Goal: Task Accomplishment & Management: Complete application form

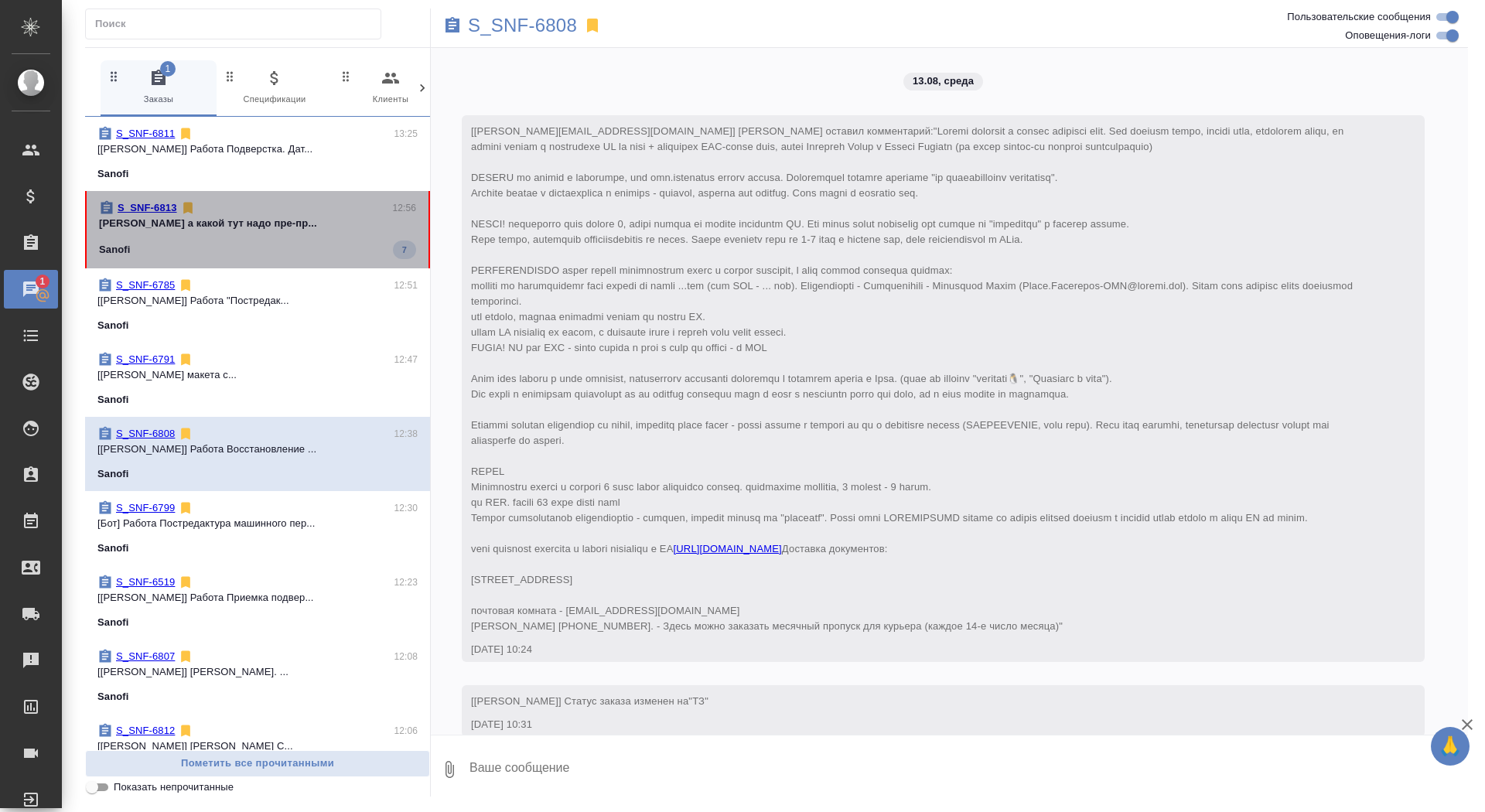
click at [206, 224] on p "Сайдашева Диляра а какой тут надо пре-пр..." at bounding box center [257, 223] width 317 height 15
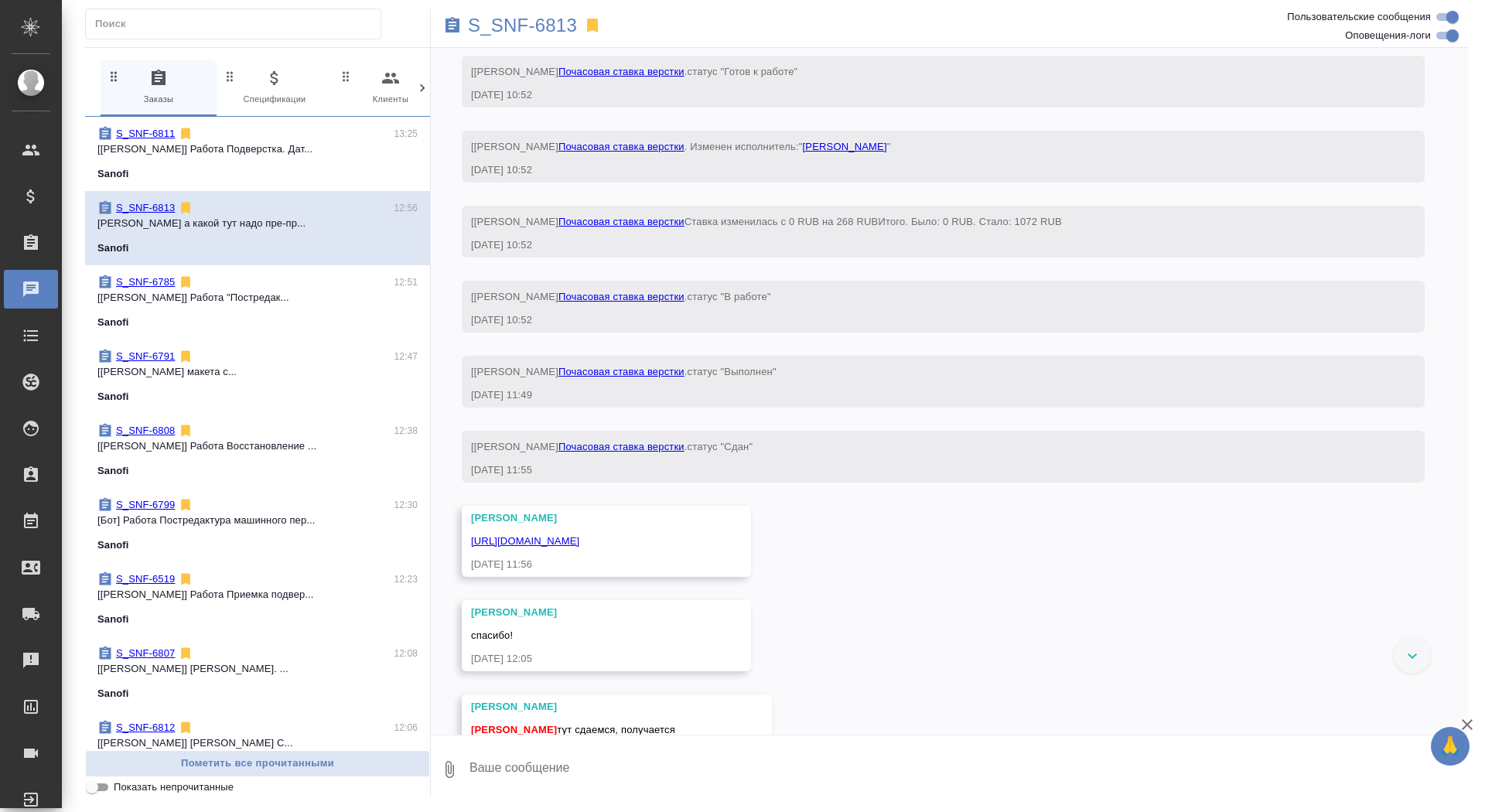
scroll to position [5551, 0]
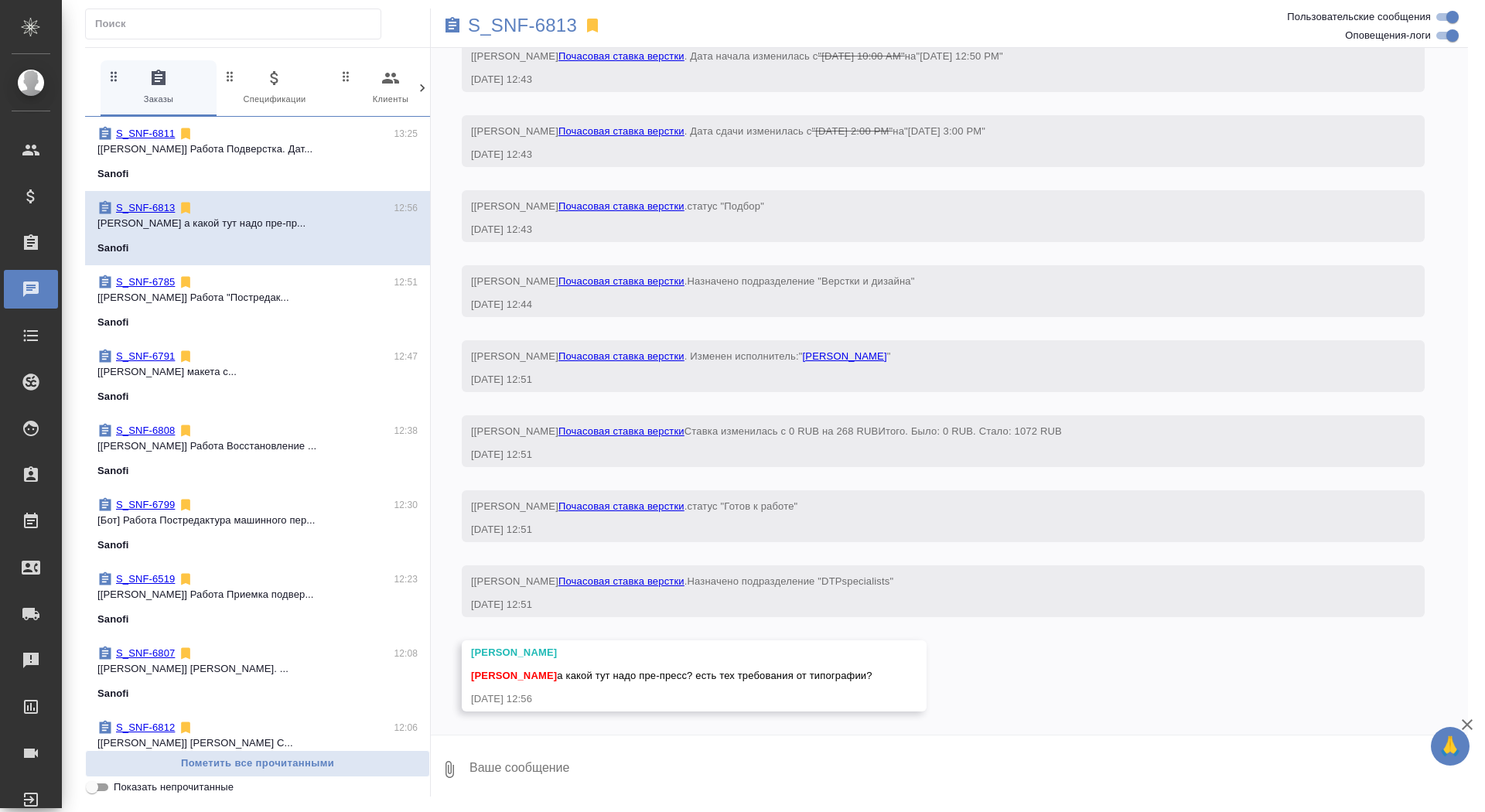
click at [565, 765] on textarea at bounding box center [967, 770] width 1000 height 53
type textarea "я"
type textarea "я же не знаю)"
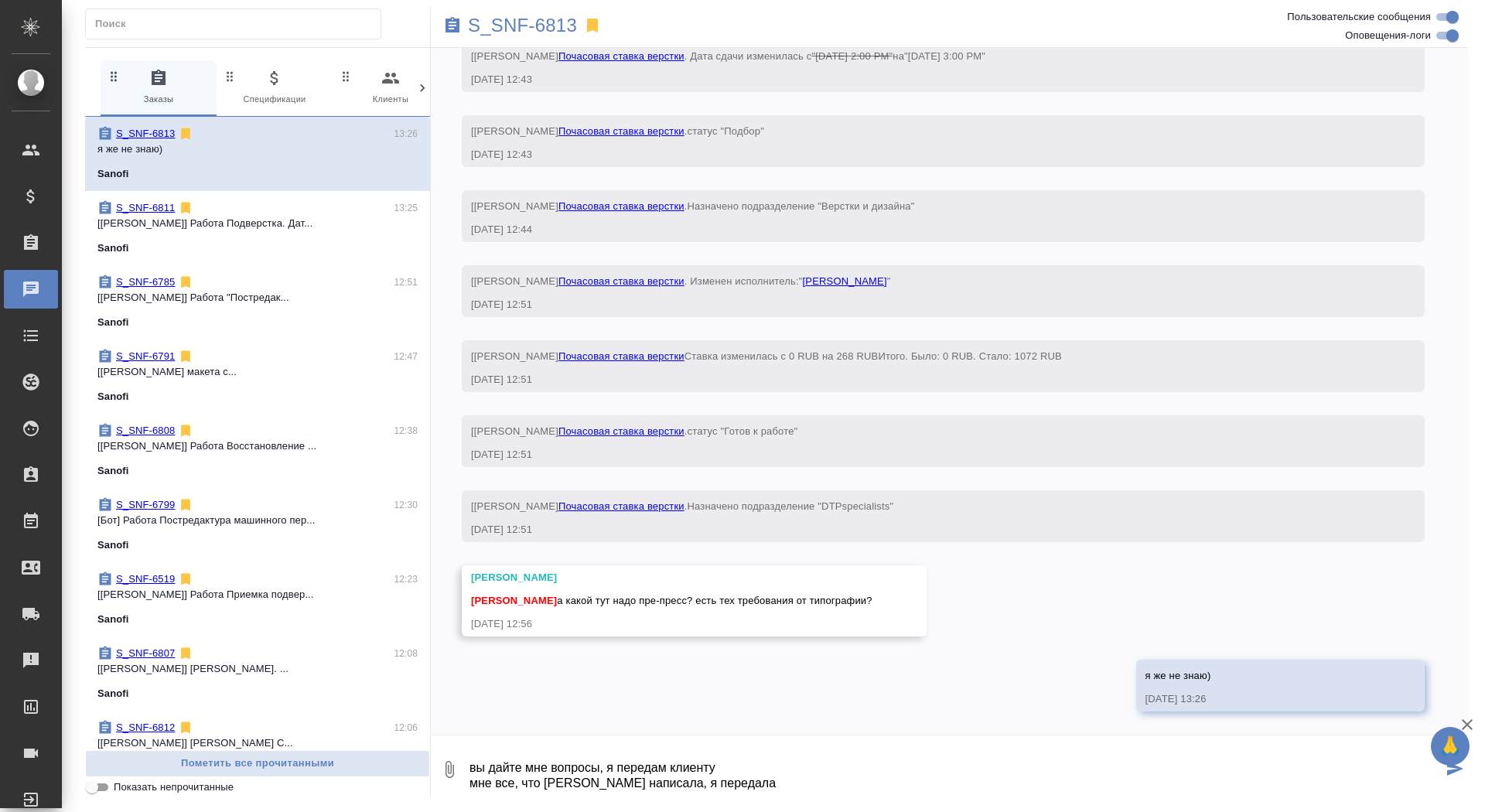
scroll to position [25, 0]
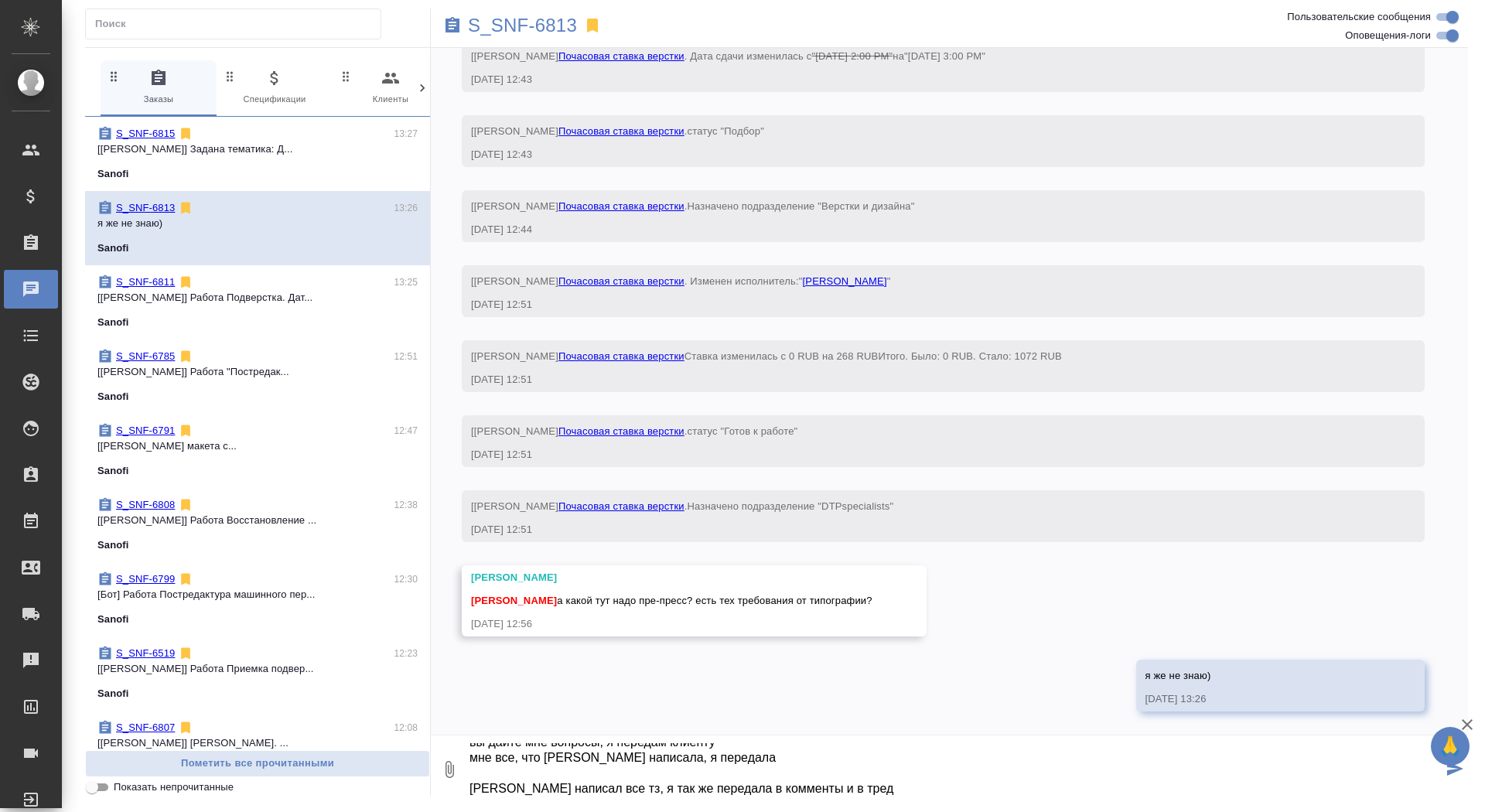
type textarea "вы дайте мне вопросы, я передам клиенту мне все, что [PERSON_NAME] написала, я …"
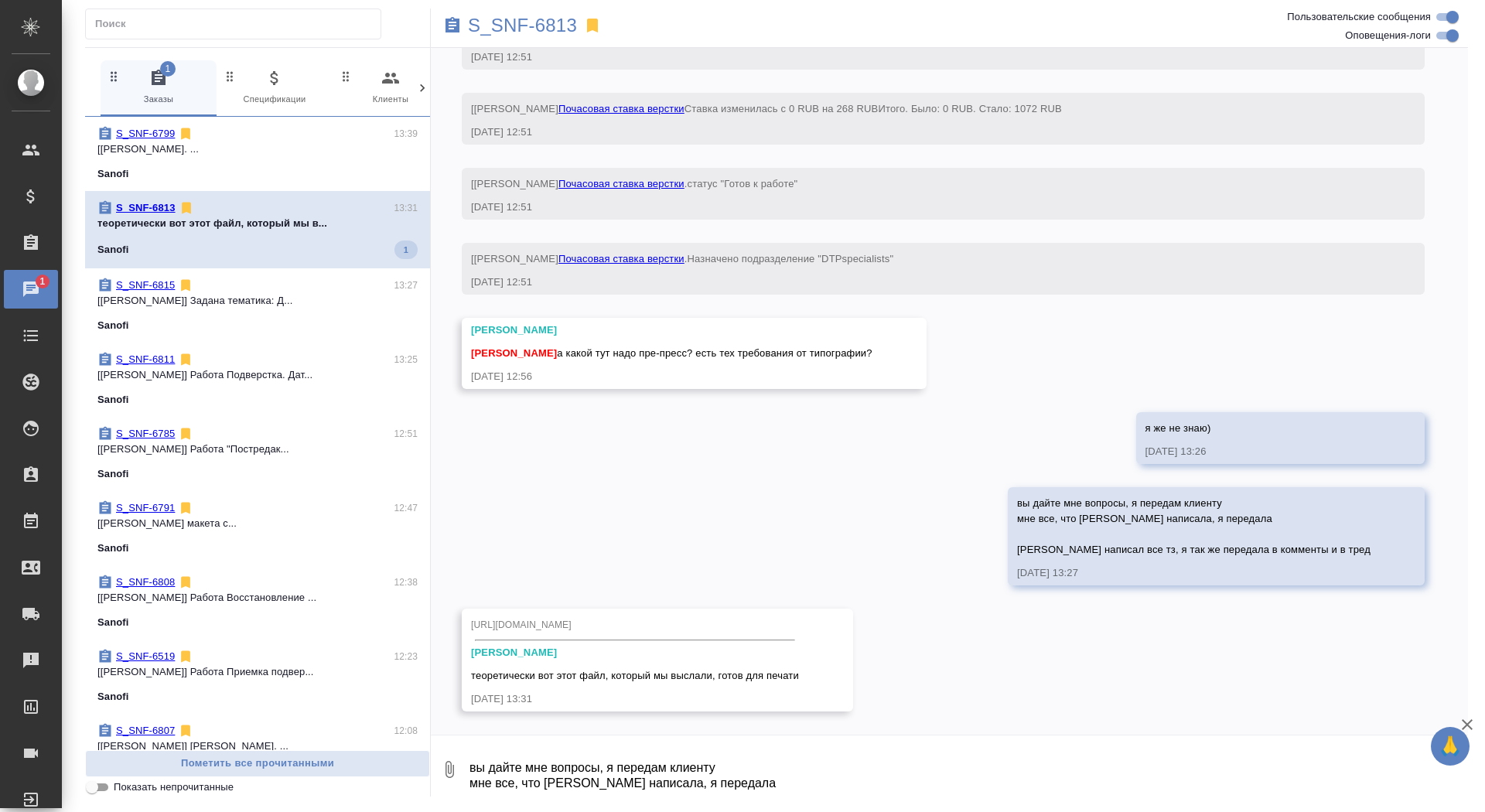
scroll to position [5873, 0]
type textarea "ок, передам клиенту, спасибо"
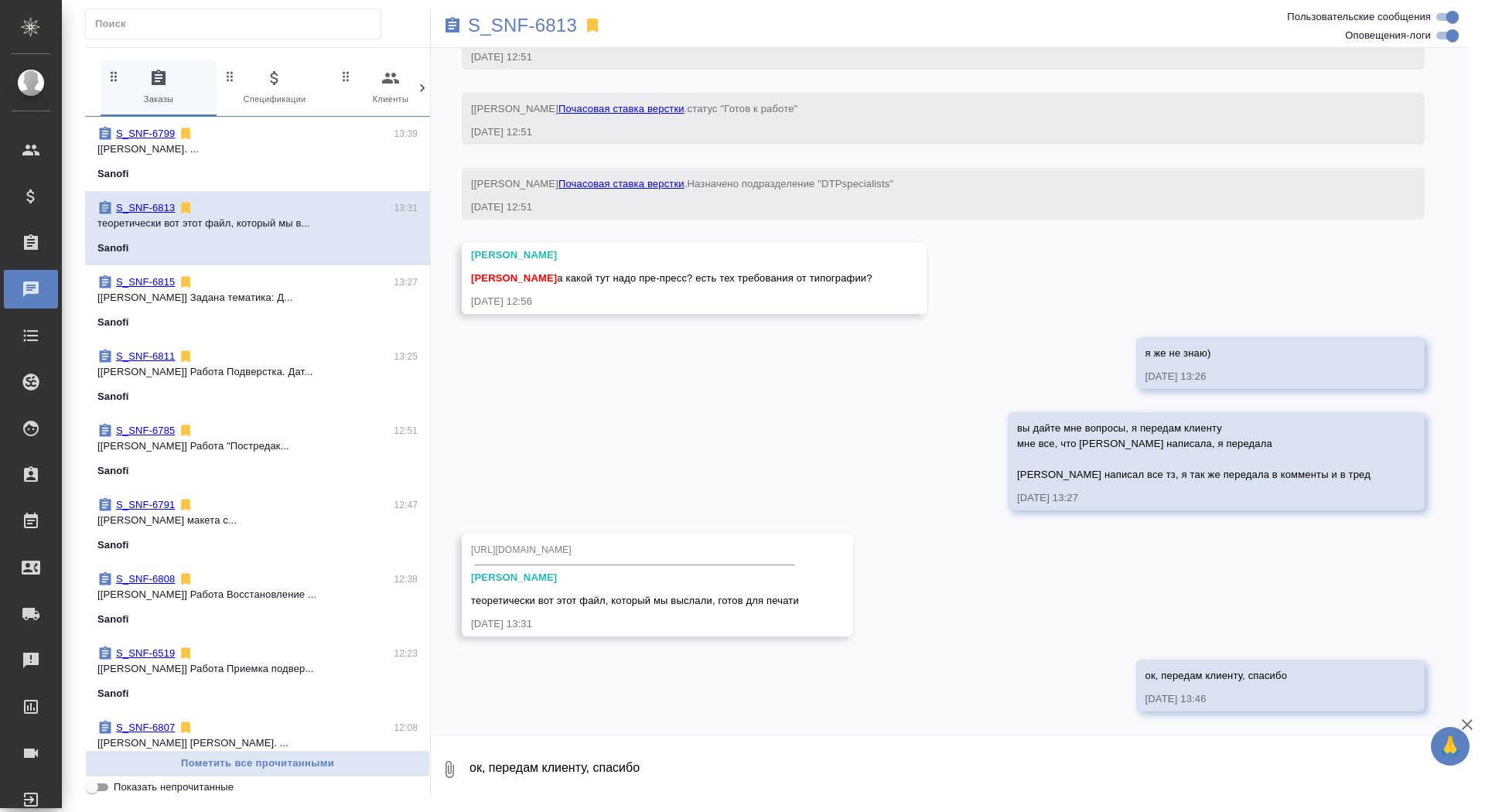
scroll to position [5948, 0]
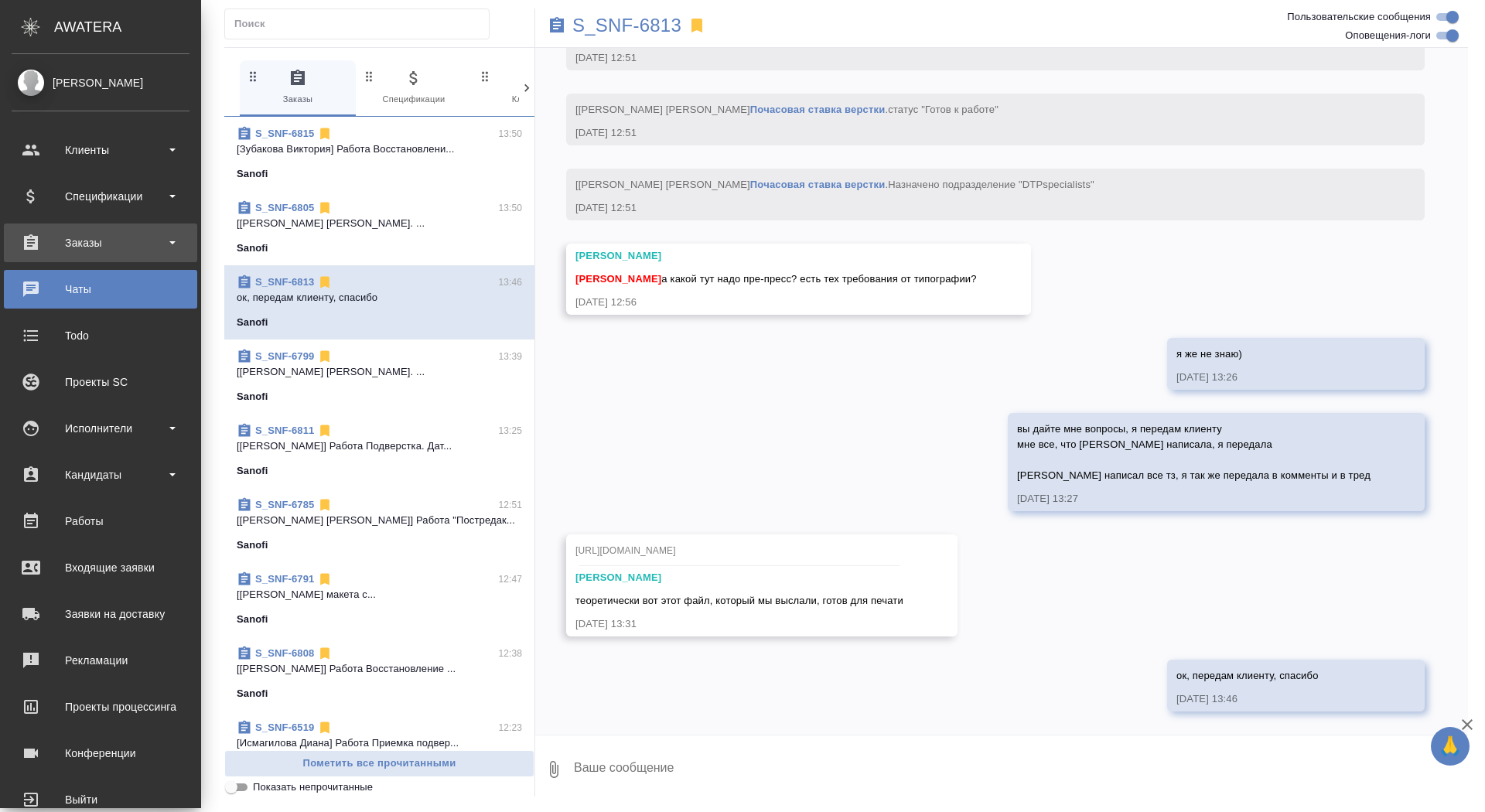
scroll to position [5979, 0]
click at [40, 244] on div "Заказы" at bounding box center [100, 243] width 178 height 24
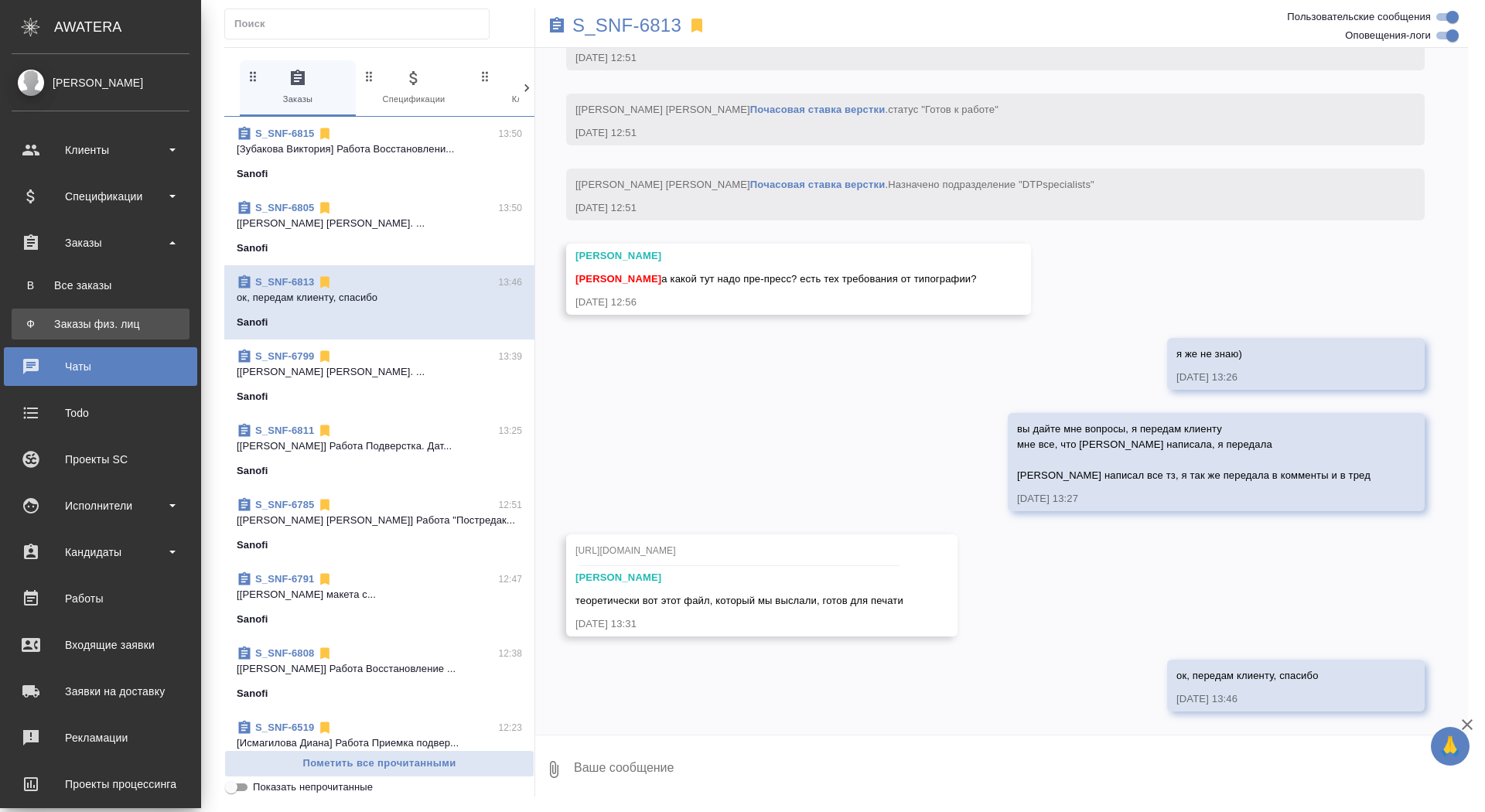
click at [40, 323] on div "Заказы физ. лиц" at bounding box center [101, 324] width 163 height 15
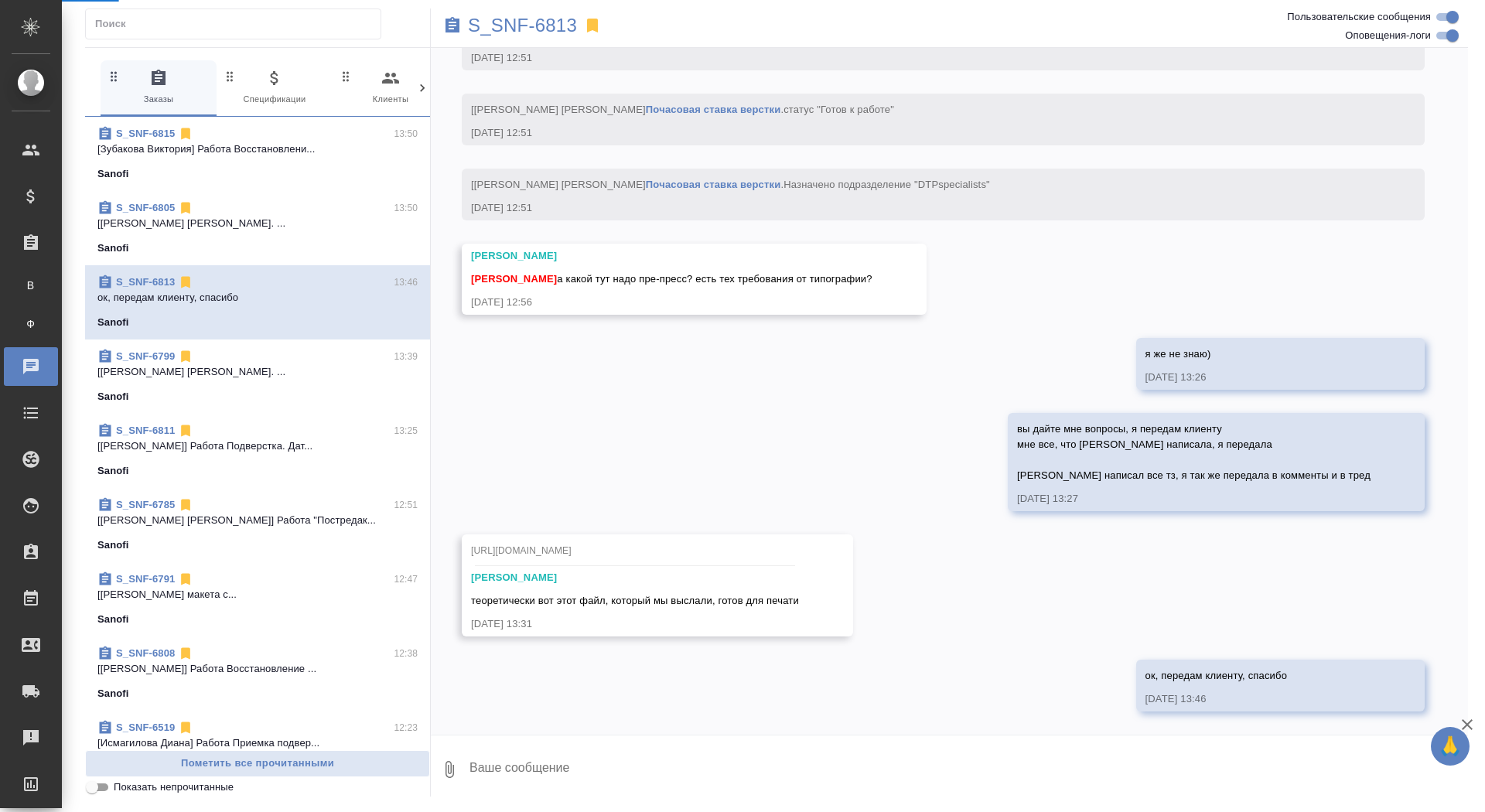
scroll to position [5948, 0]
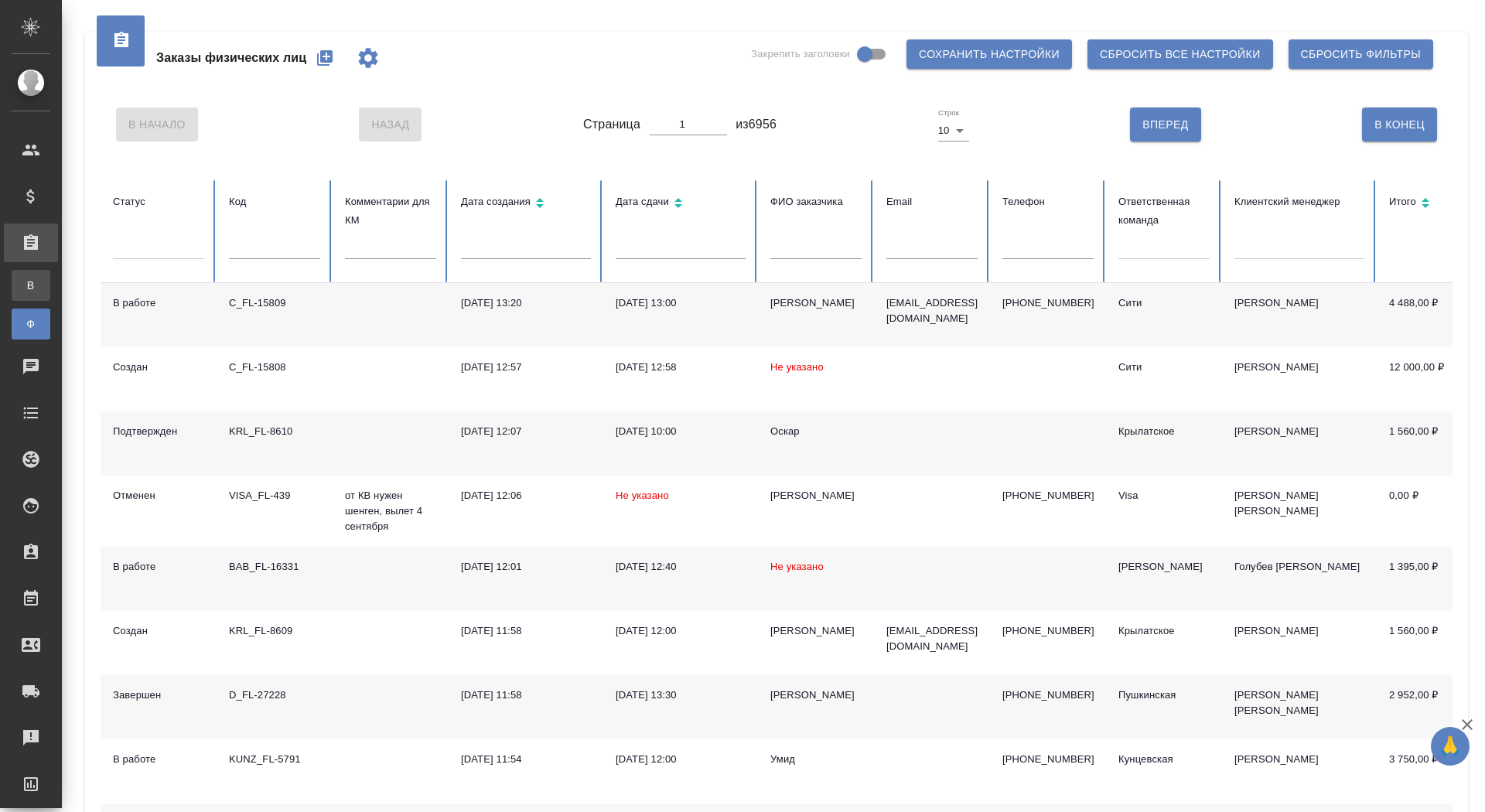
click at [13, 283] on div "Все заказы" at bounding box center [11, 285] width 24 height 15
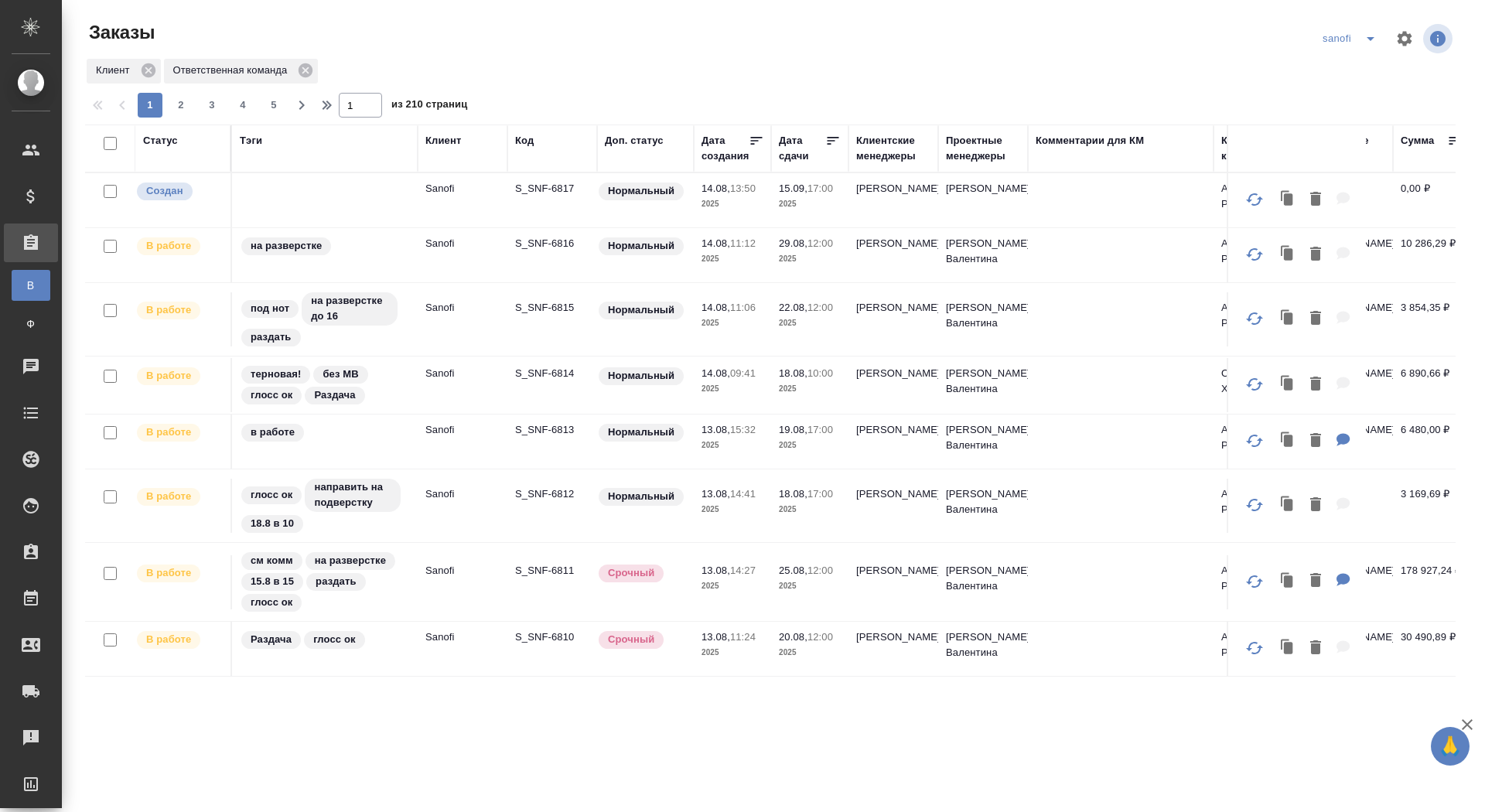
click at [540, 187] on p "S_SNF-6817" at bounding box center [551, 188] width 74 height 15
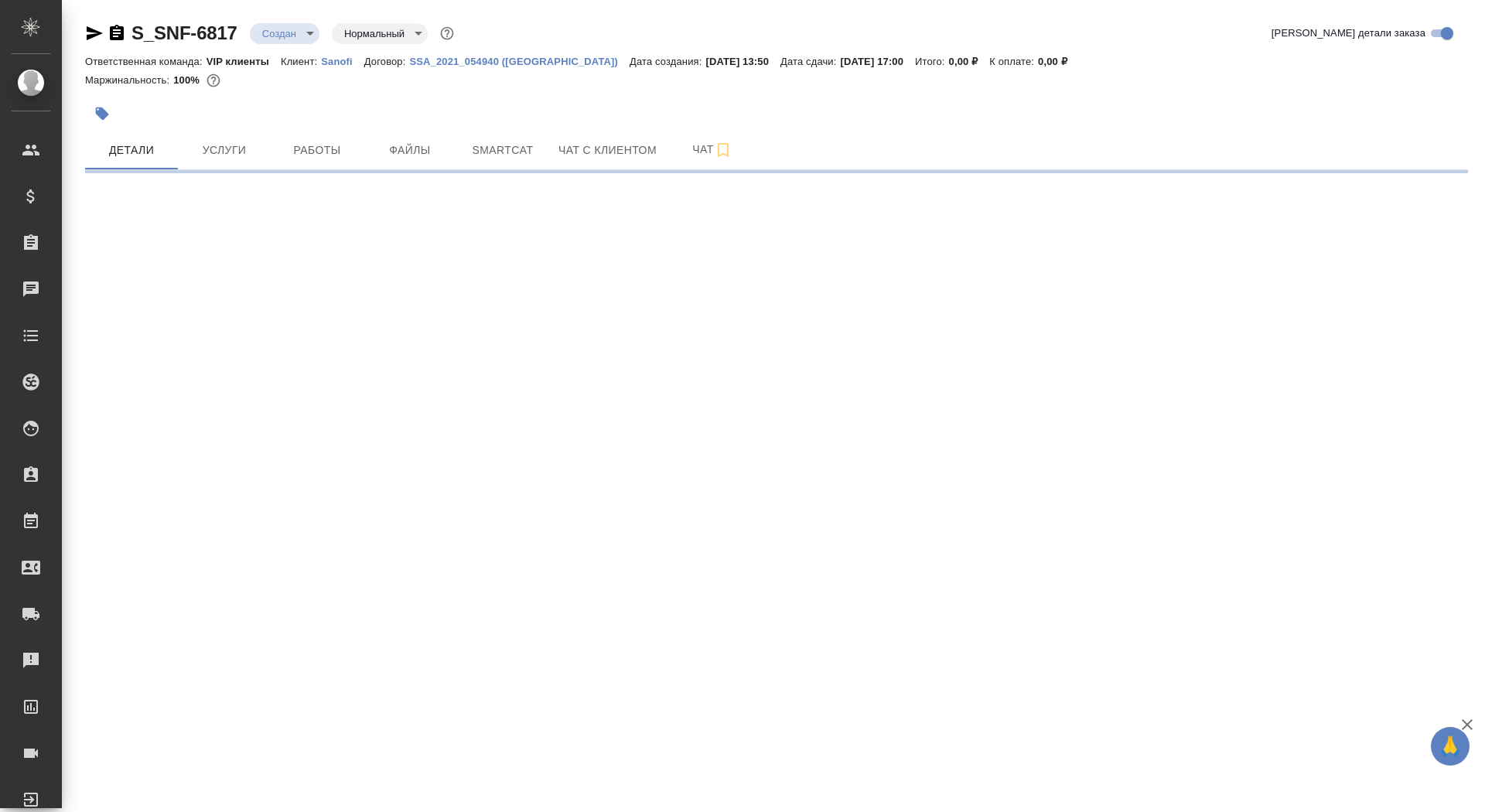
select select "RU"
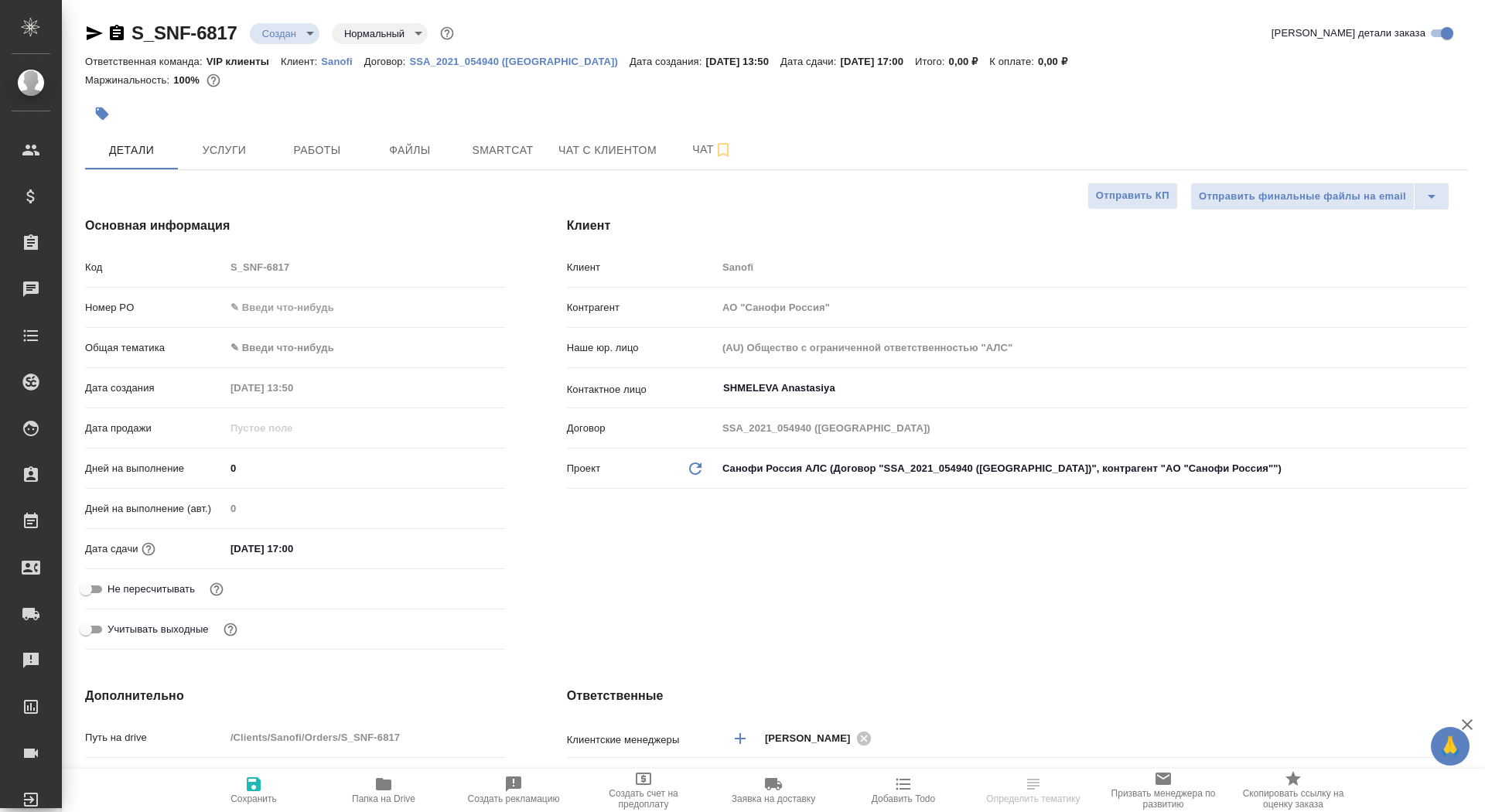
type textarea "x"
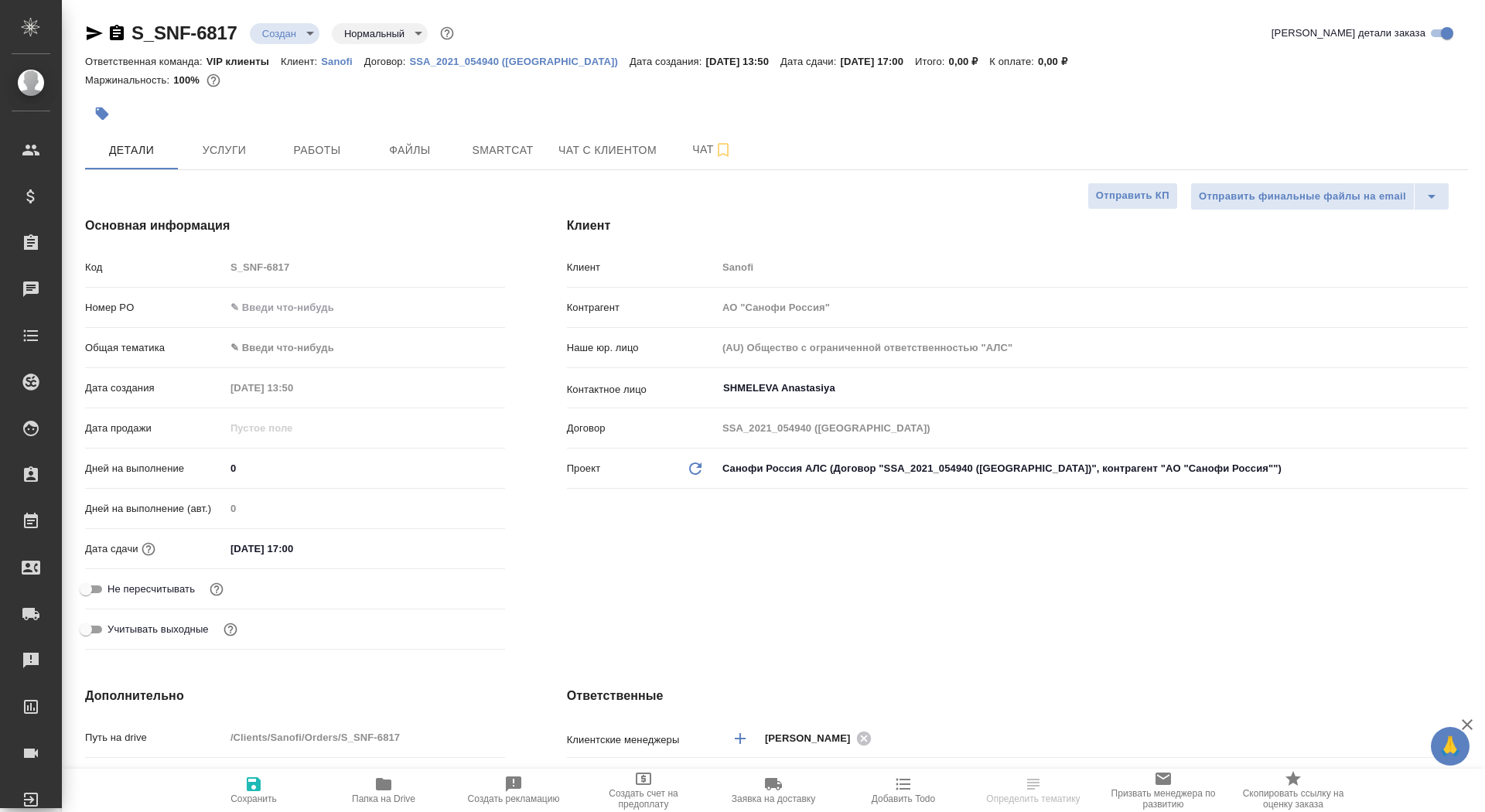
type textarea "x"
drag, startPoint x: 246, startPoint y: 467, endPoint x: 219, endPoint y: 462, distance: 27.5
click at [219, 464] on div "Дней на выполнение 0" at bounding box center [295, 468] width 420 height 27
type input "3"
type textarea "x"
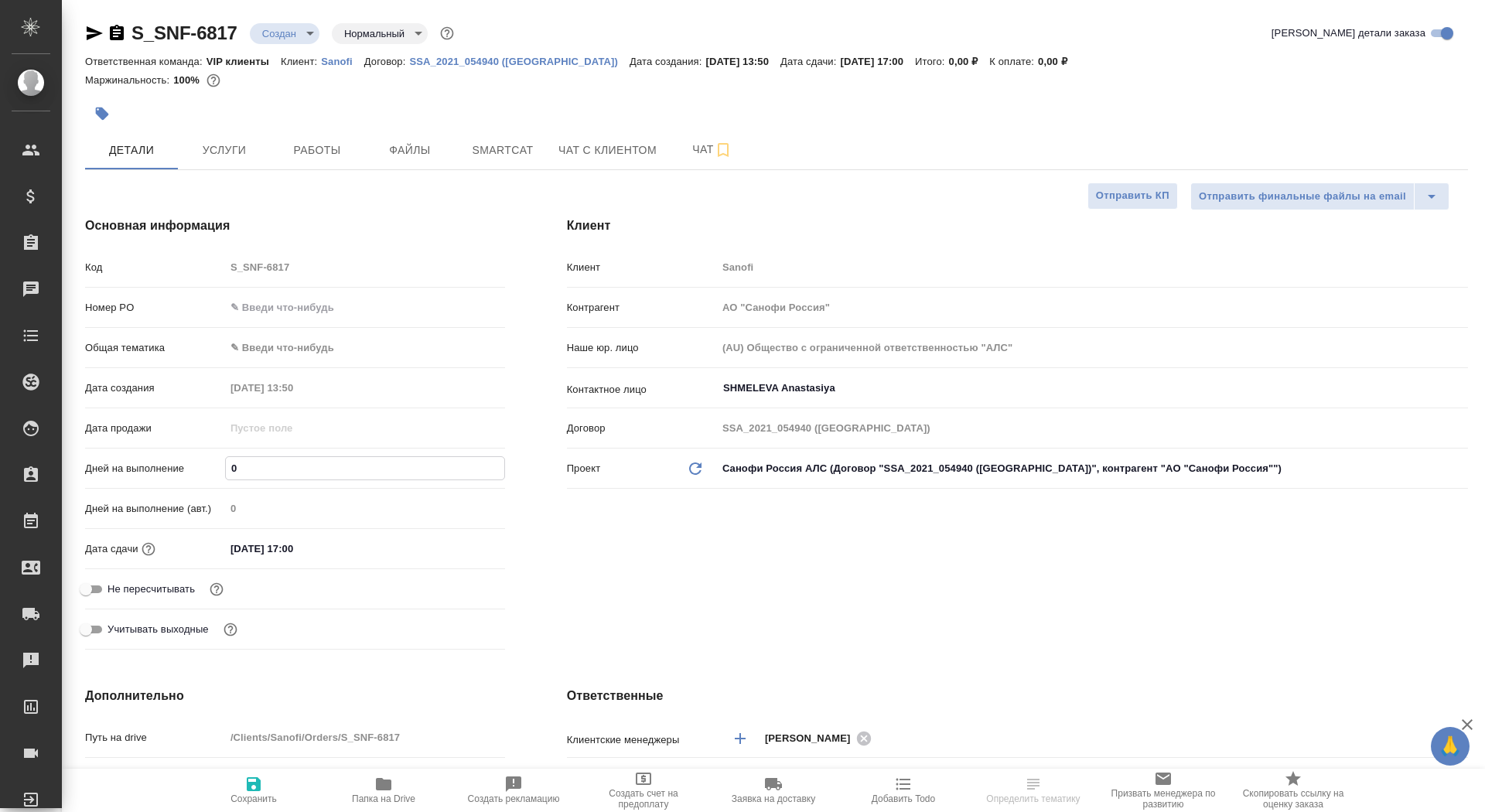
type textarea "x"
type input "30"
type textarea "x"
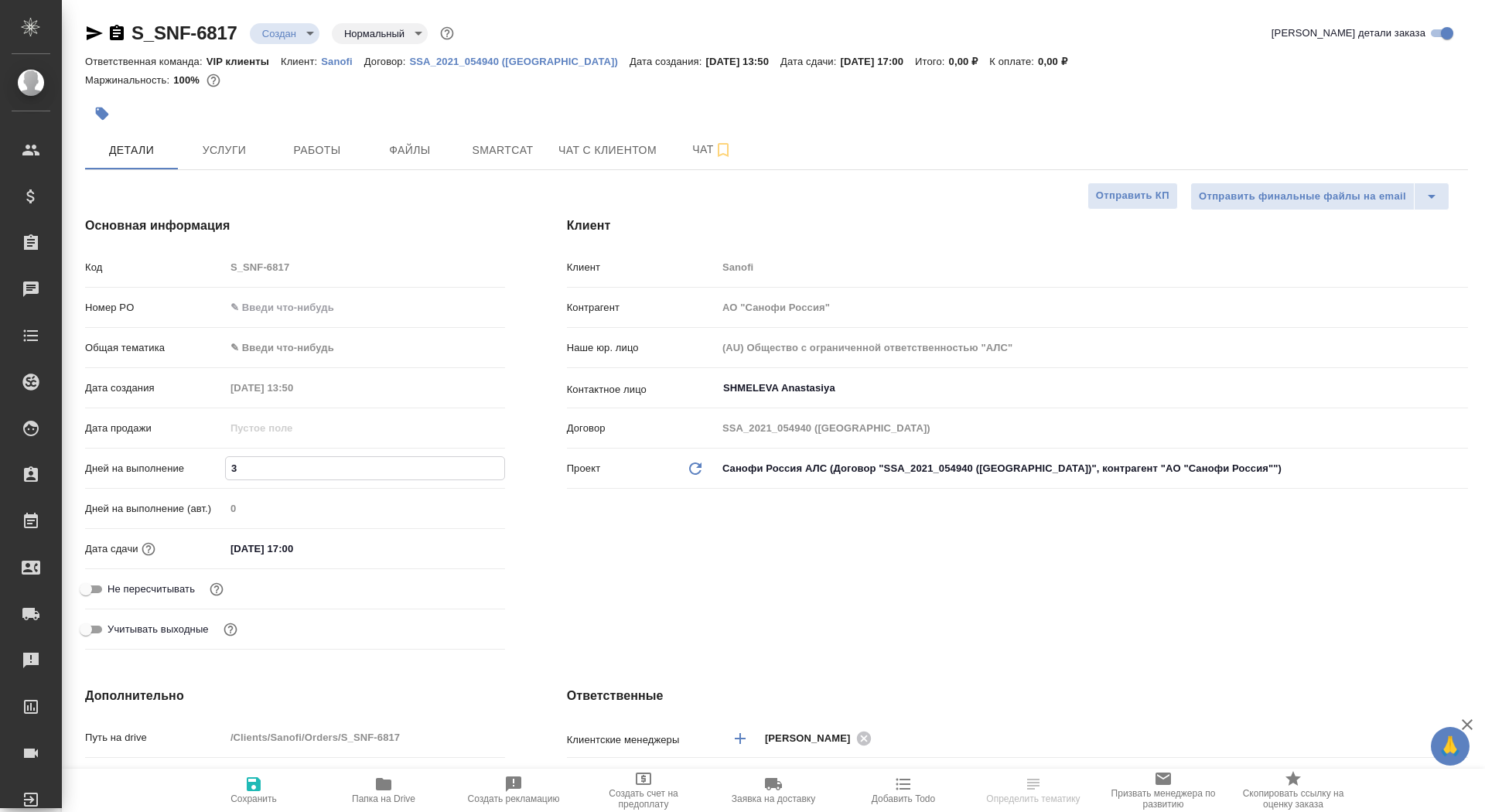
type textarea "x"
type input "30"
click at [261, 797] on span "Сохранить" at bounding box center [253, 799] width 46 height 11
type textarea "x"
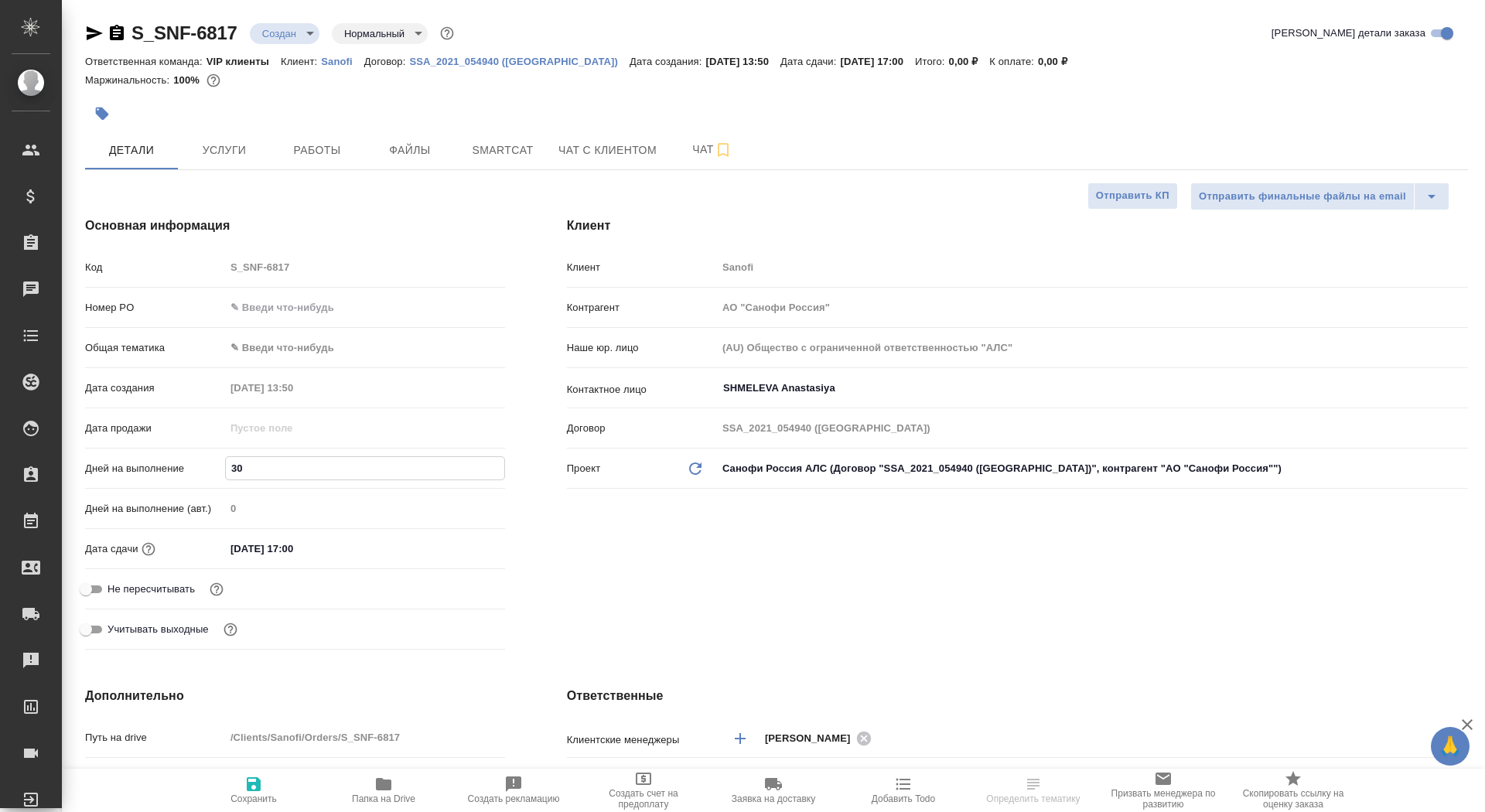
type textarea "x"
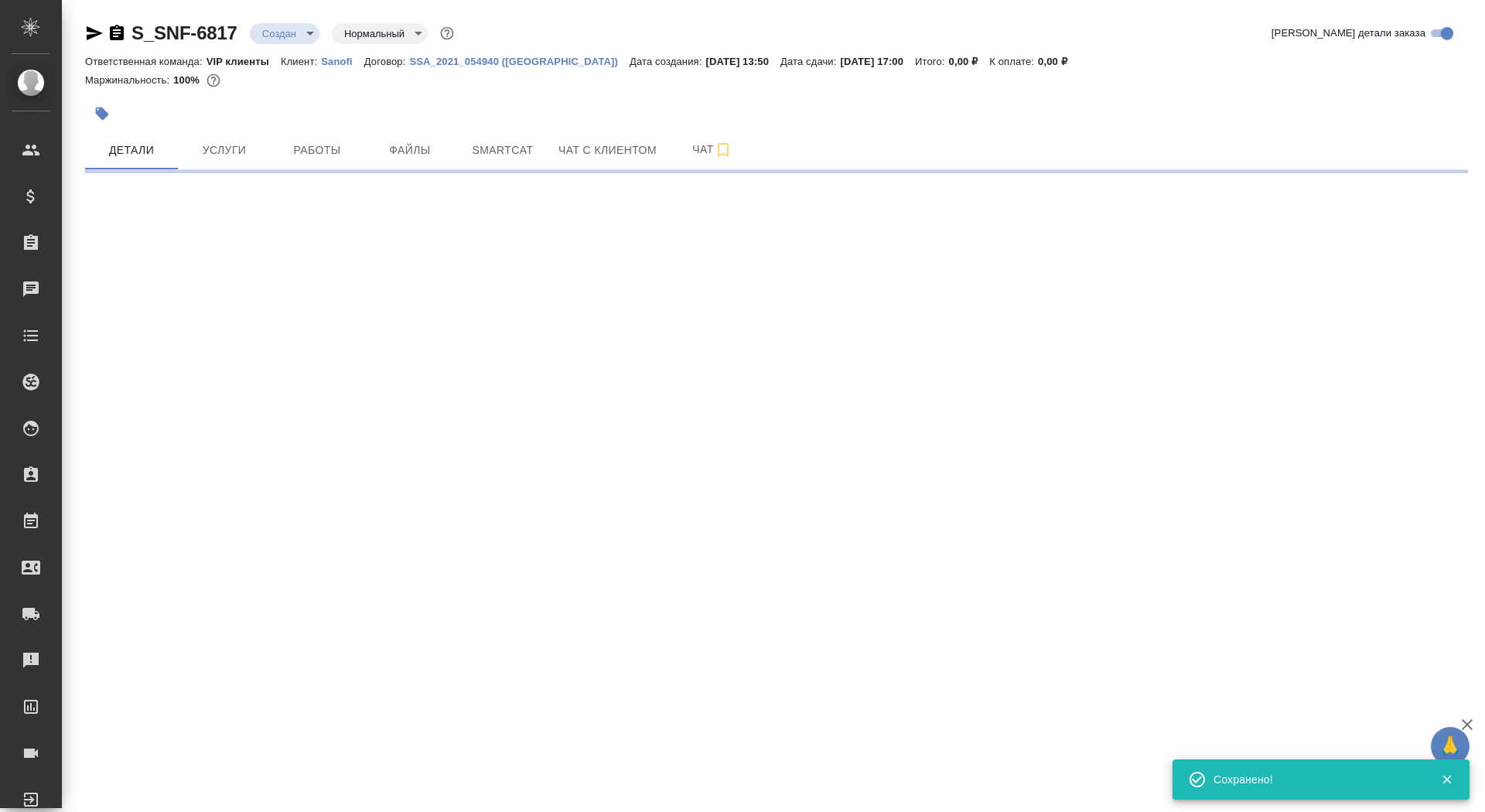
select select "RU"
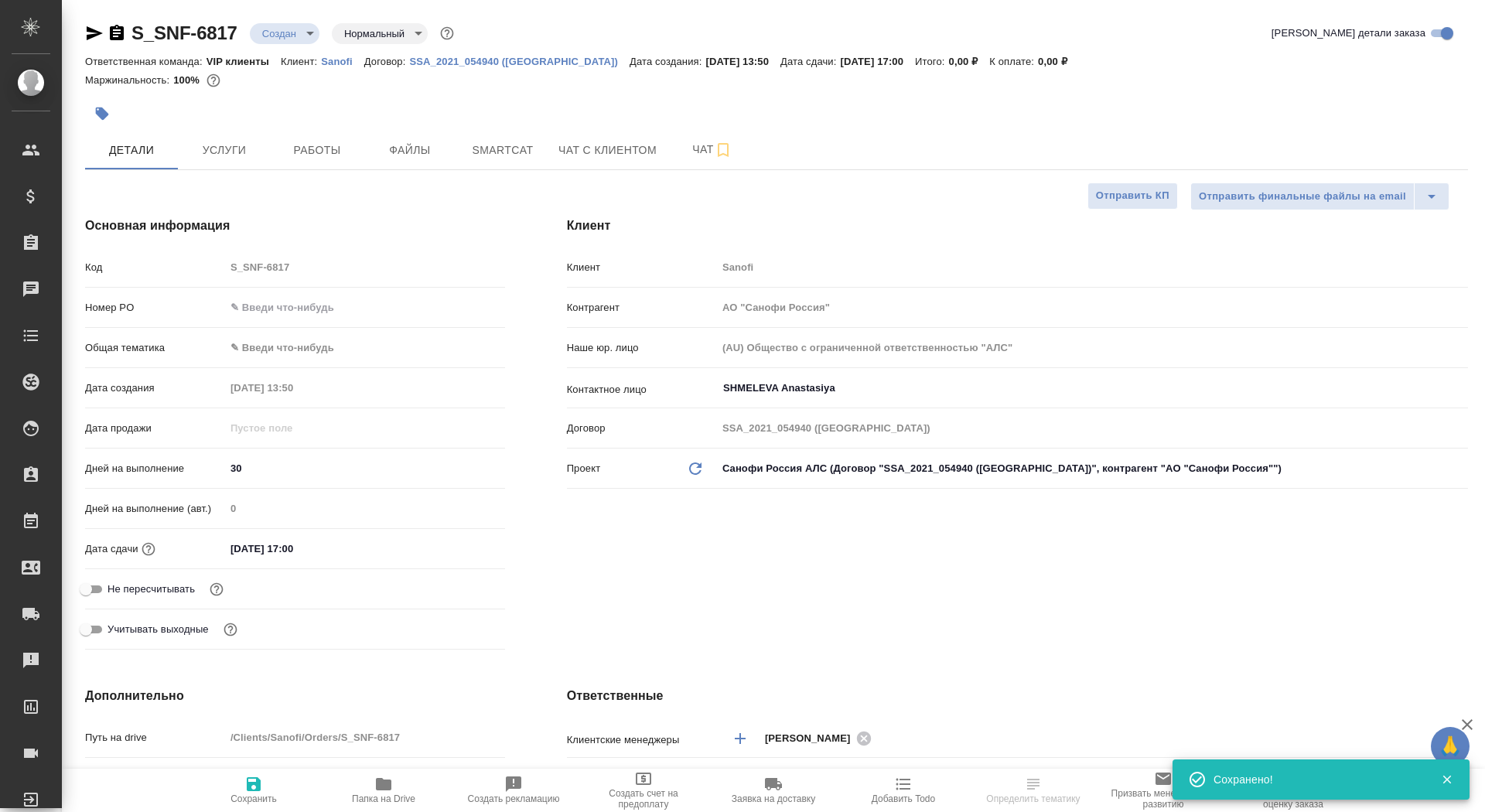
type textarea "x"
click at [95, 595] on input "Не пересчитывать" at bounding box center [86, 589] width 56 height 19
checkbox input "true"
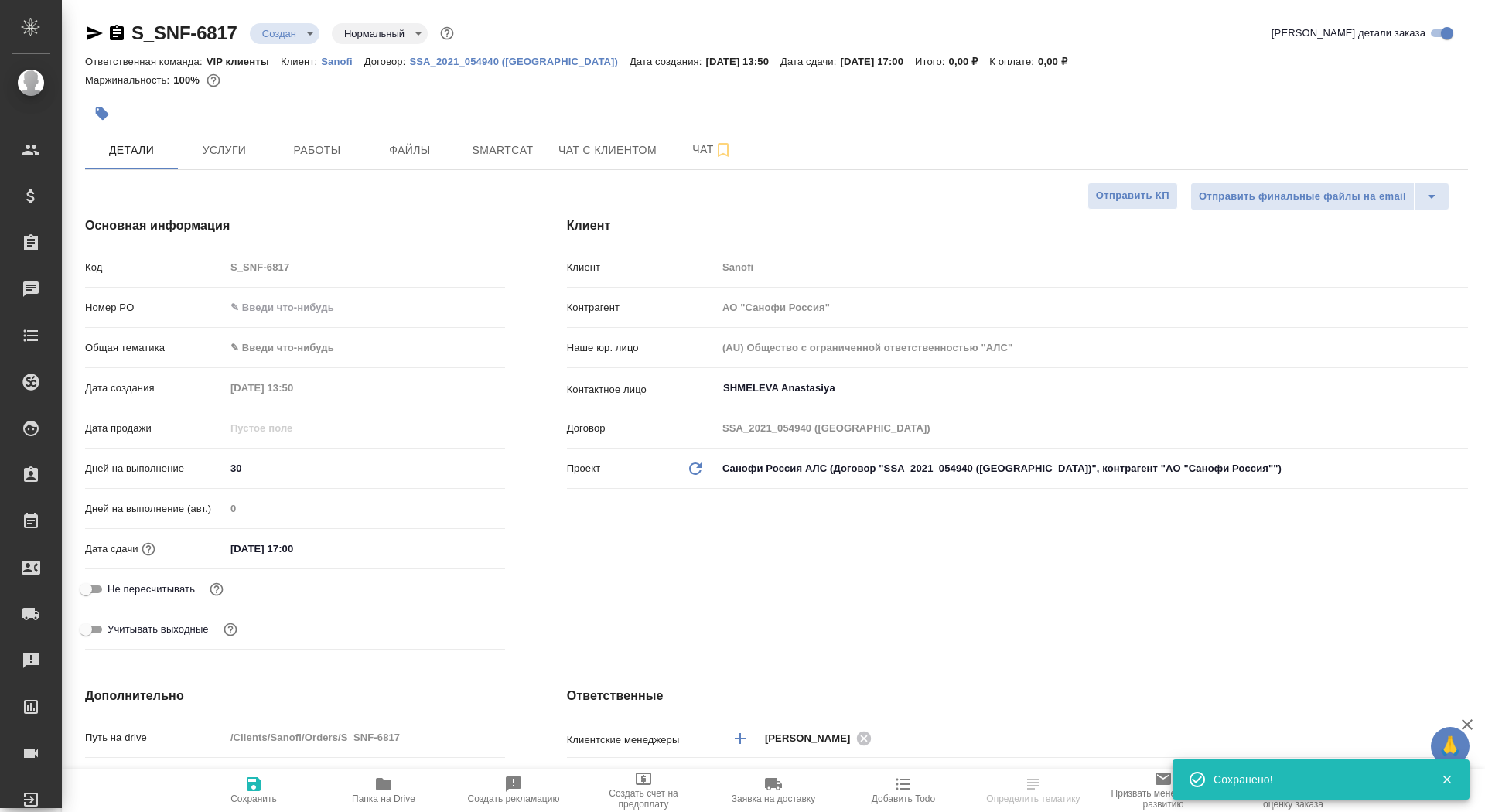
type textarea "x"
click at [250, 810] on button "Сохранить" at bounding box center [254, 790] width 130 height 43
type textarea "x"
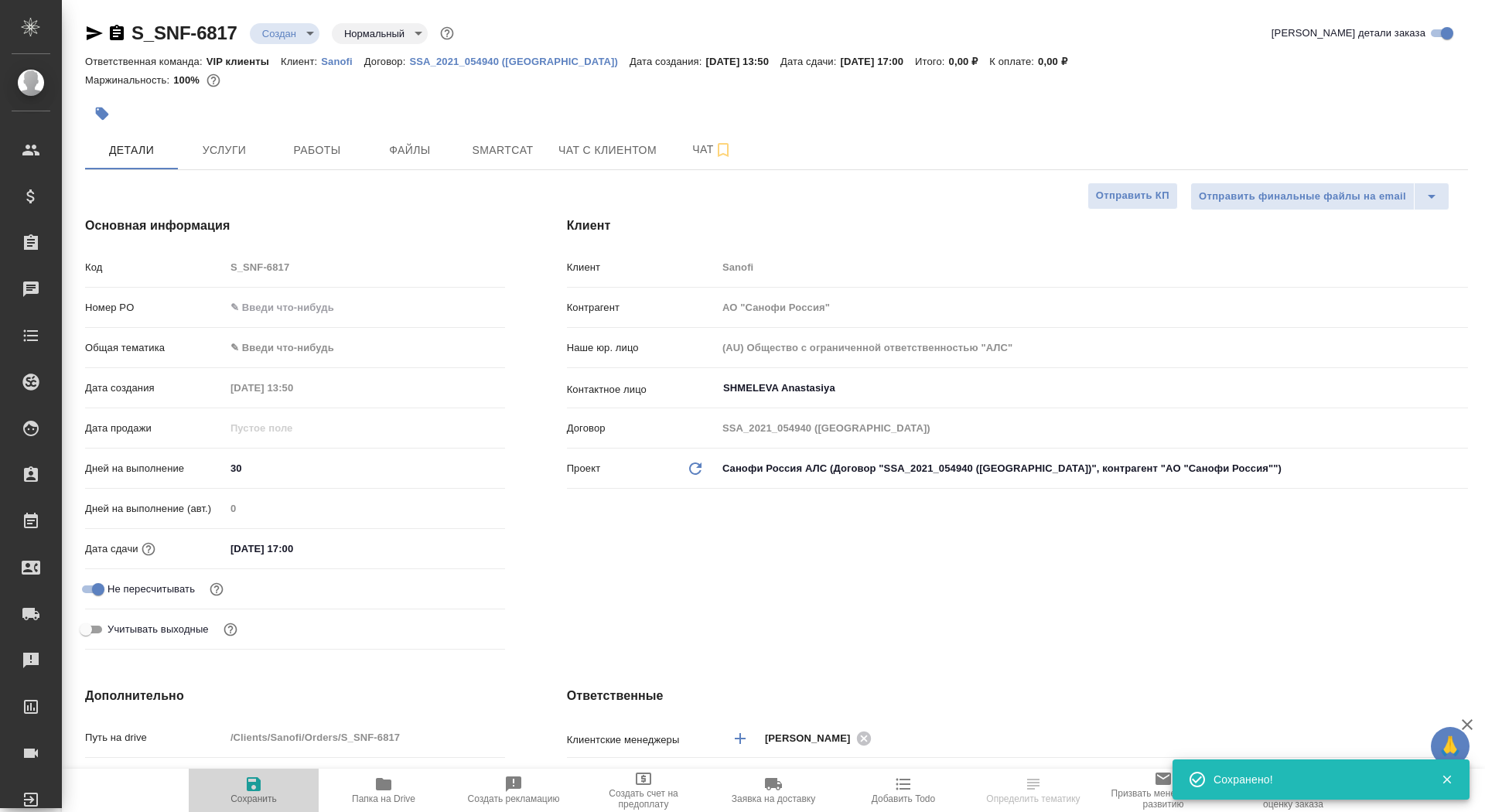
type textarea "x"
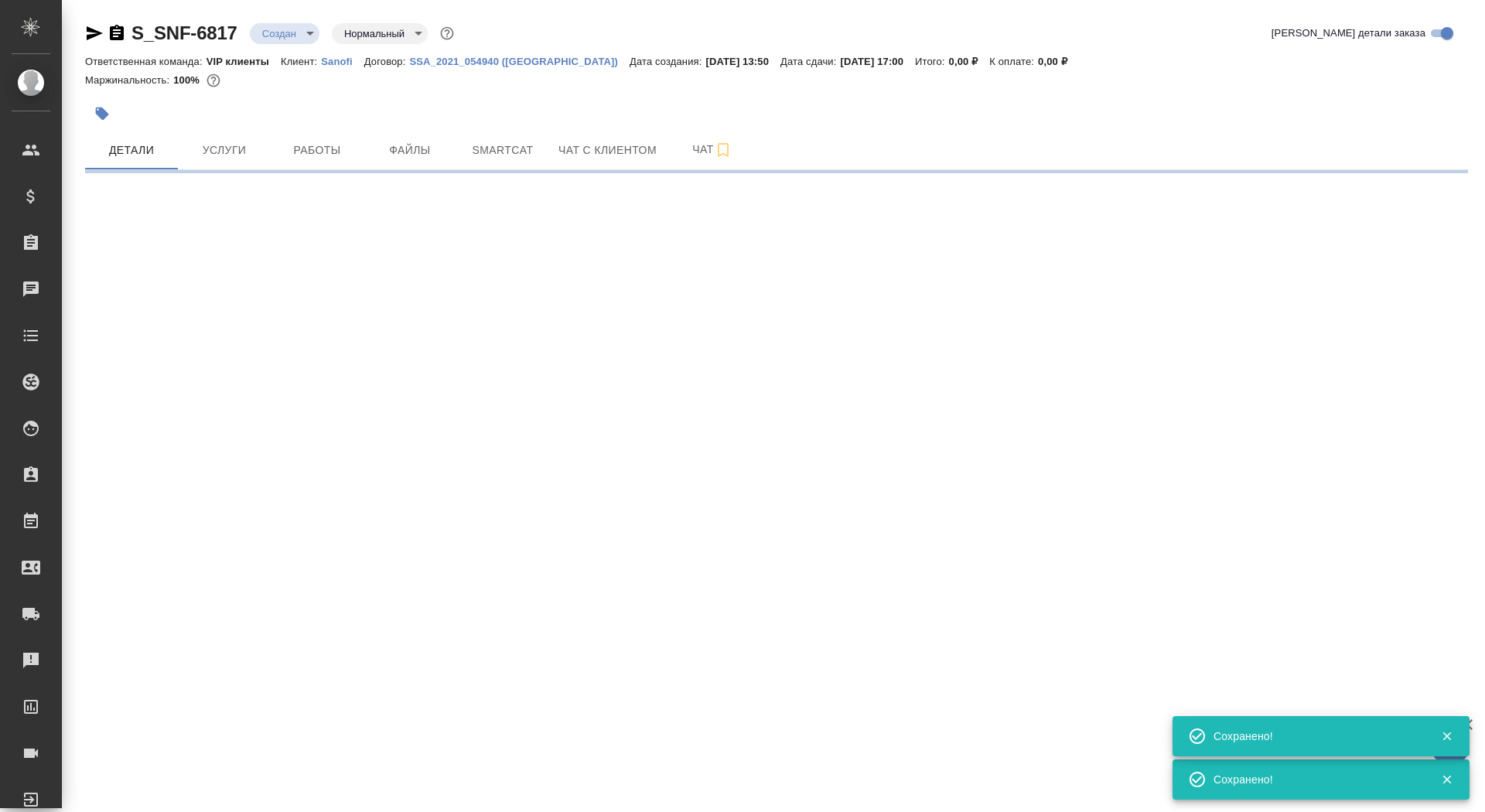
select select "RU"
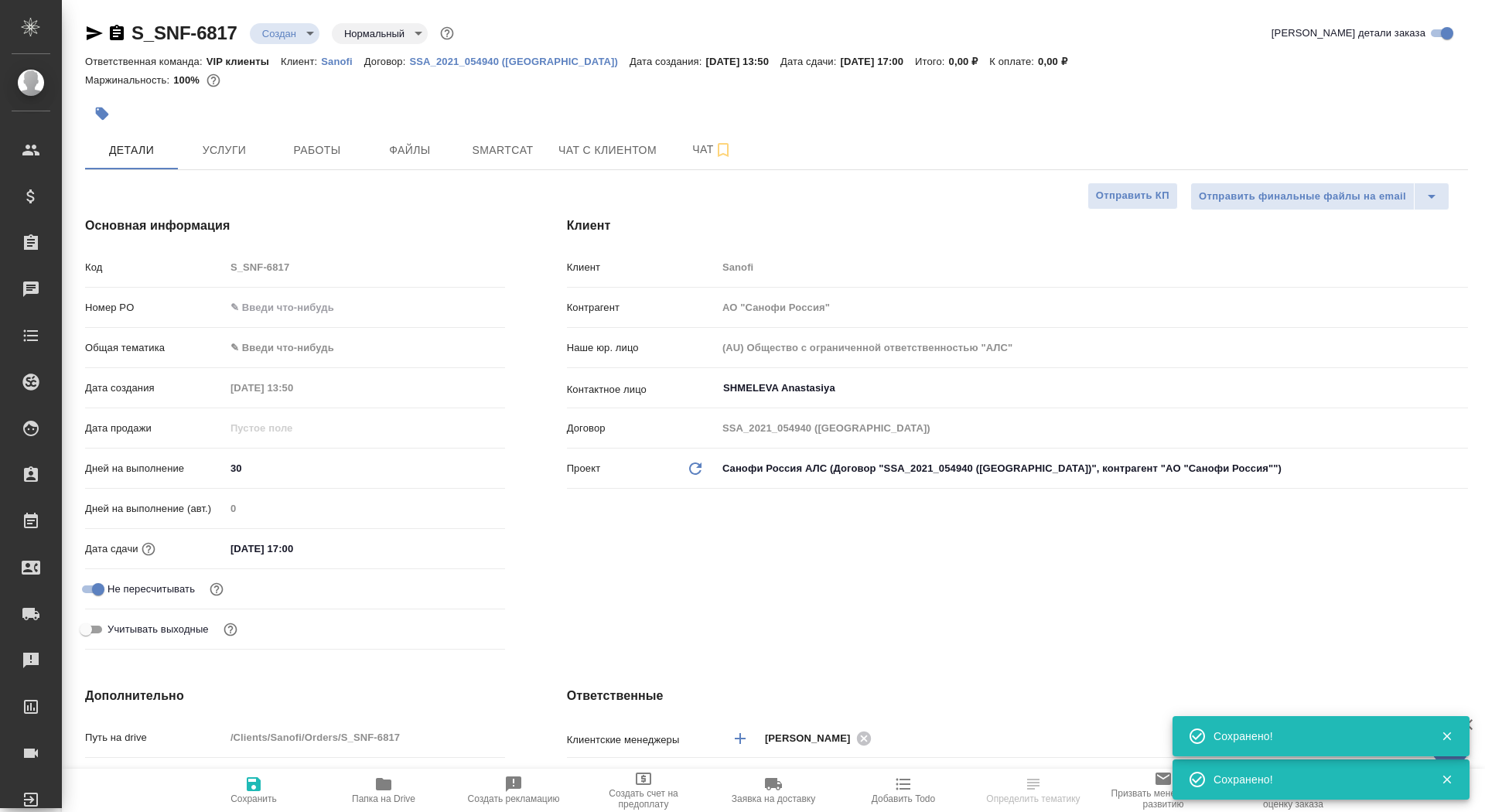
type textarea "x"
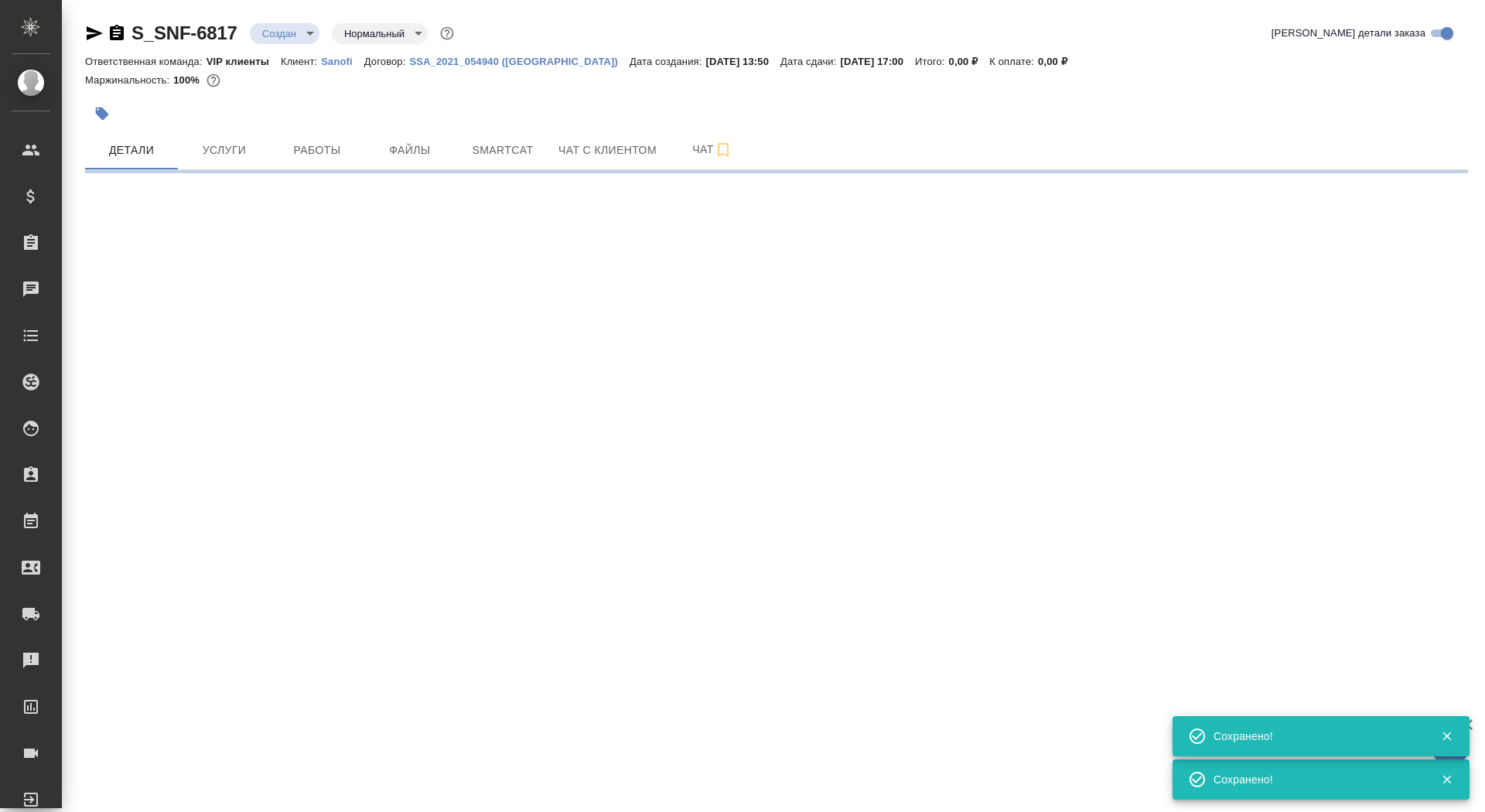
select select "RU"
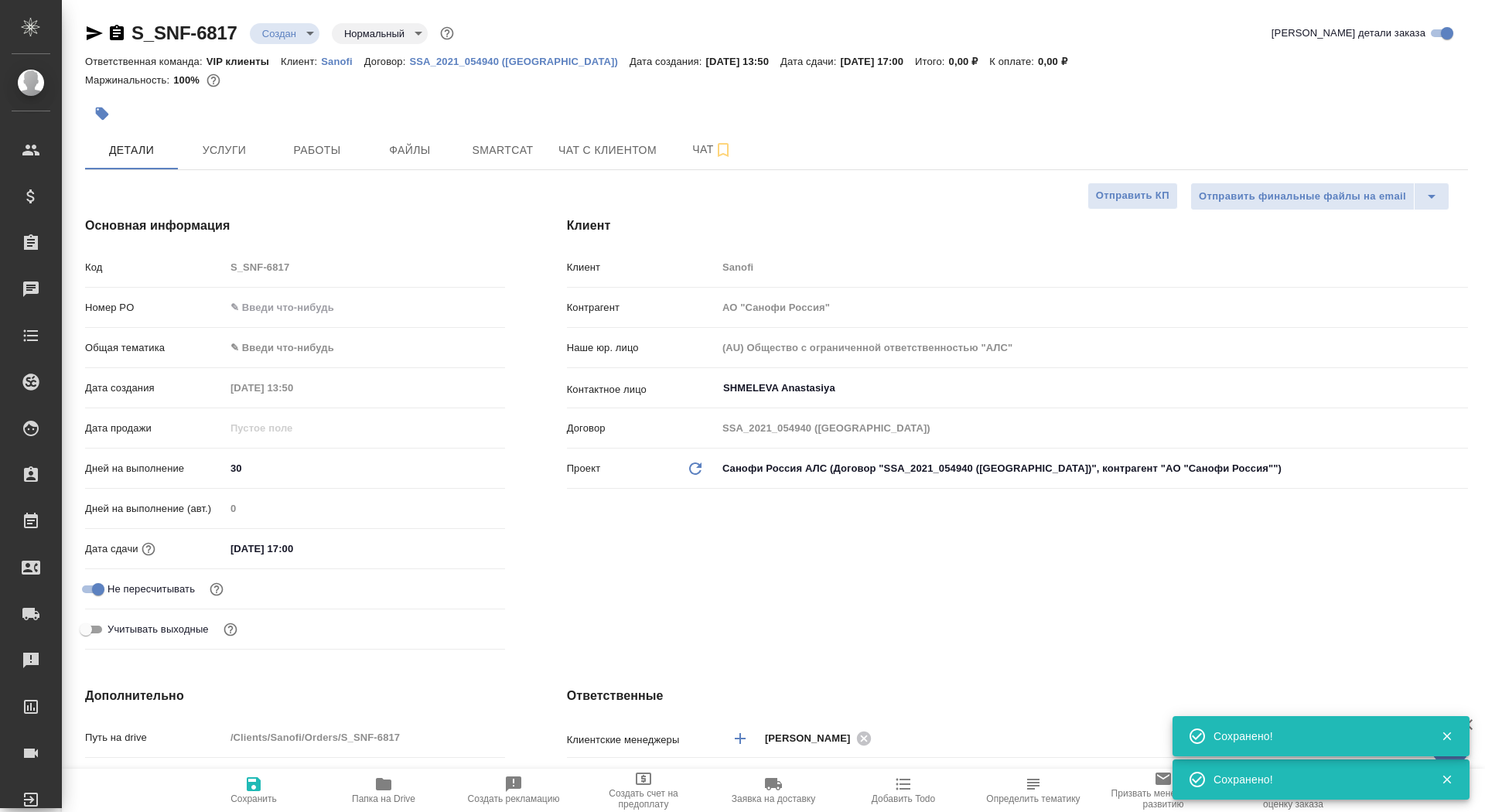
type textarea "x"
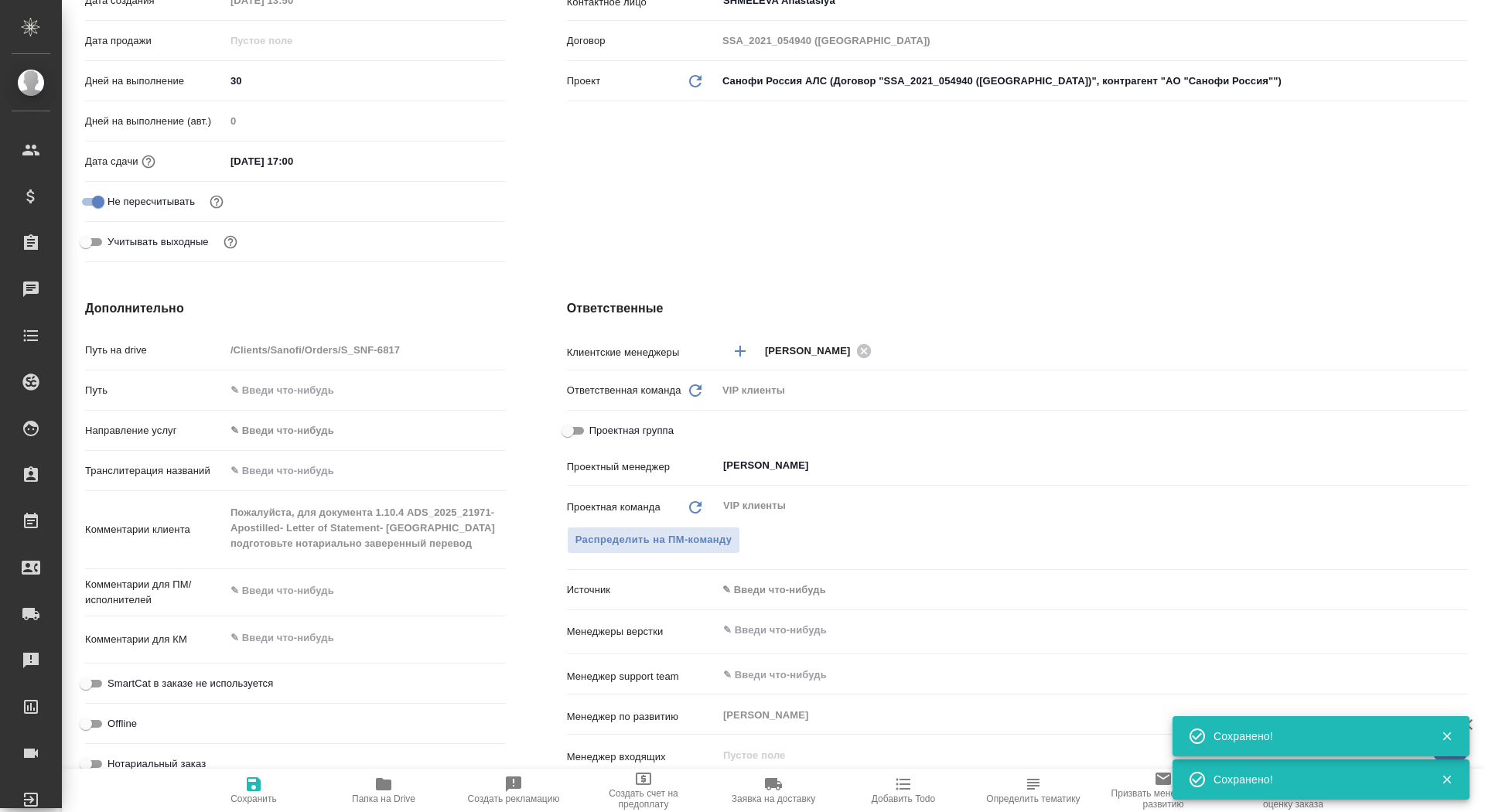
scroll to position [481, 0]
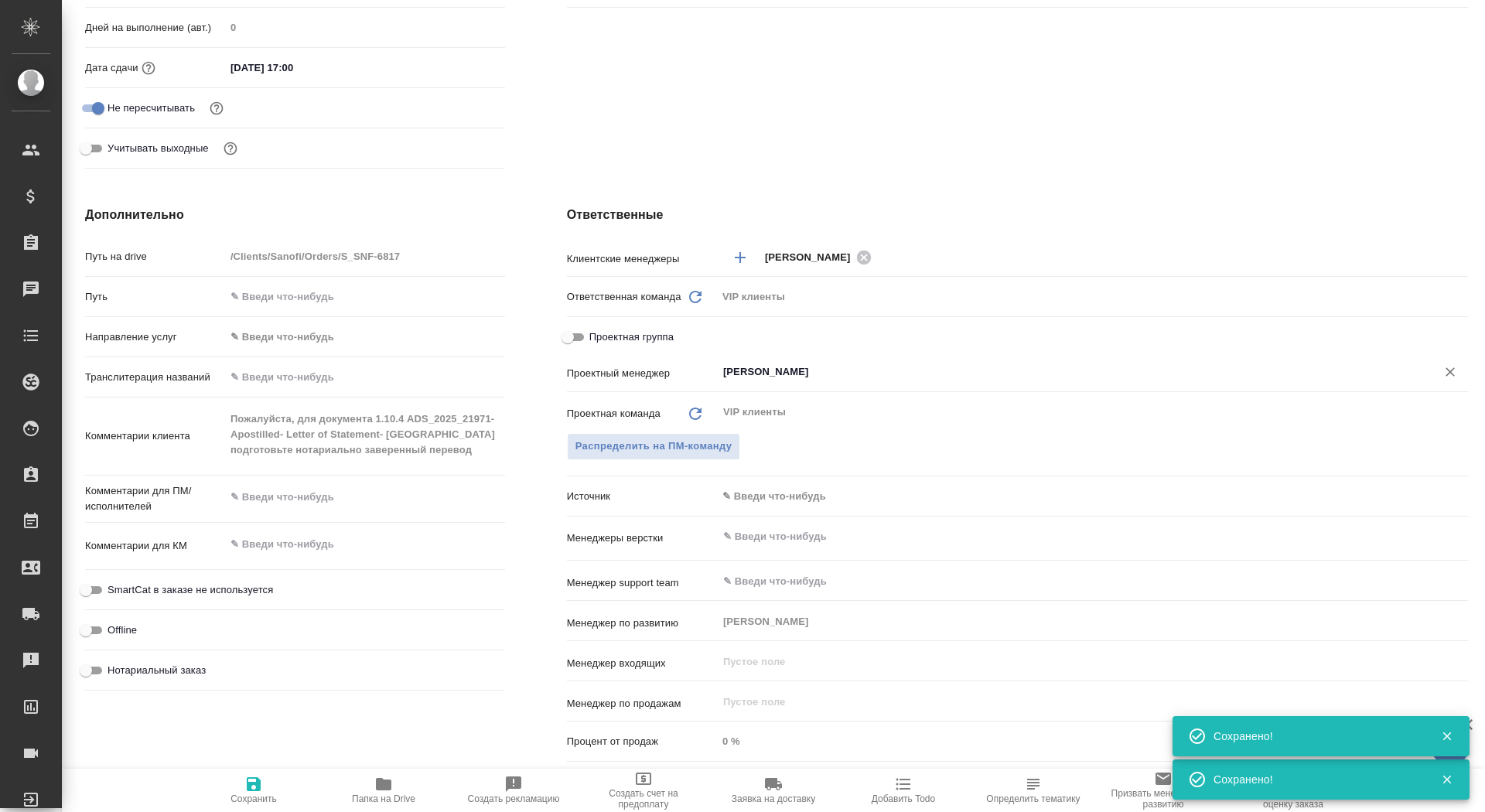
click at [758, 379] on input "[PERSON_NAME]" at bounding box center [1066, 372] width 690 height 19
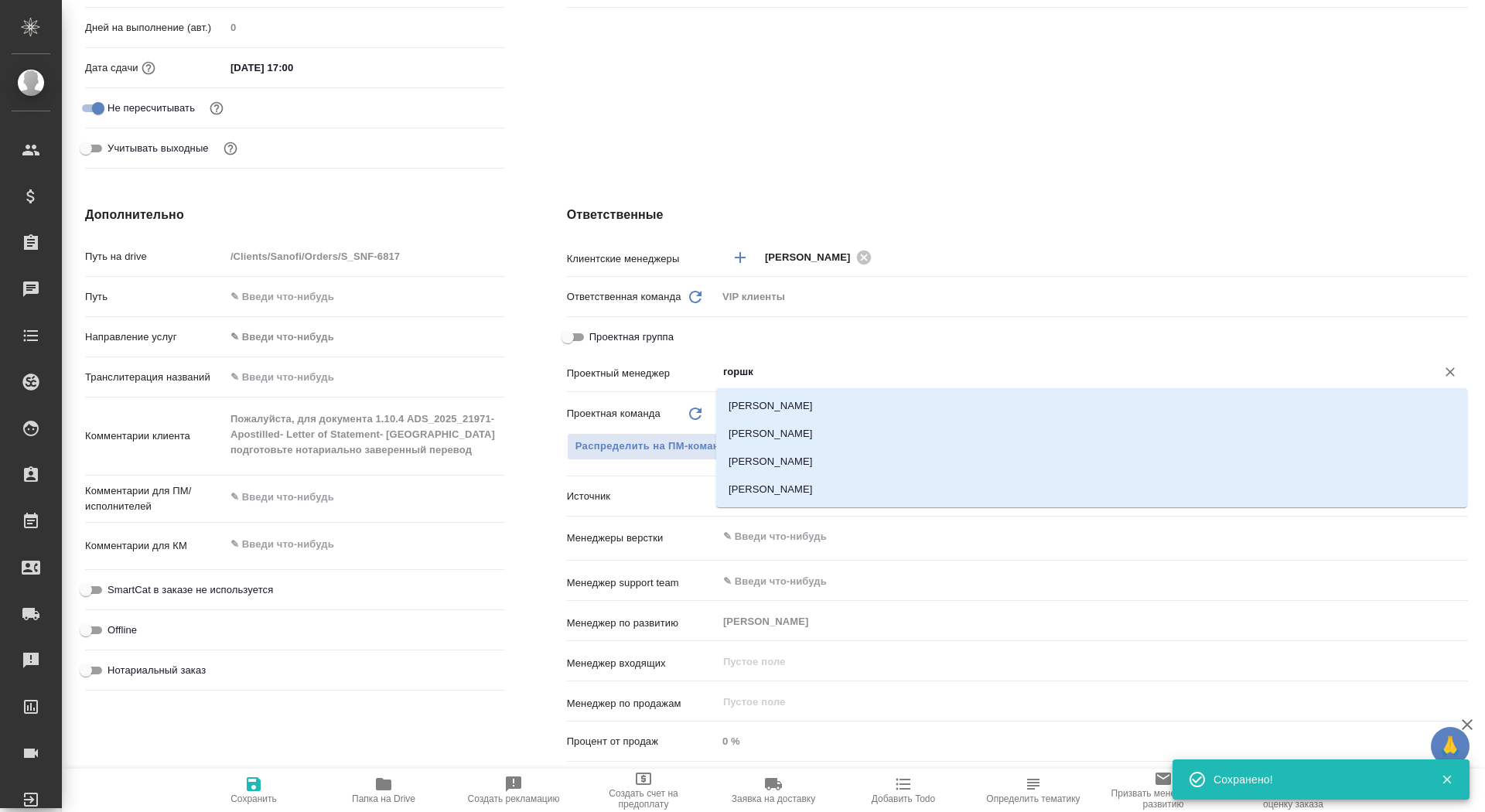
type input "горшко"
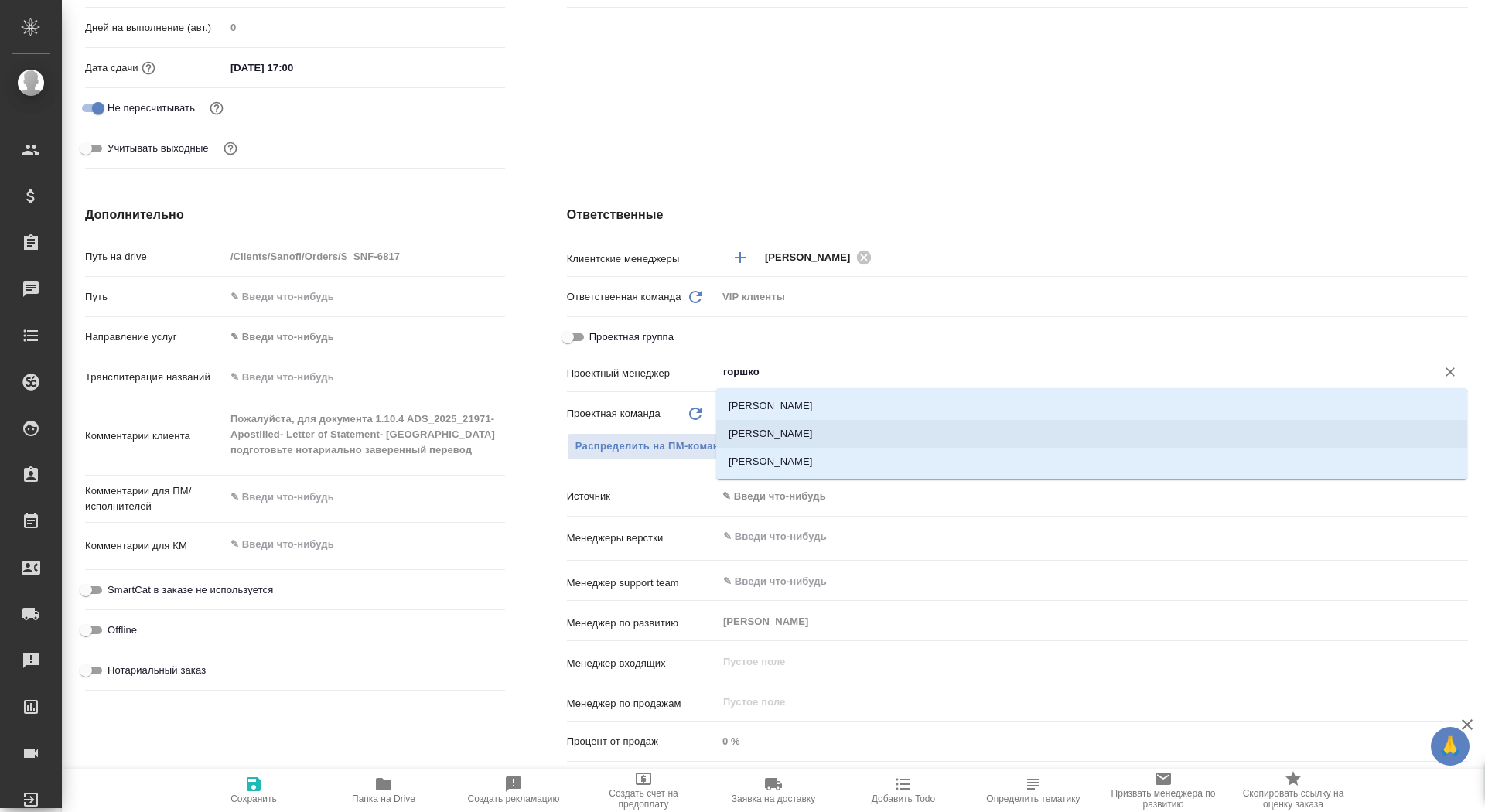
click at [758, 439] on li "[PERSON_NAME] Валентина" at bounding box center [1092, 434] width 751 height 28
type textarea "x"
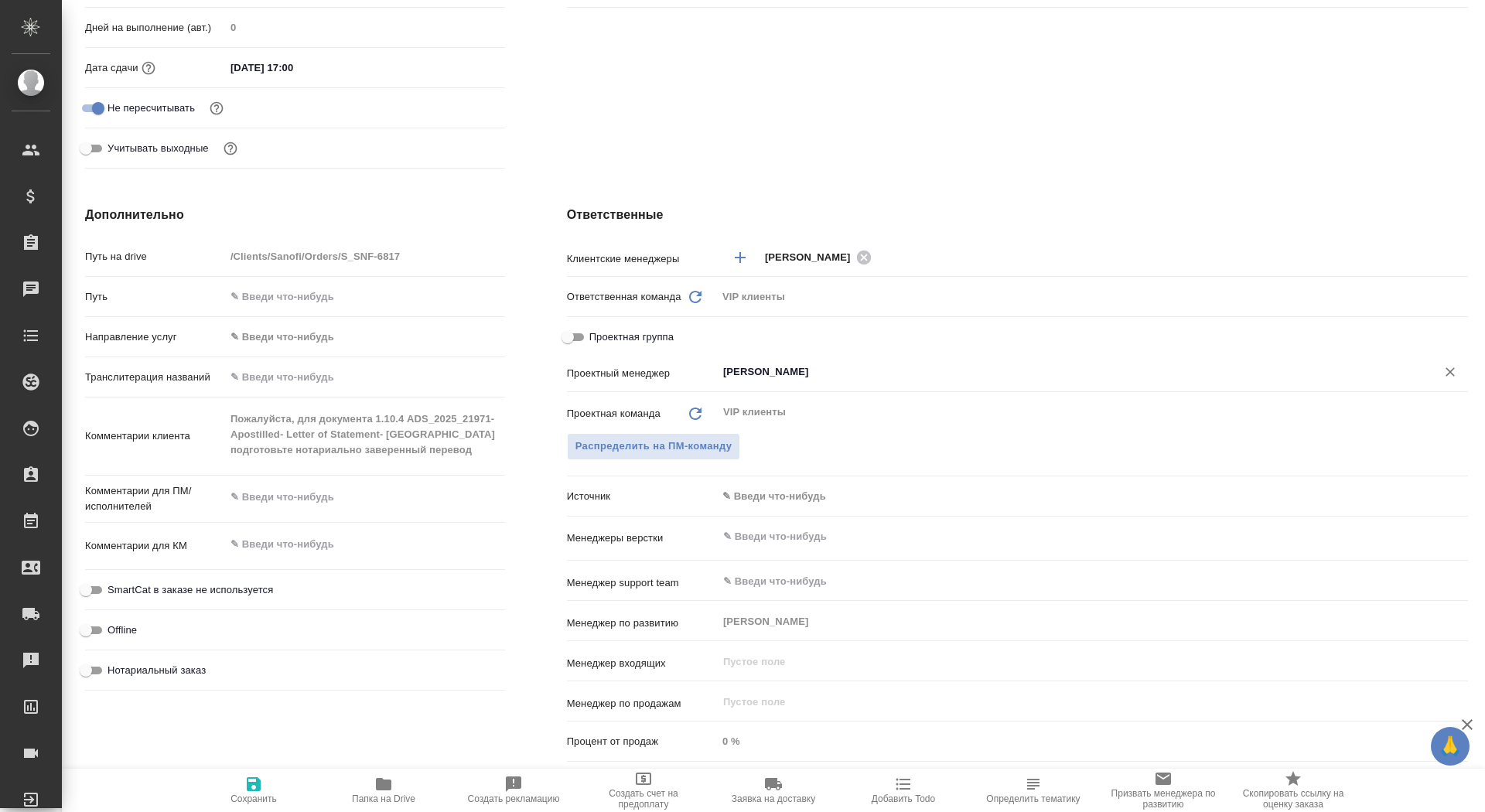
type input "[PERSON_NAME] Валентина"
click at [250, 801] on span "Сохранить" at bounding box center [253, 799] width 46 height 11
type textarea "x"
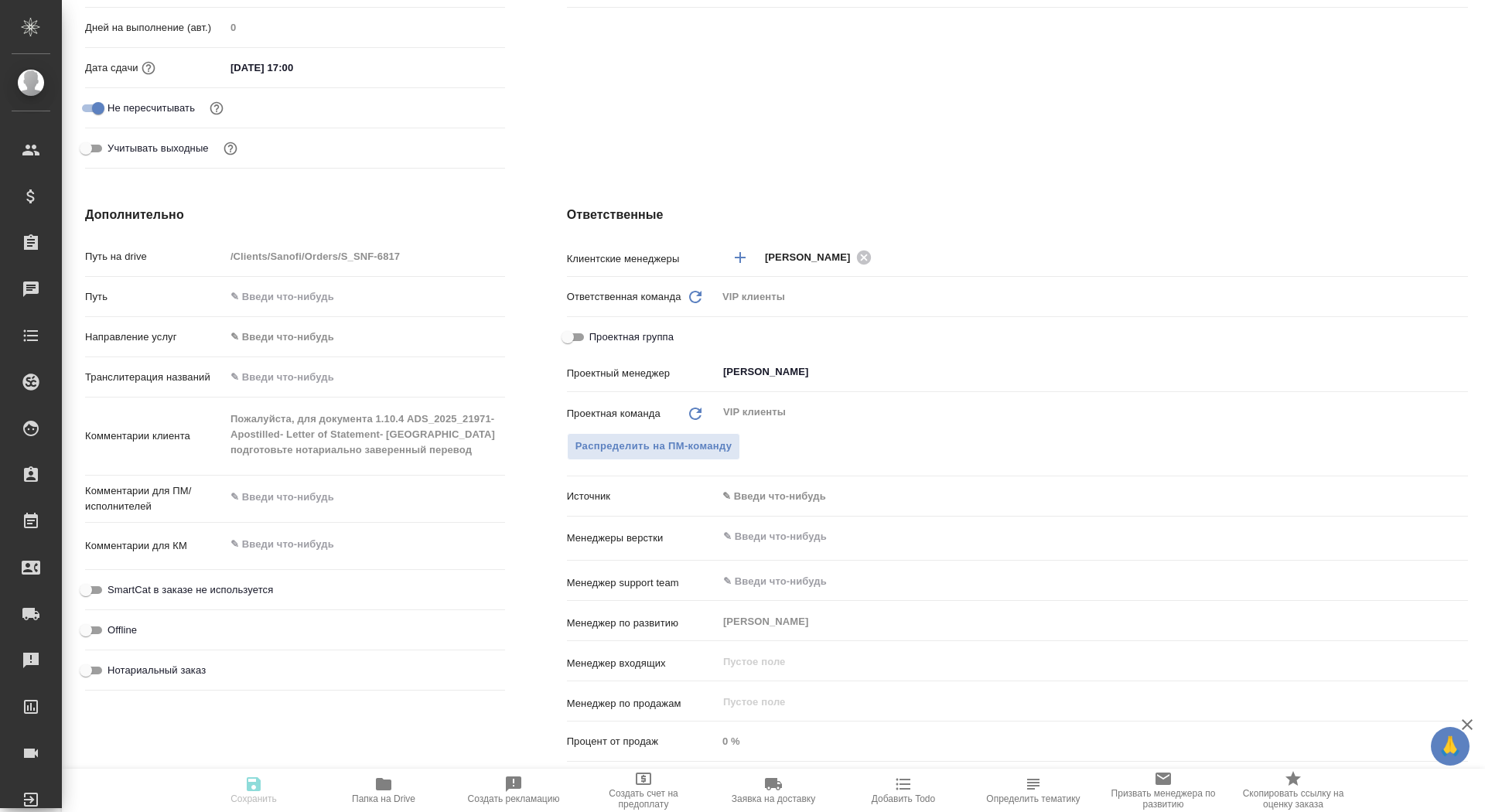
type textarea "x"
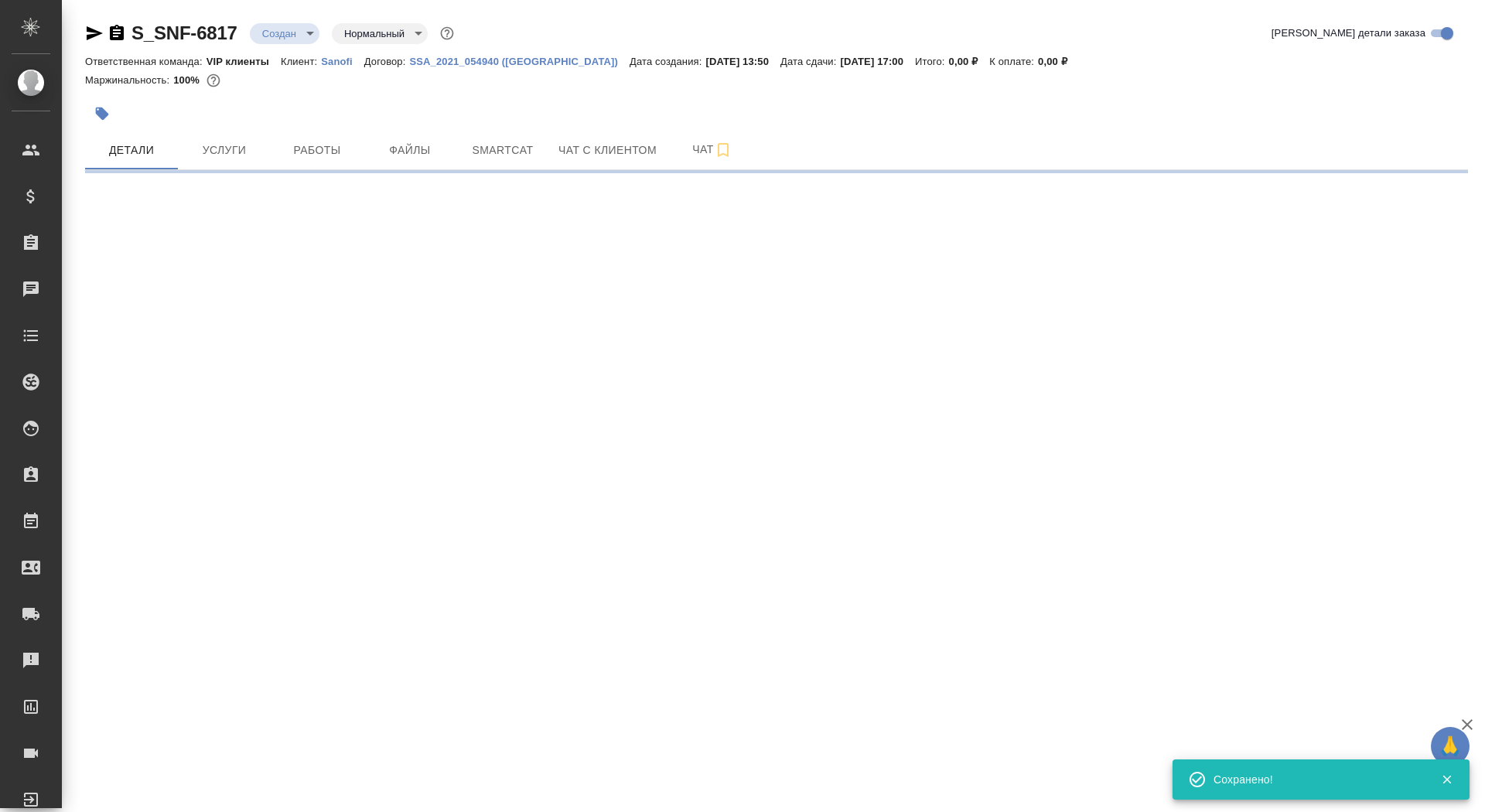
scroll to position [0, 0]
select select "RU"
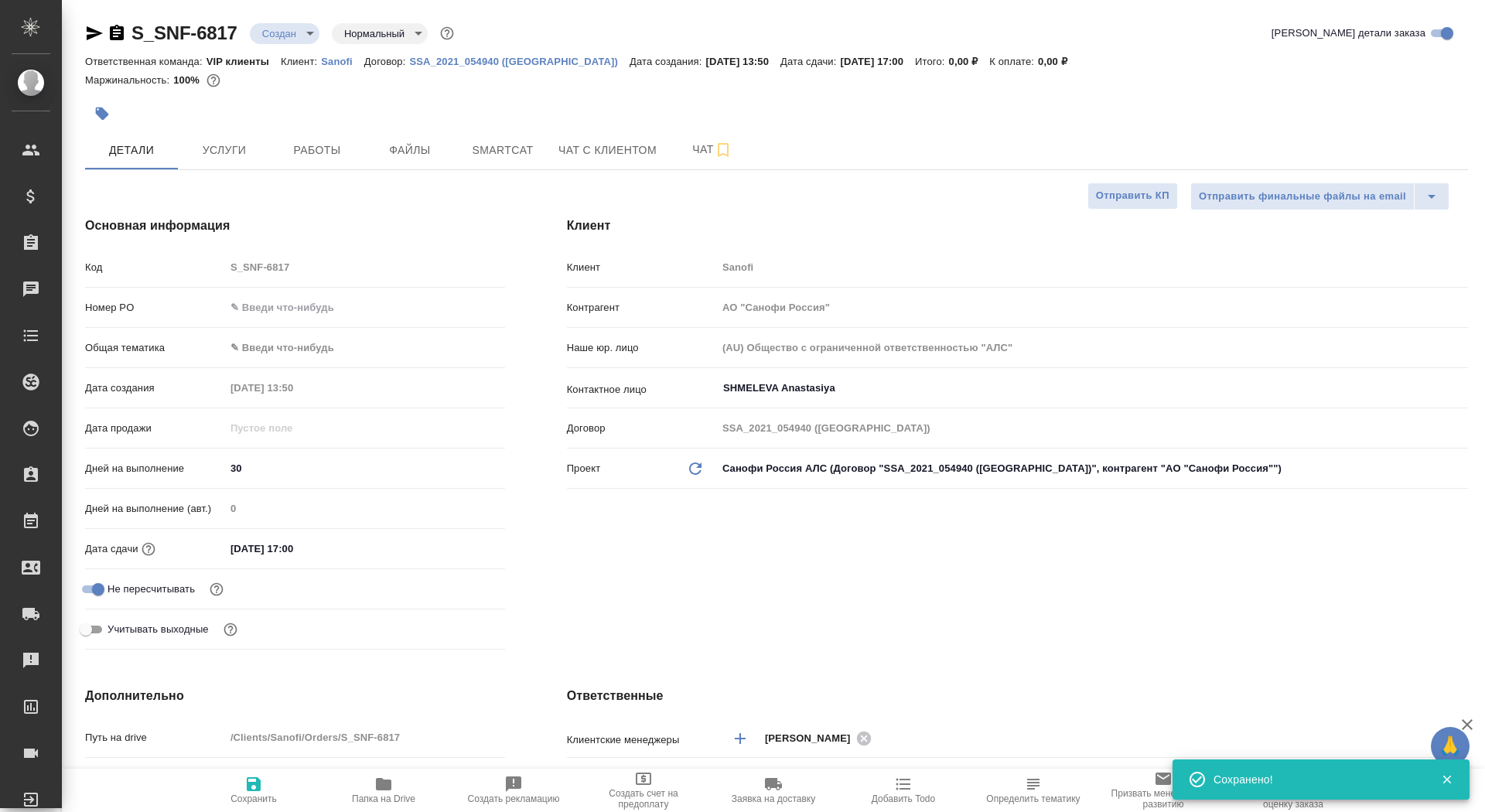
type textarea "x"
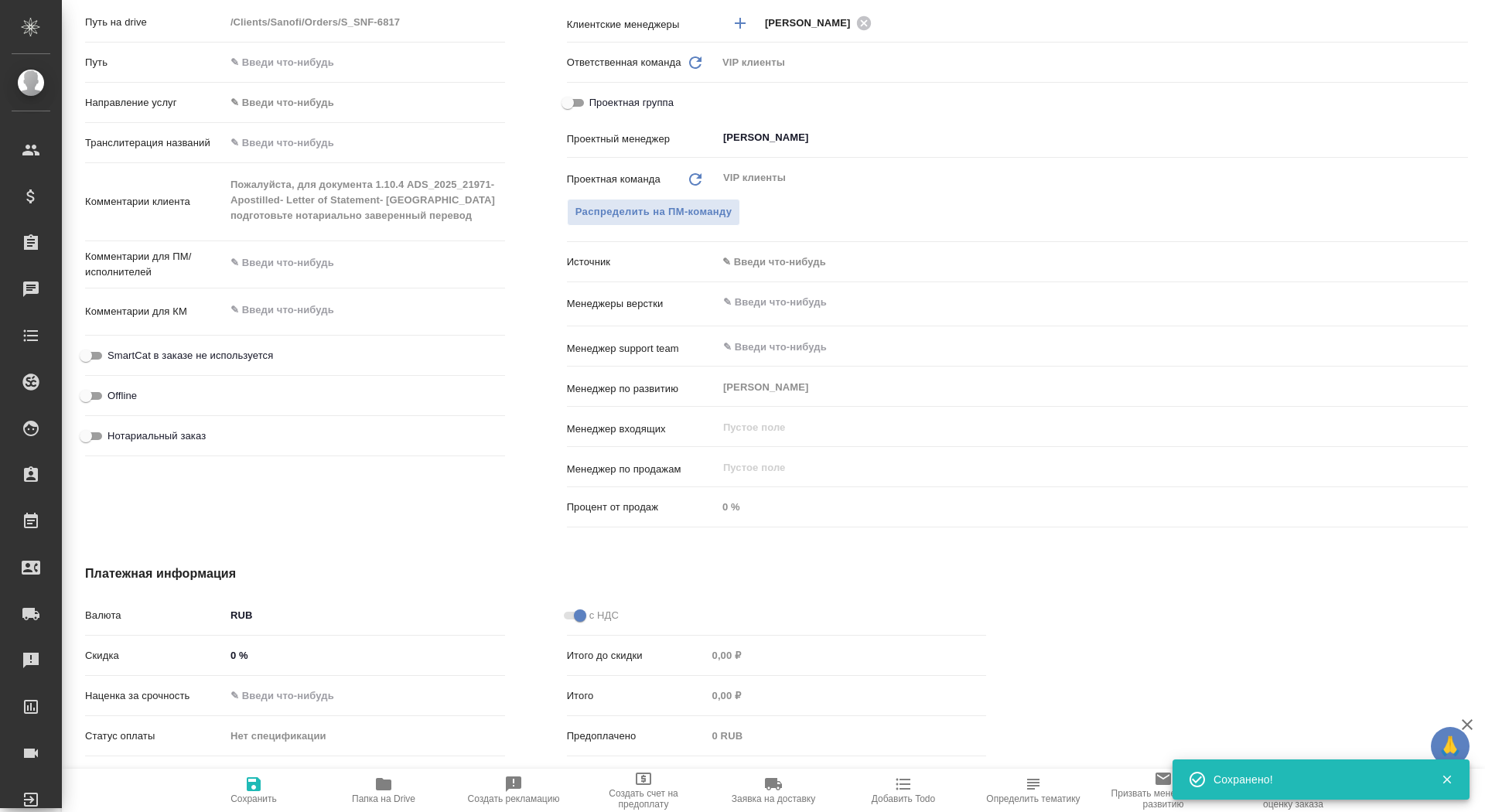
scroll to position [715, 1]
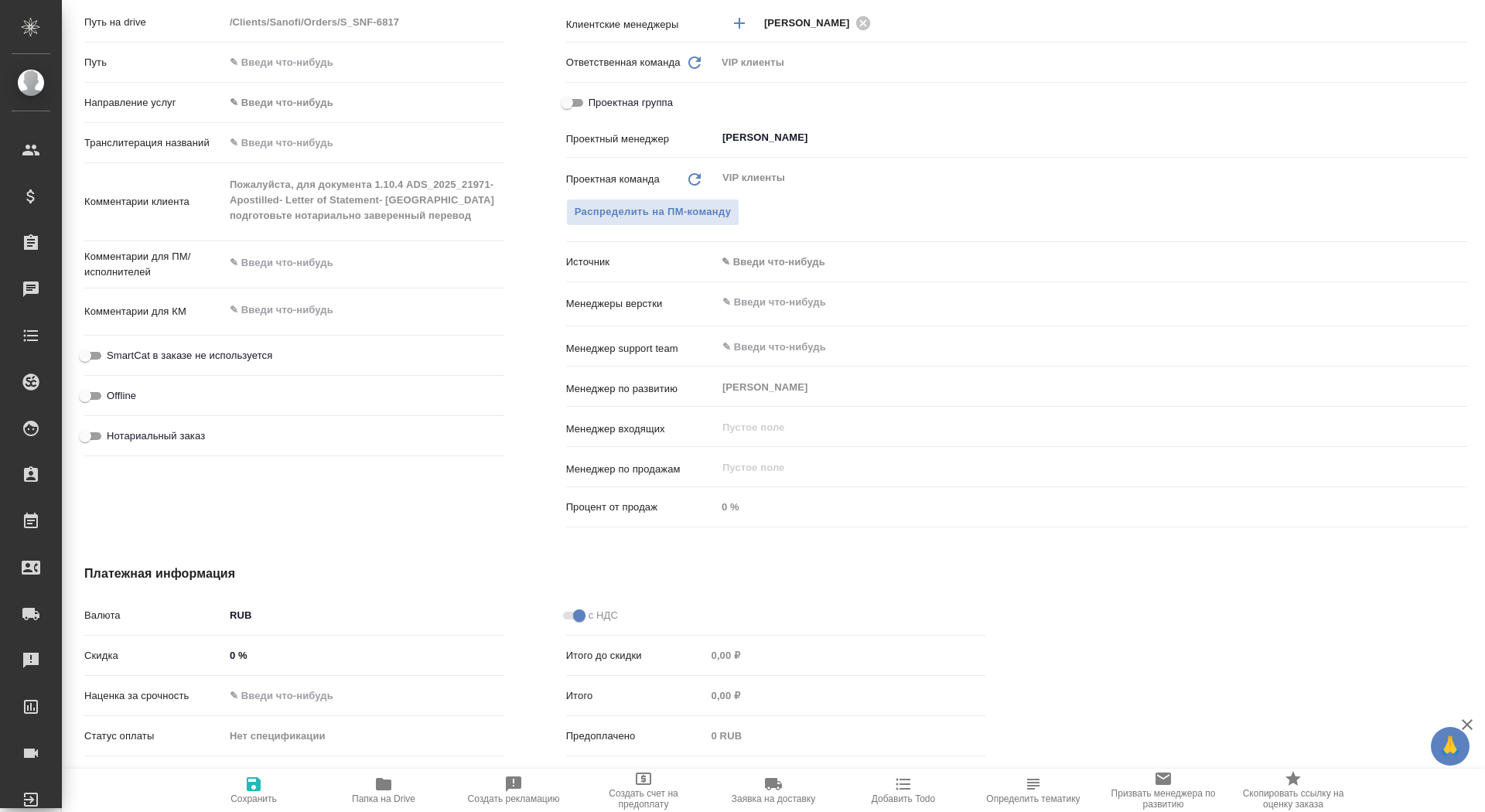
type textarea "x"
click at [252, 264] on textarea at bounding box center [364, 263] width 280 height 26
type textarea "x"
type textarea "п"
type textarea "x"
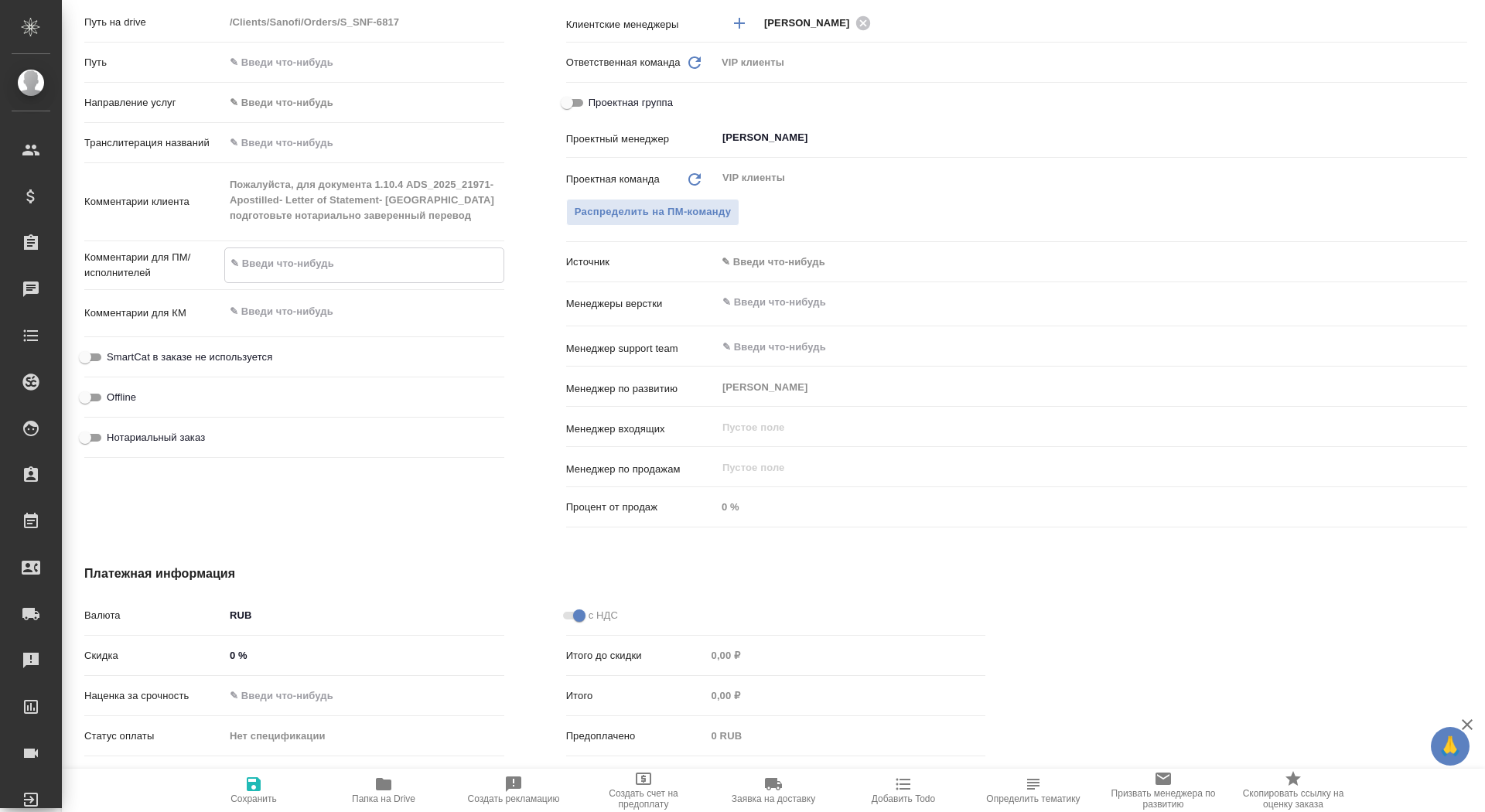
type textarea "x"
type textarea "по"
type textarea "x"
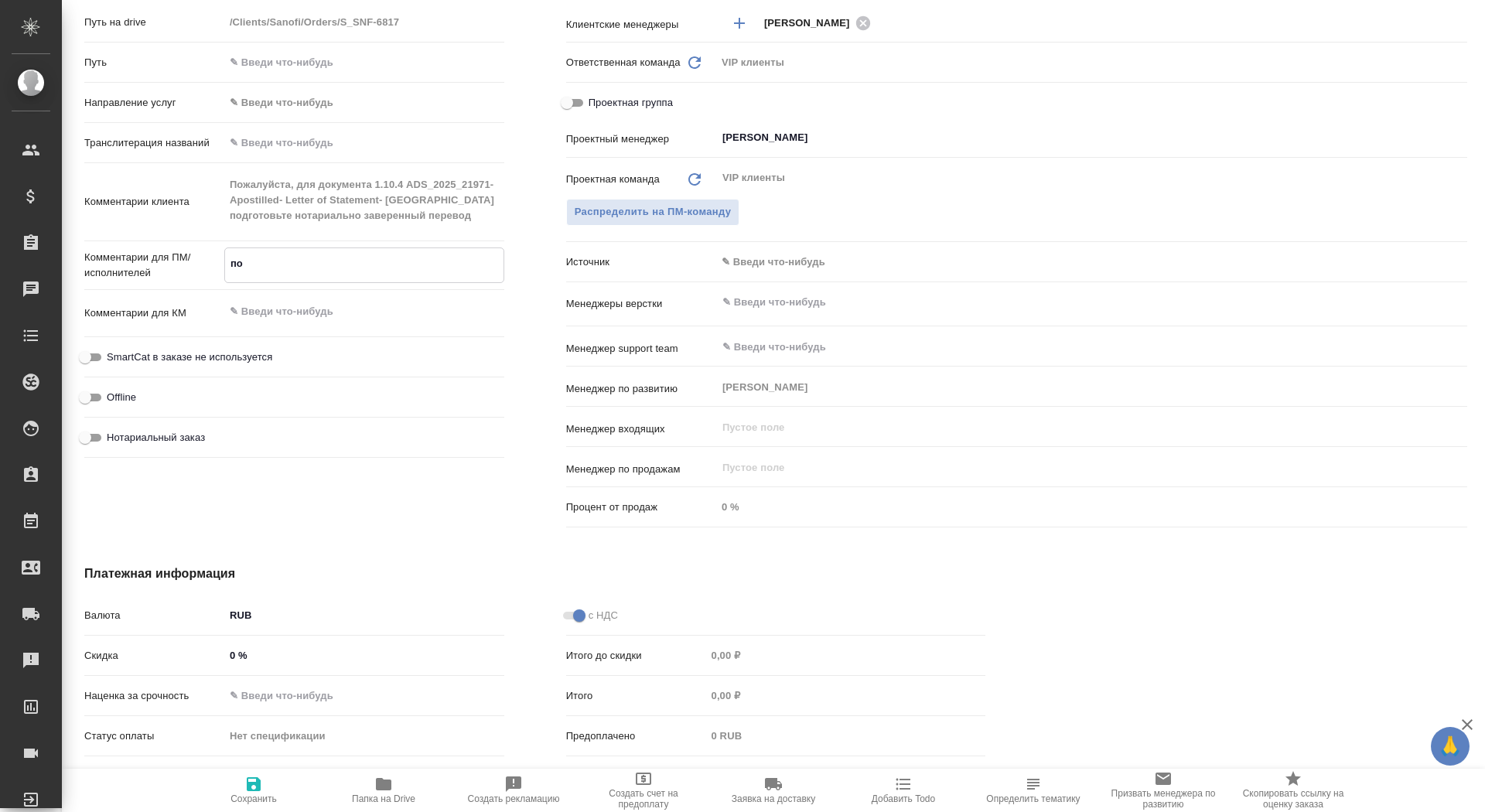
type textarea "x"
type textarea "под"
type textarea "x"
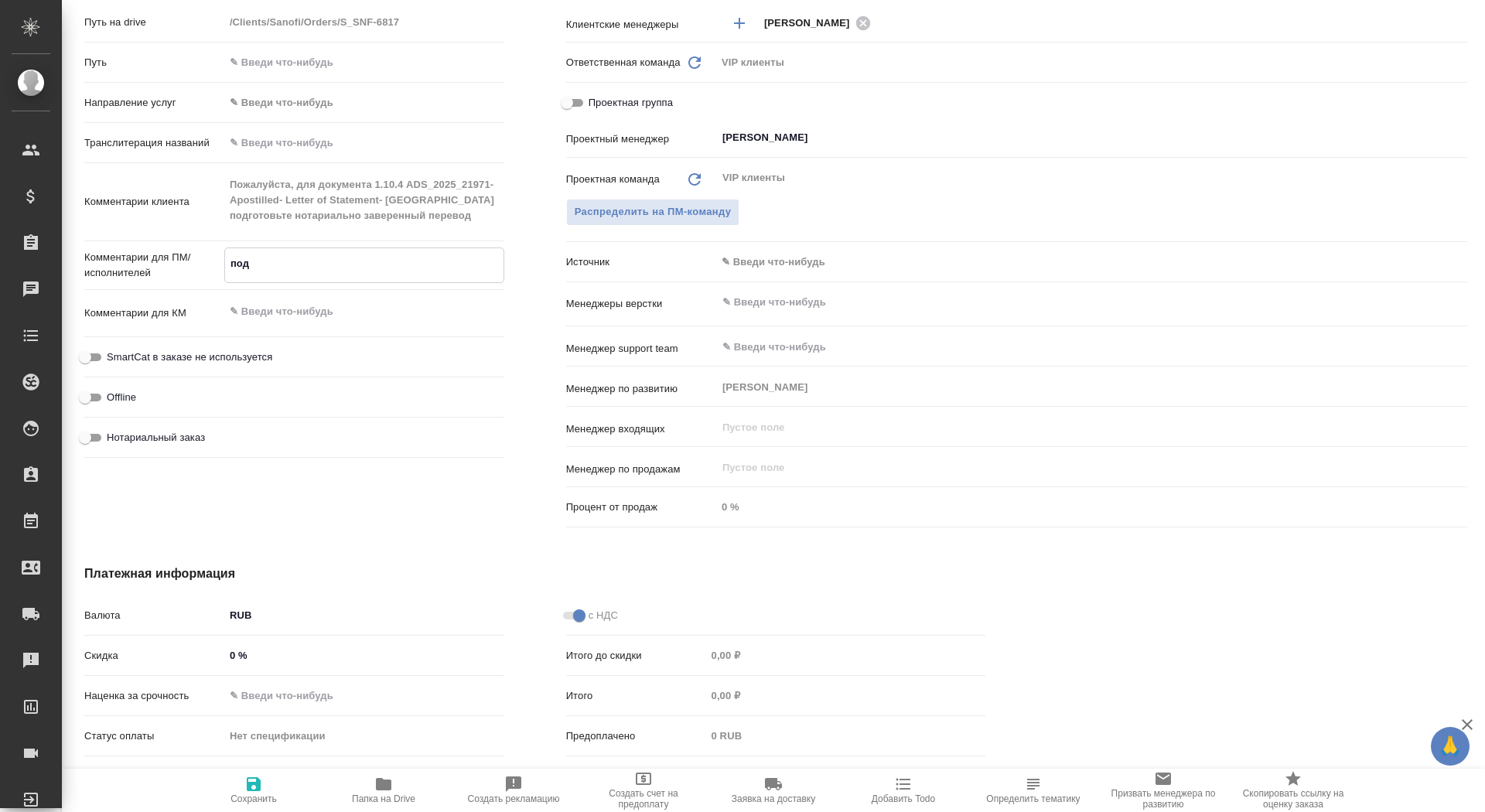
type textarea "подн"
type textarea "x"
type textarea "подн"
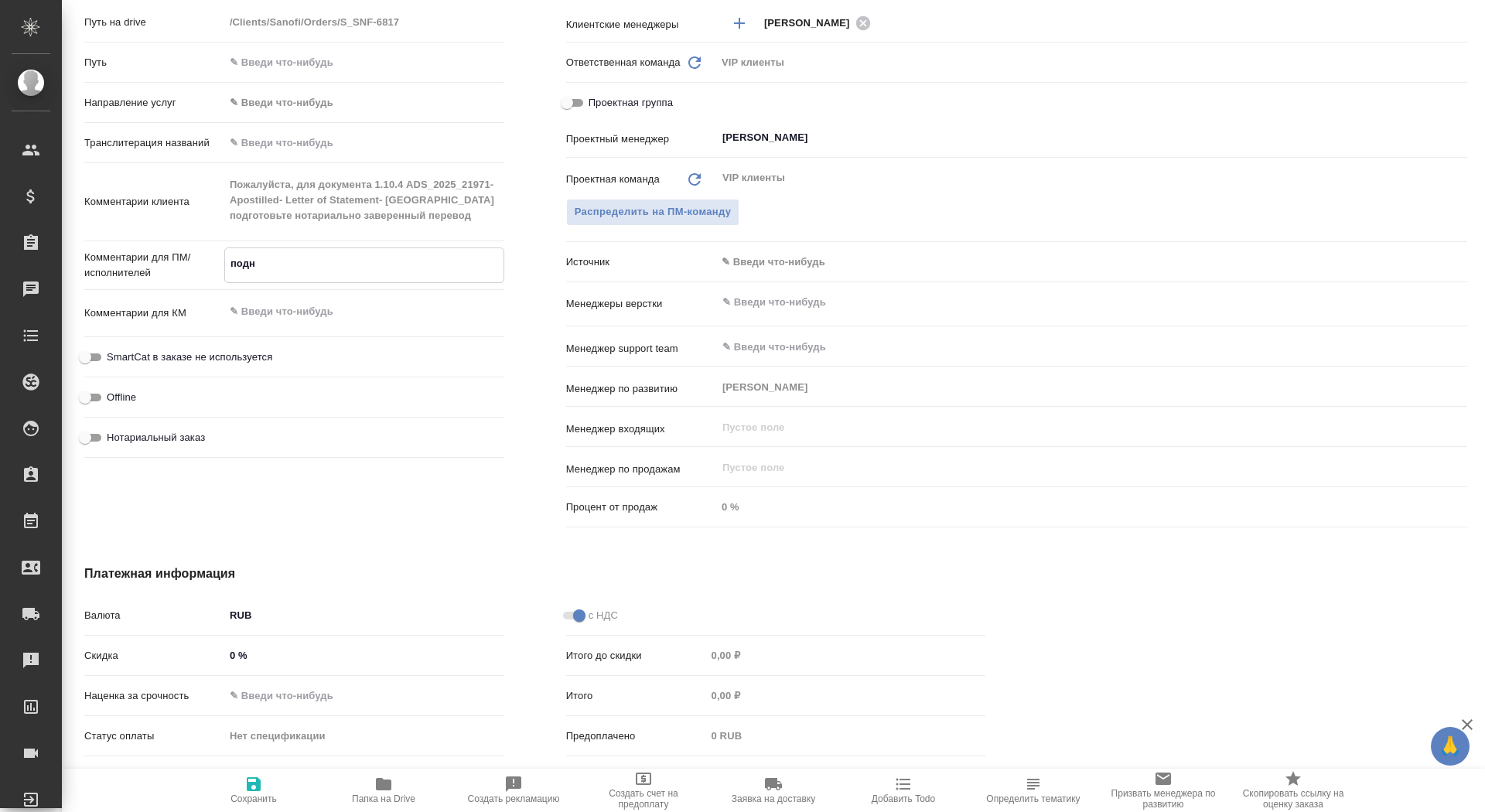
type textarea "x"
type textarea "подн"
type textarea "x"
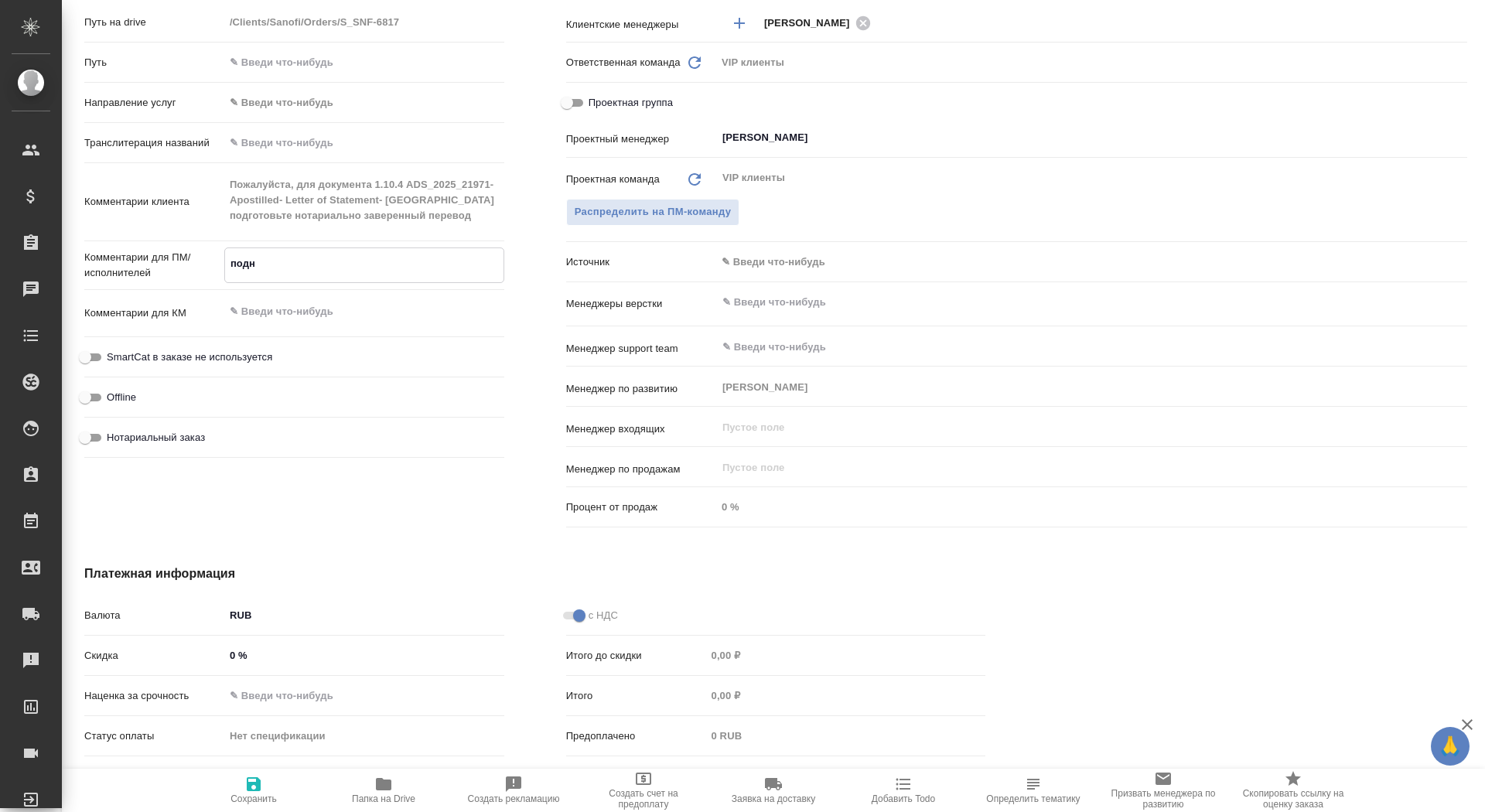
type textarea "x"
type textarea "под"
type textarea "x"
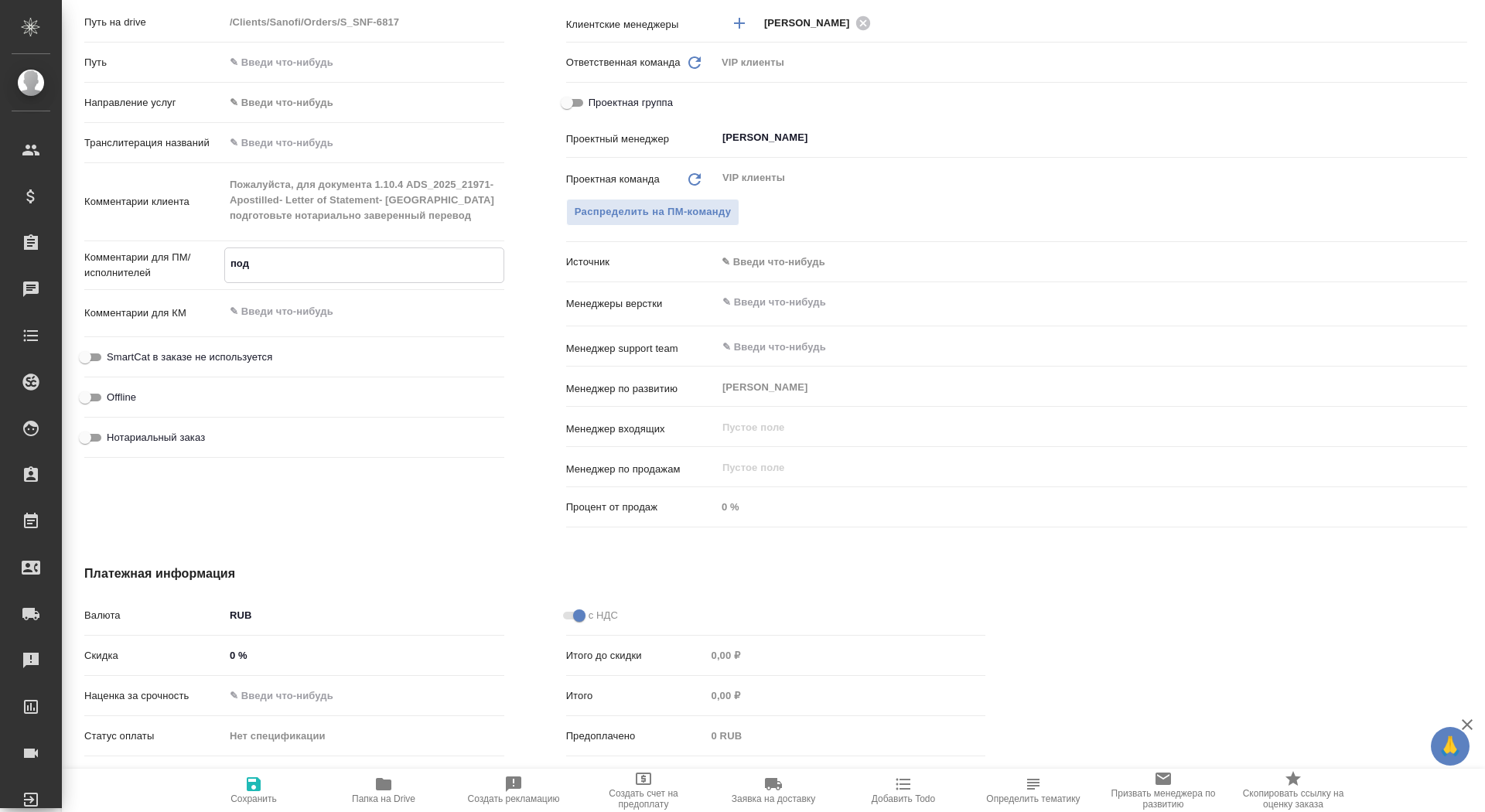
type textarea "x"
type textarea "под"
type textarea "x"
type textarea "под н"
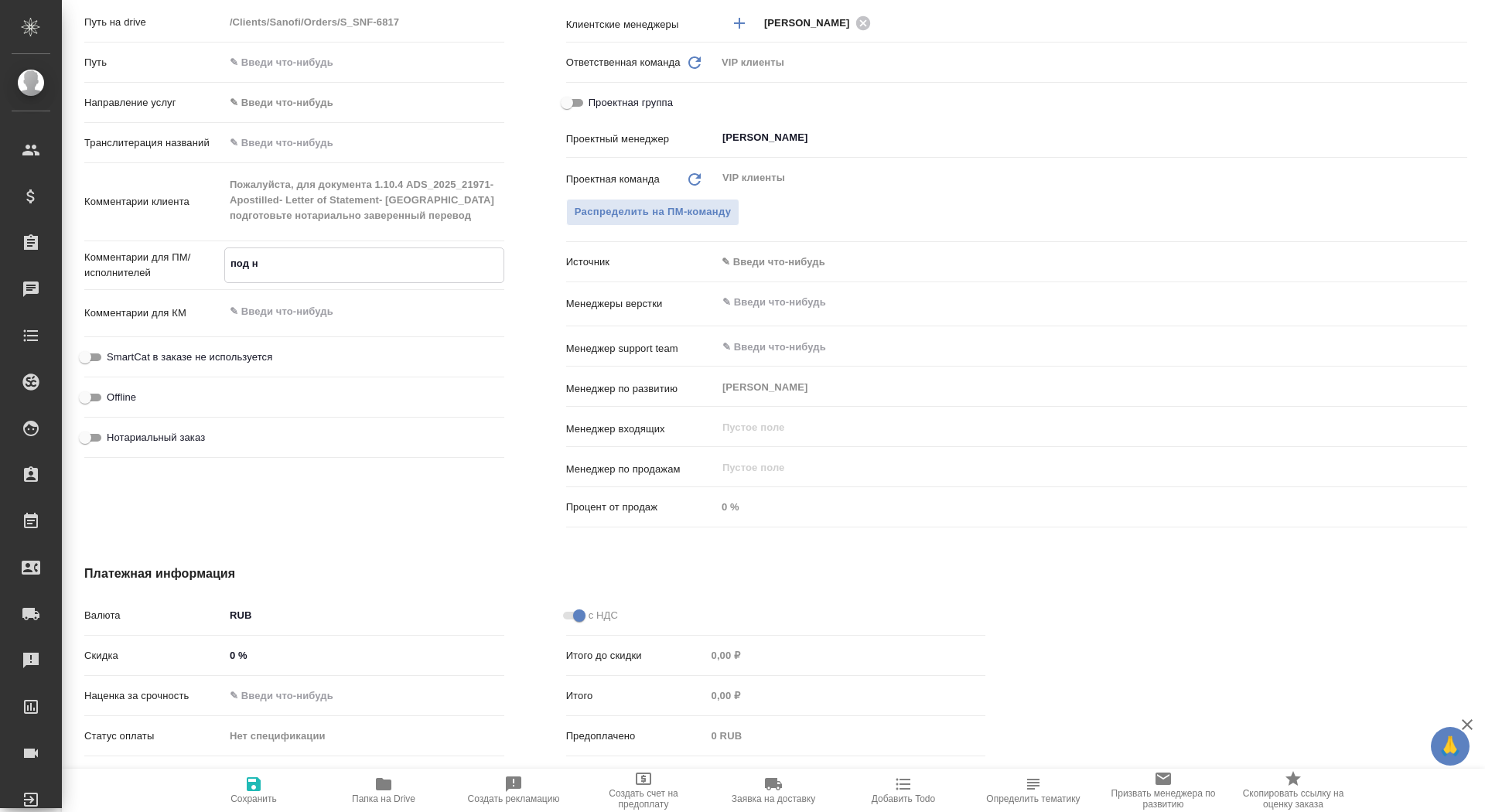
type textarea "x"
type textarea "под но"
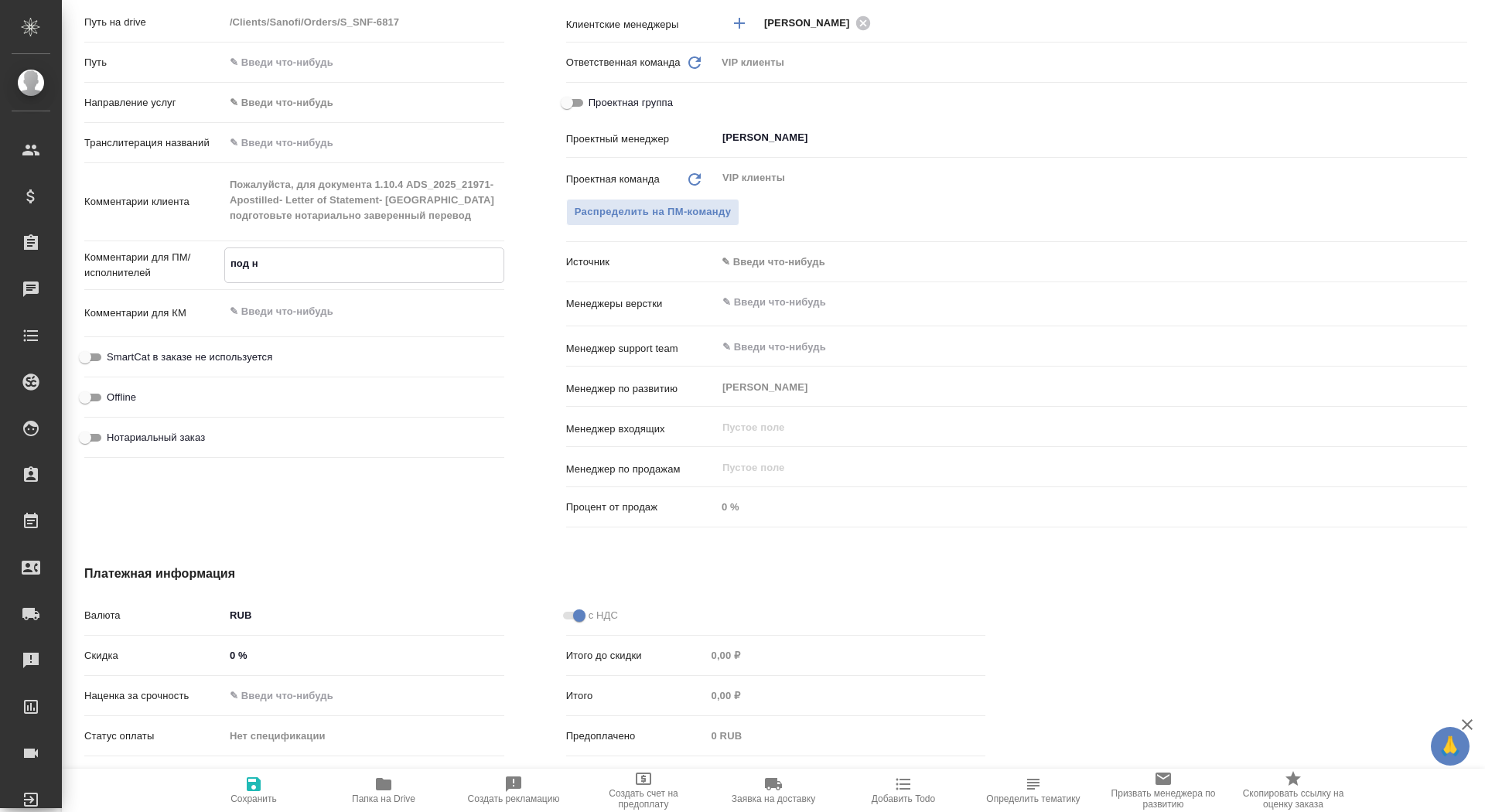
type textarea "x"
type textarea "под нот"
type textarea "x"
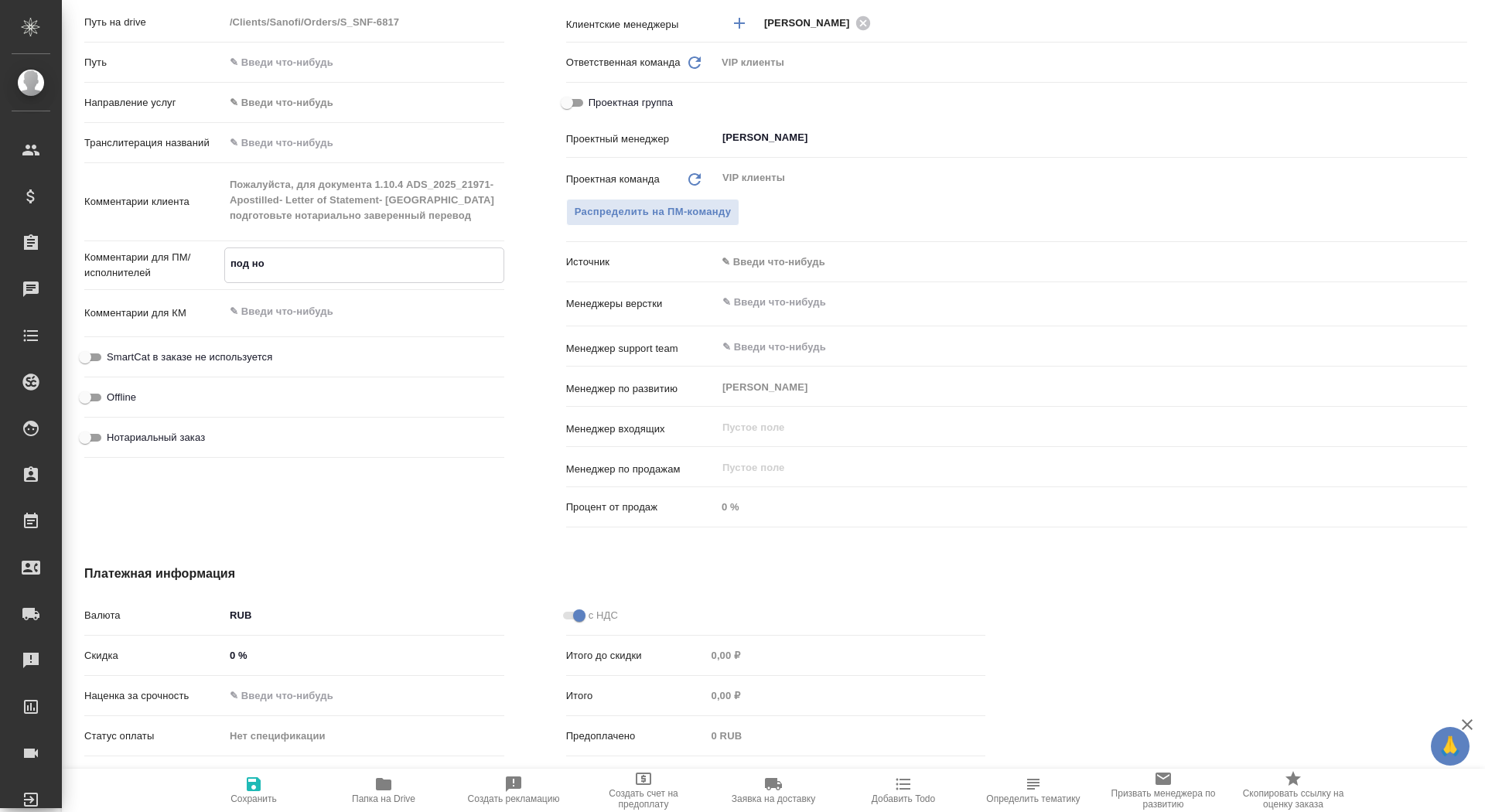
type textarea "x"
type textarea "под нот"
type textarea "x"
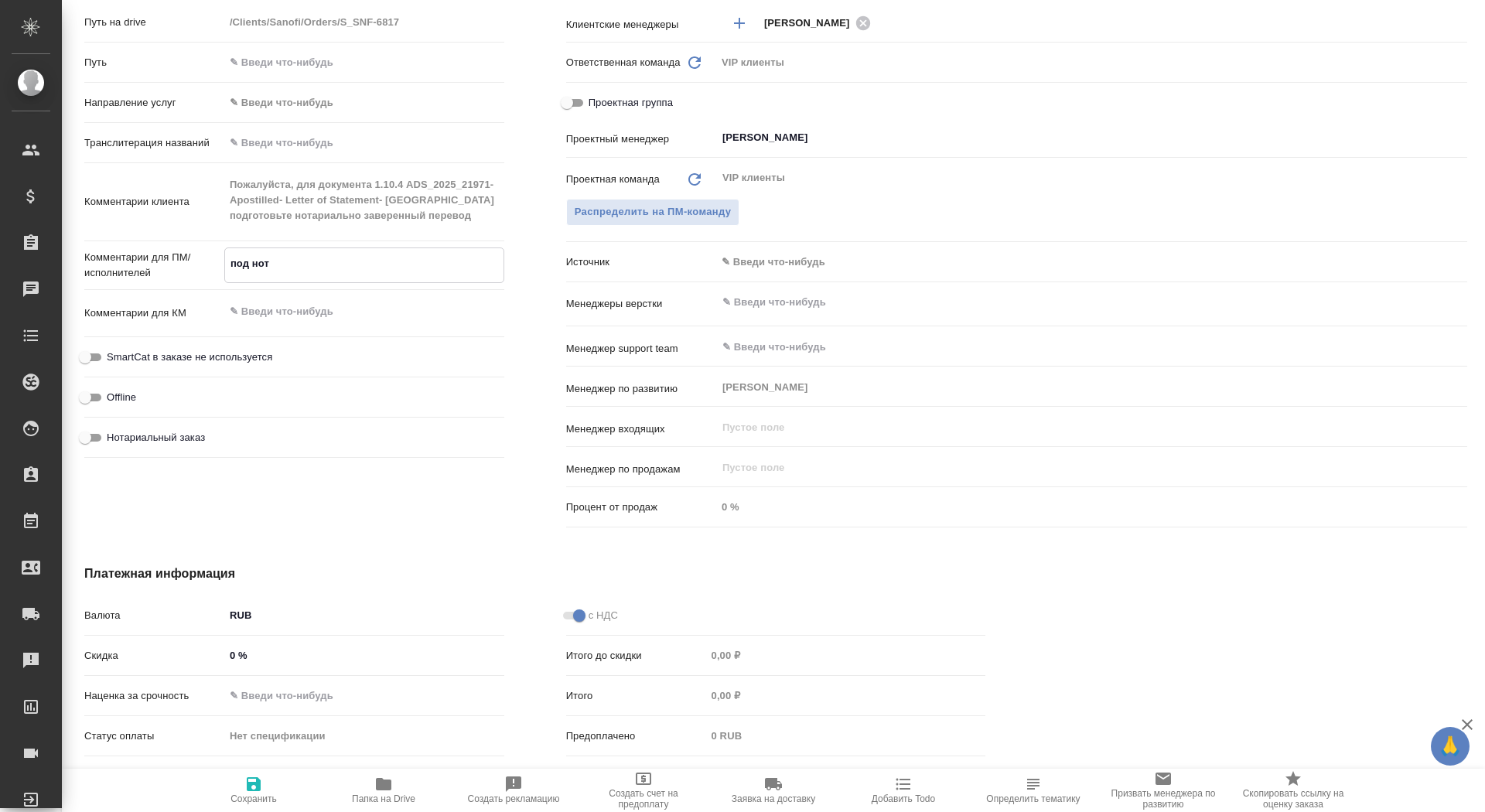
paste textarea "1.10.4 ADS_2025_21971- Apostilled- Letter of Statement- Russia"
type textarea "под нот 1.10.4 ADS_2025_21971- Apostilled- Letter of Statement- Russia"
type textarea "x"
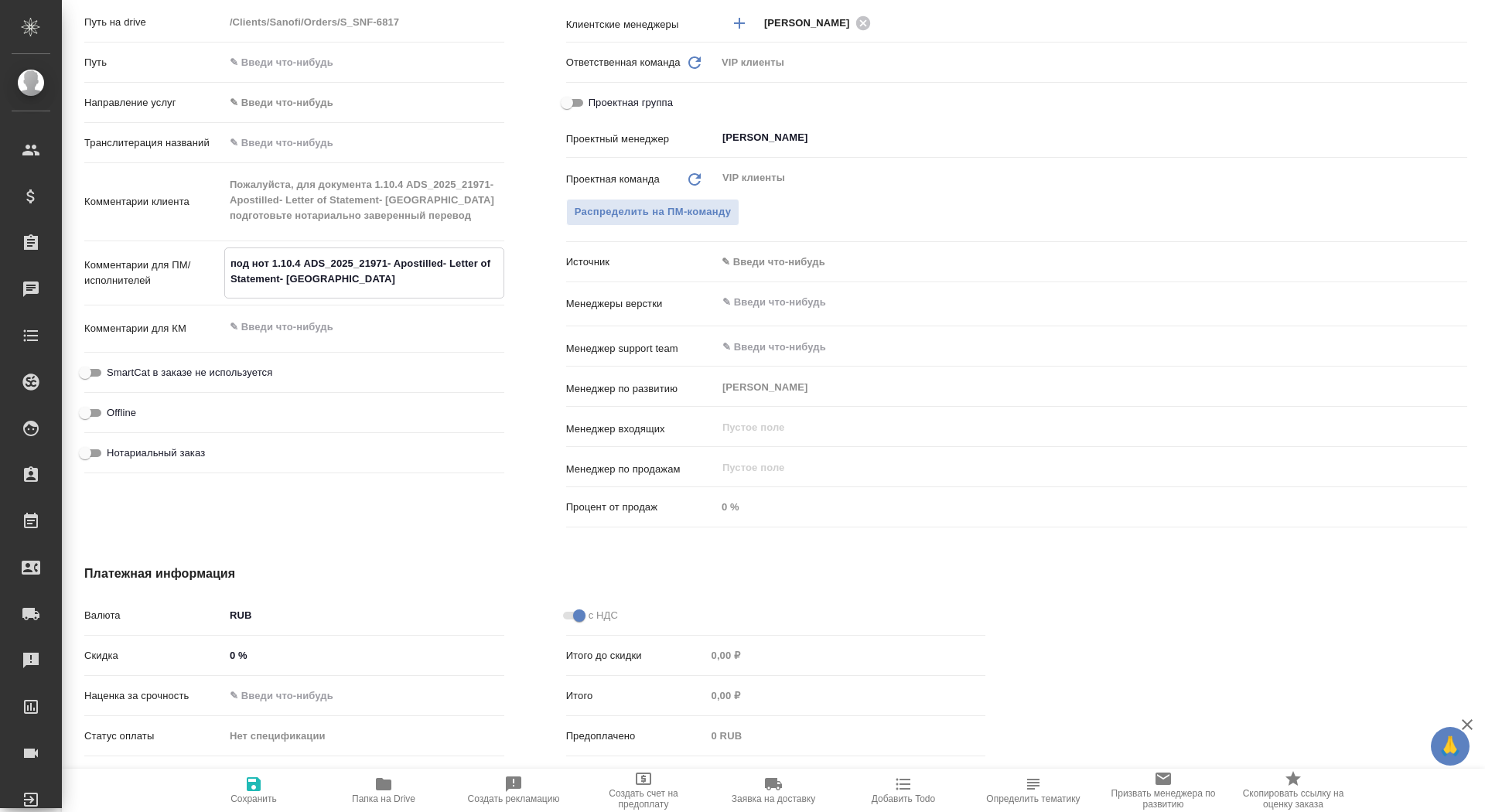
type textarea "под нот 1.10.4 ADS_2025_21971- Apostilled- Letter of Statement- Russia"
type textarea "x"
click at [242, 795] on span "Сохранить" at bounding box center [253, 799] width 46 height 11
type textarea "x"
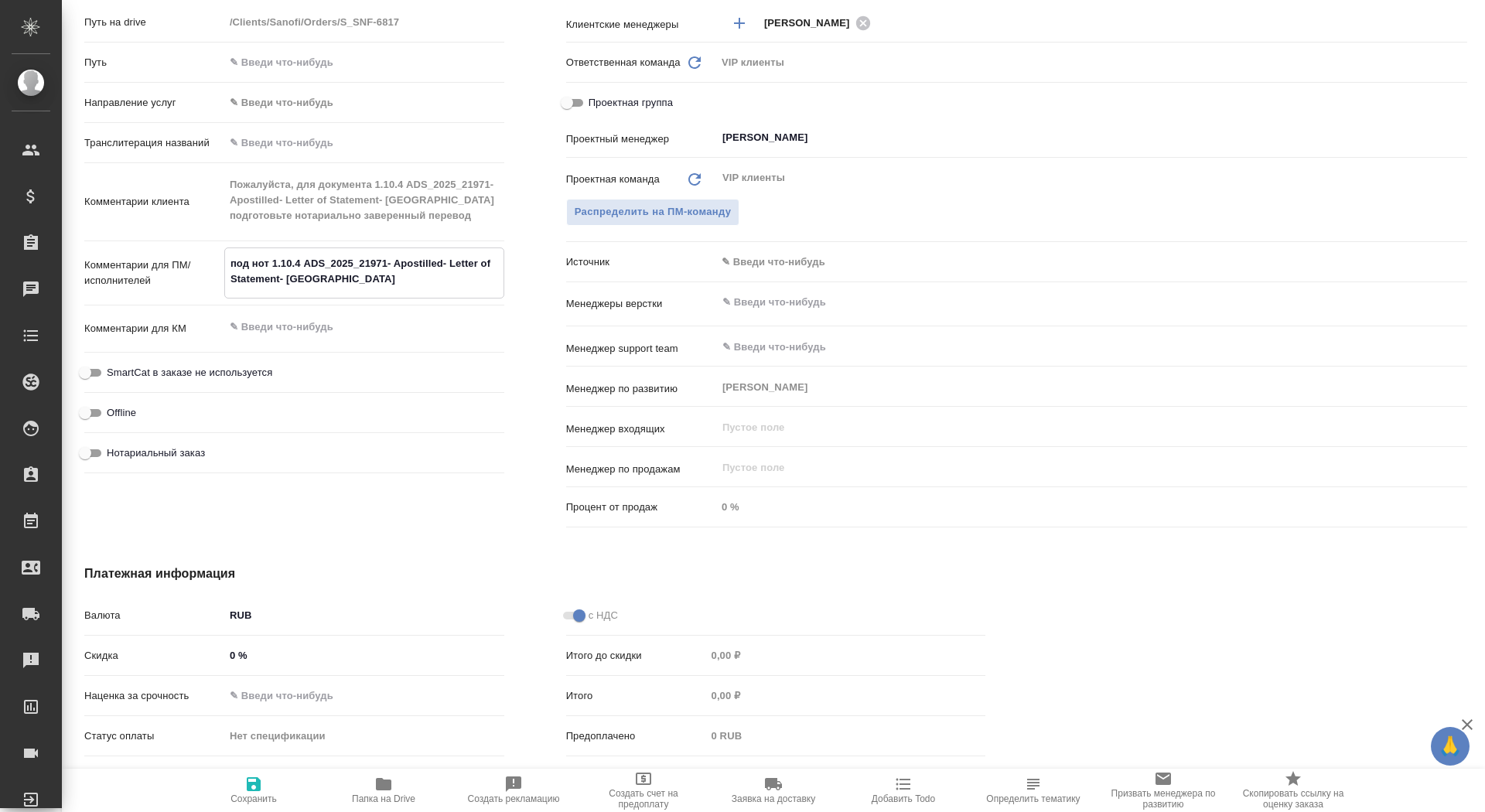
type textarea "x"
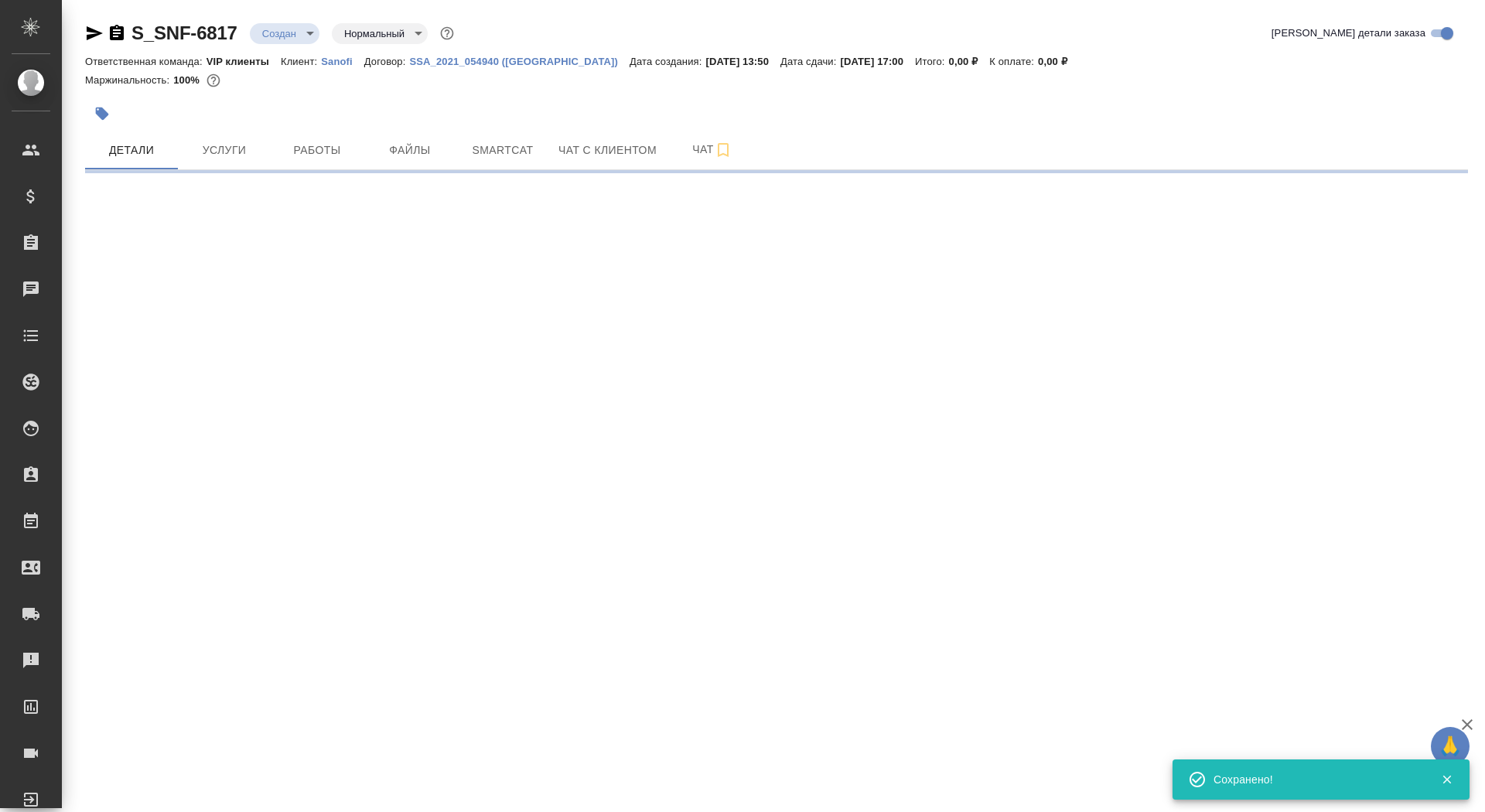
scroll to position [0, 0]
select select "RU"
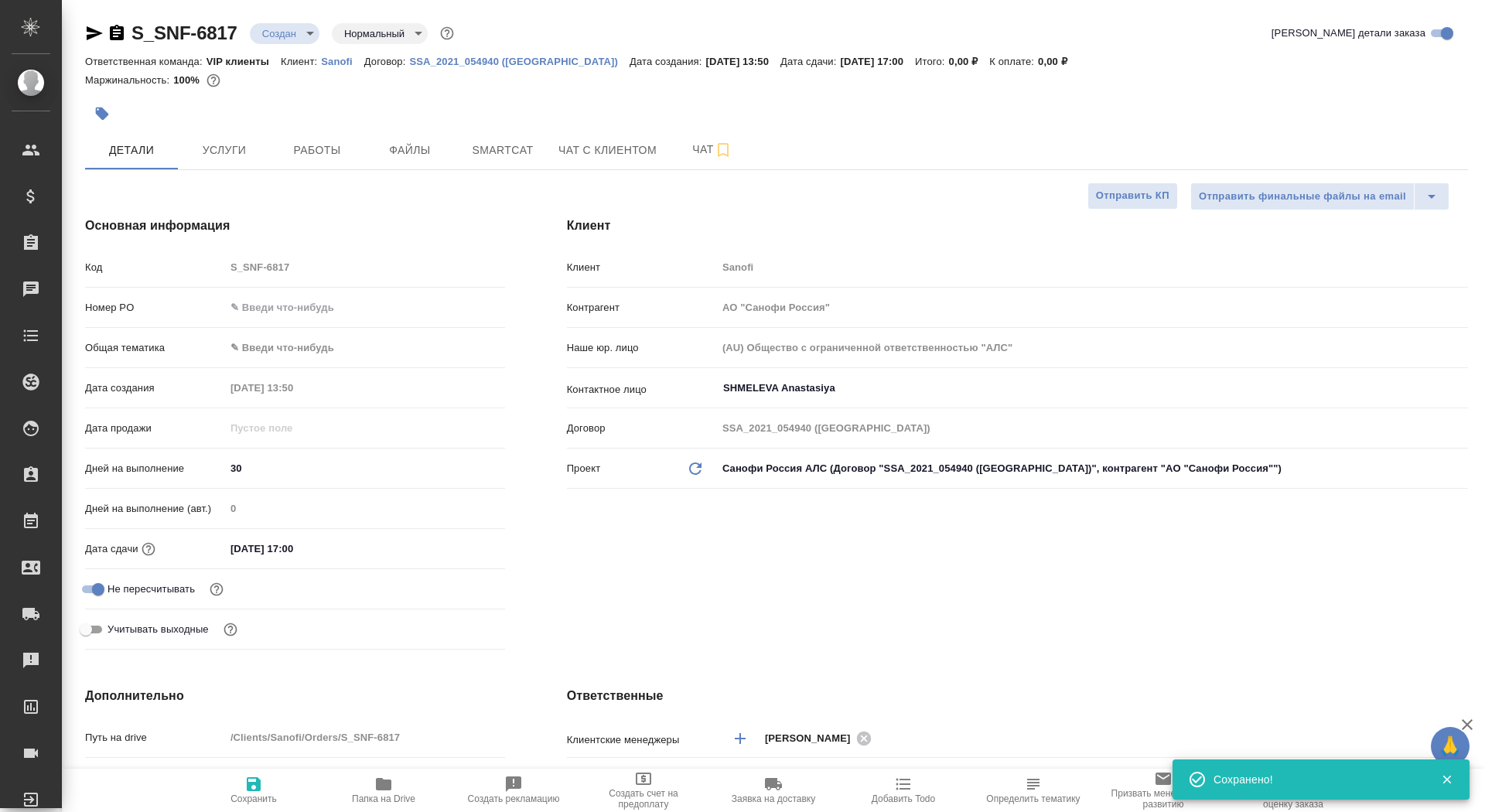
type textarea "x"
click at [115, 117] on button "button" at bounding box center [102, 114] width 34 height 34
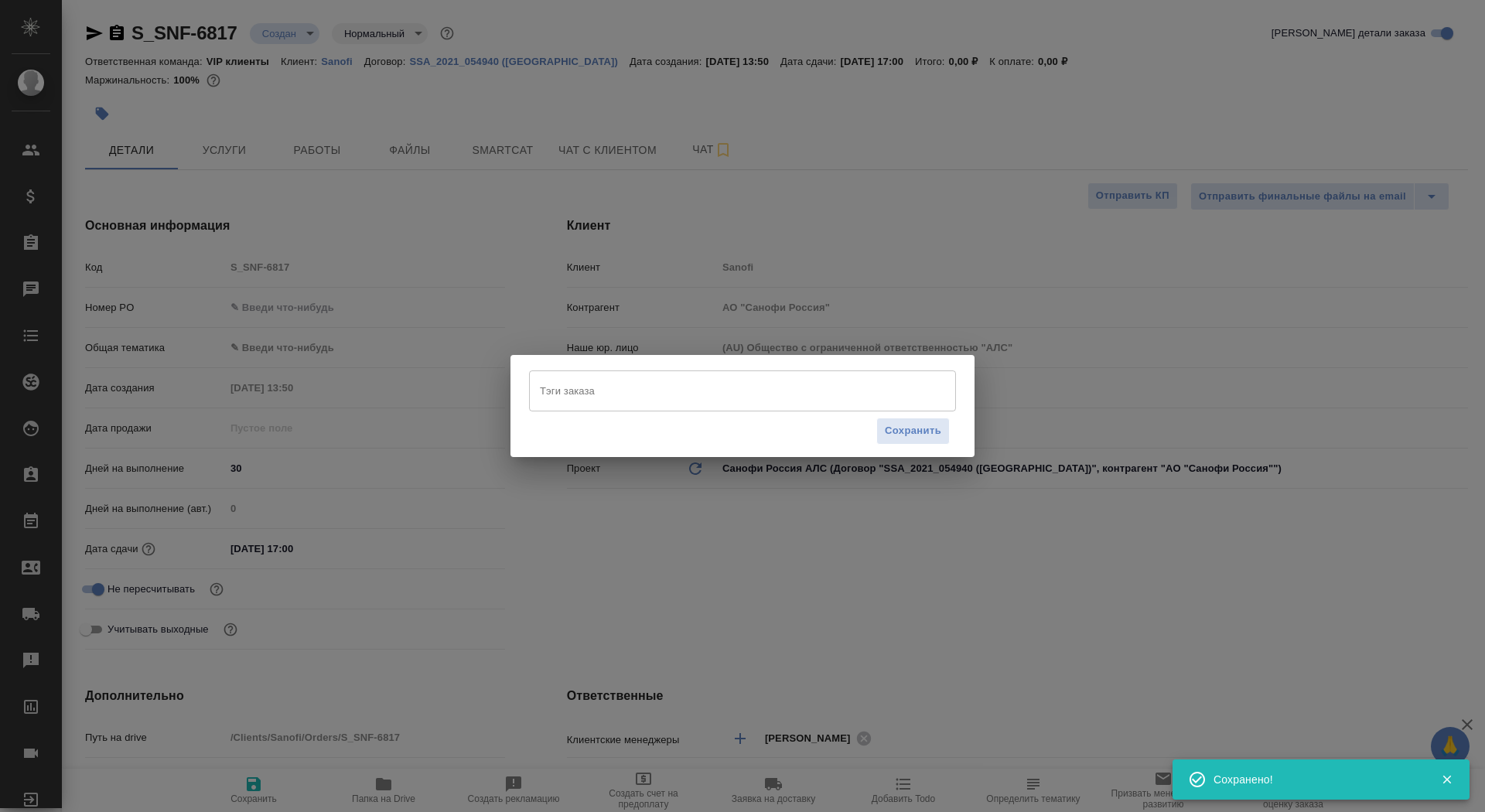
click at [710, 391] on input "Тэги заказа" at bounding box center [728, 390] width 384 height 26
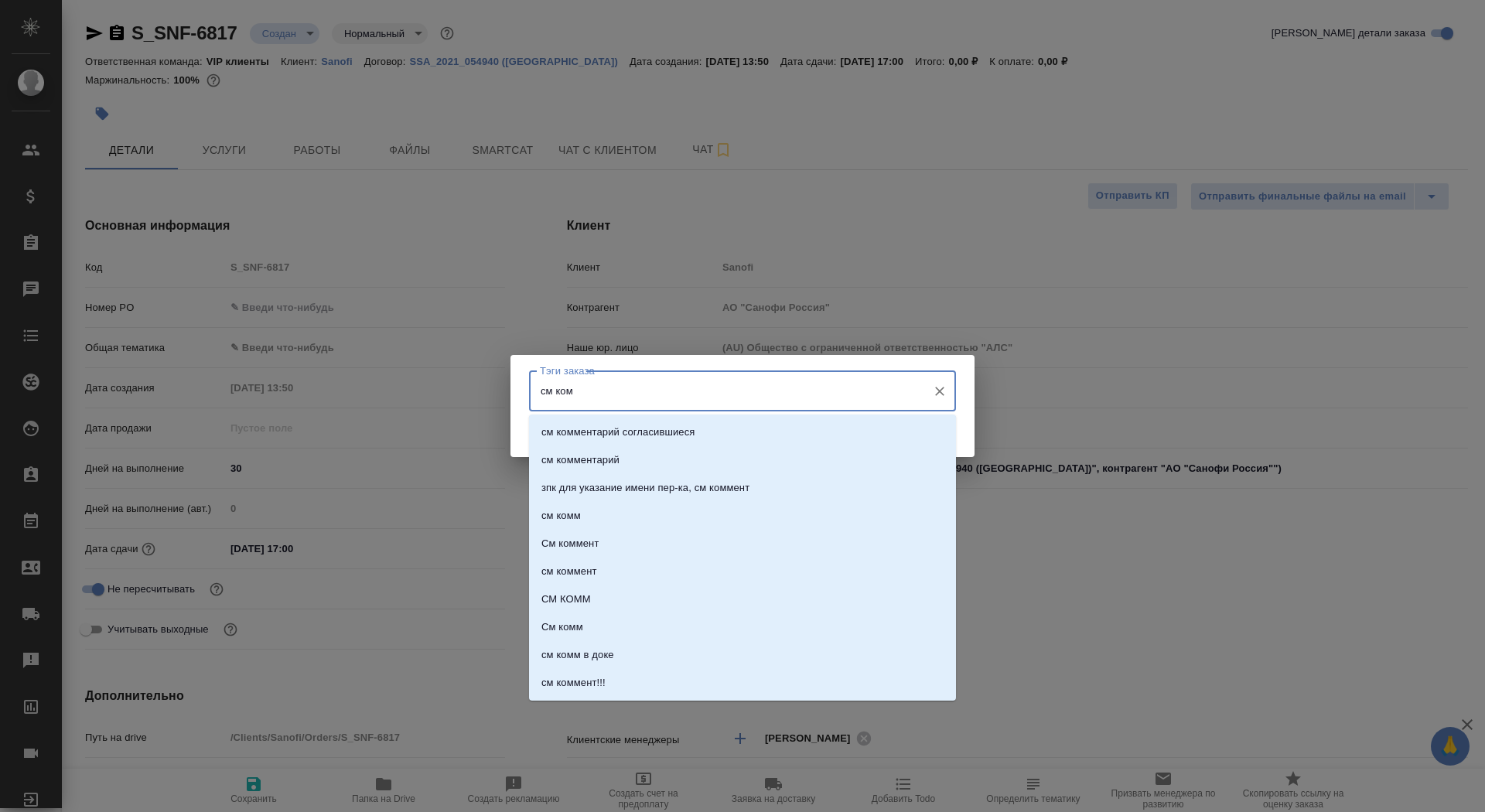
type input "см комм"
click at [684, 515] on li "см комм" at bounding box center [742, 516] width 427 height 28
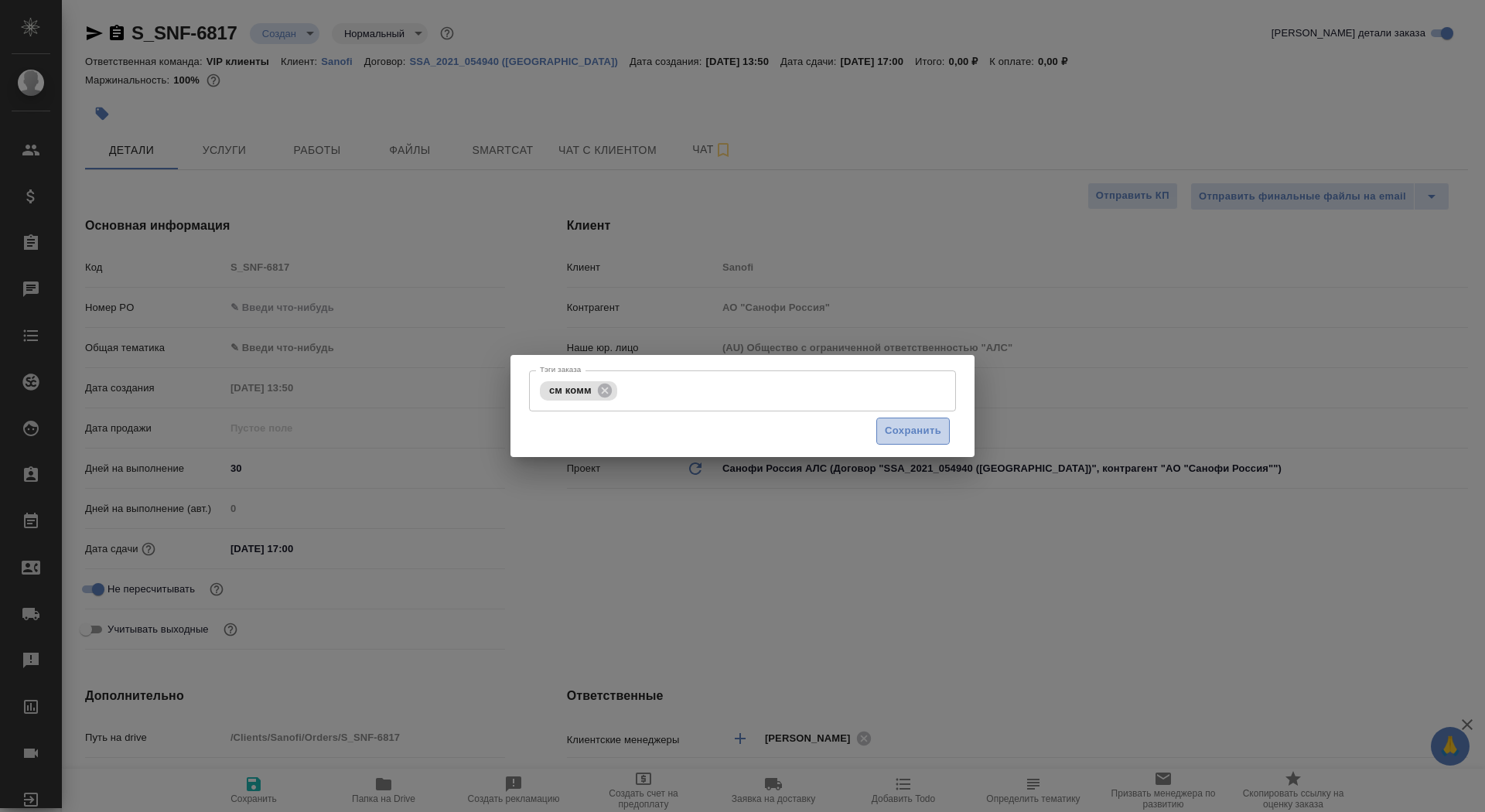
click at [902, 432] on span "Сохранить" at bounding box center [913, 431] width 56 height 18
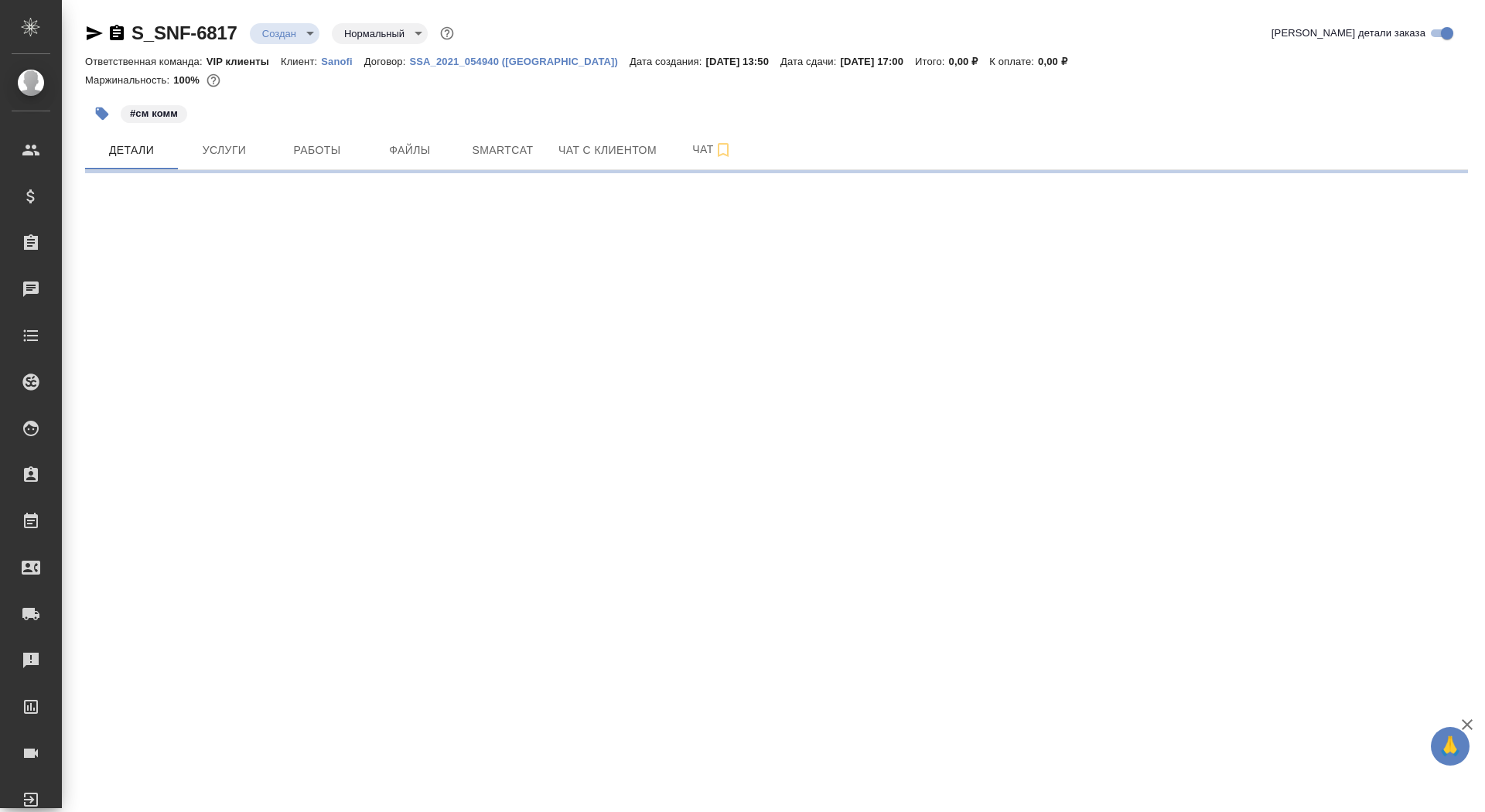
select select "RU"
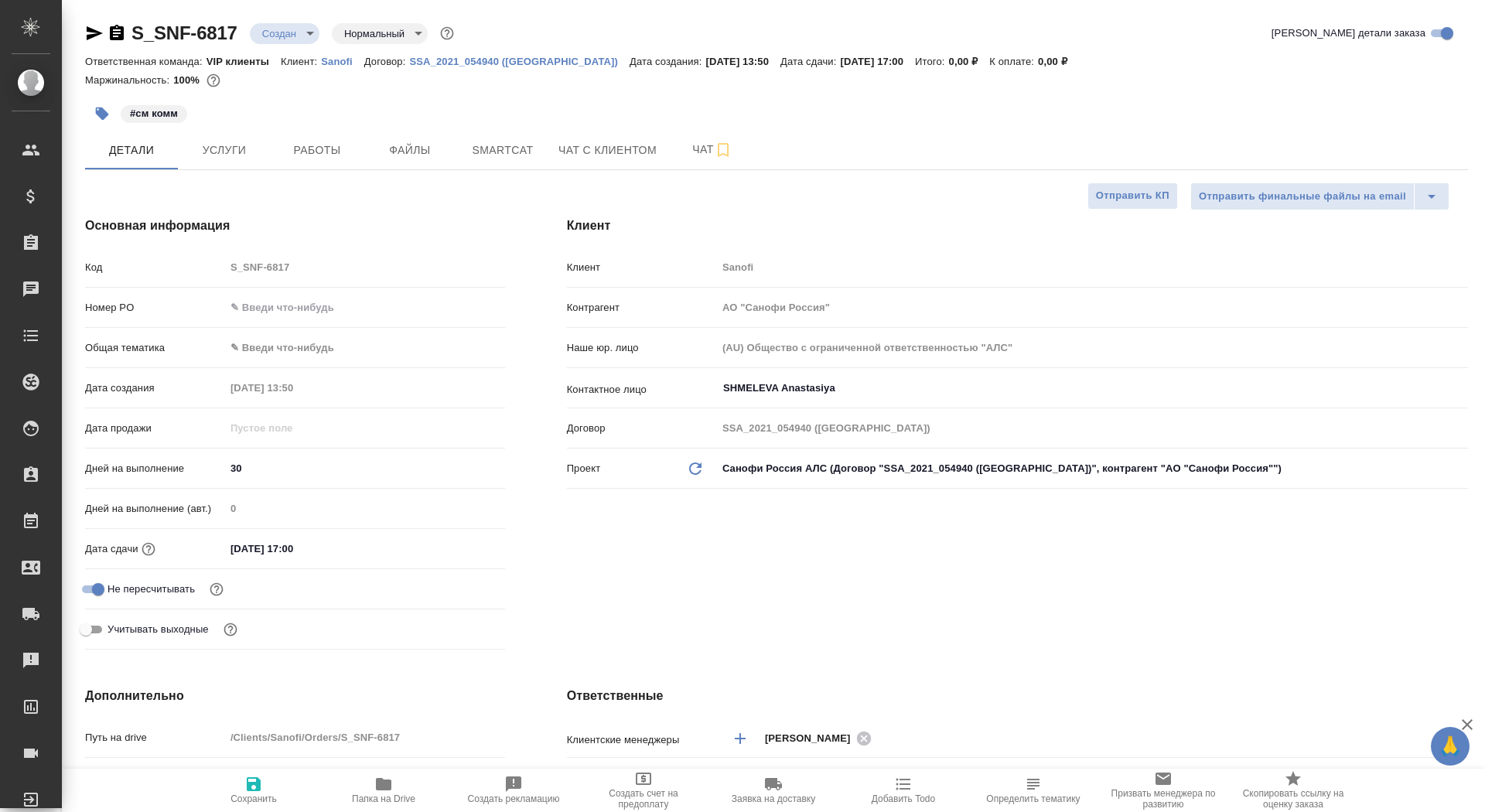
type textarea "x"
click at [393, 793] on span "Папка на Drive" at bounding box center [383, 799] width 63 height 11
type textarea "x"
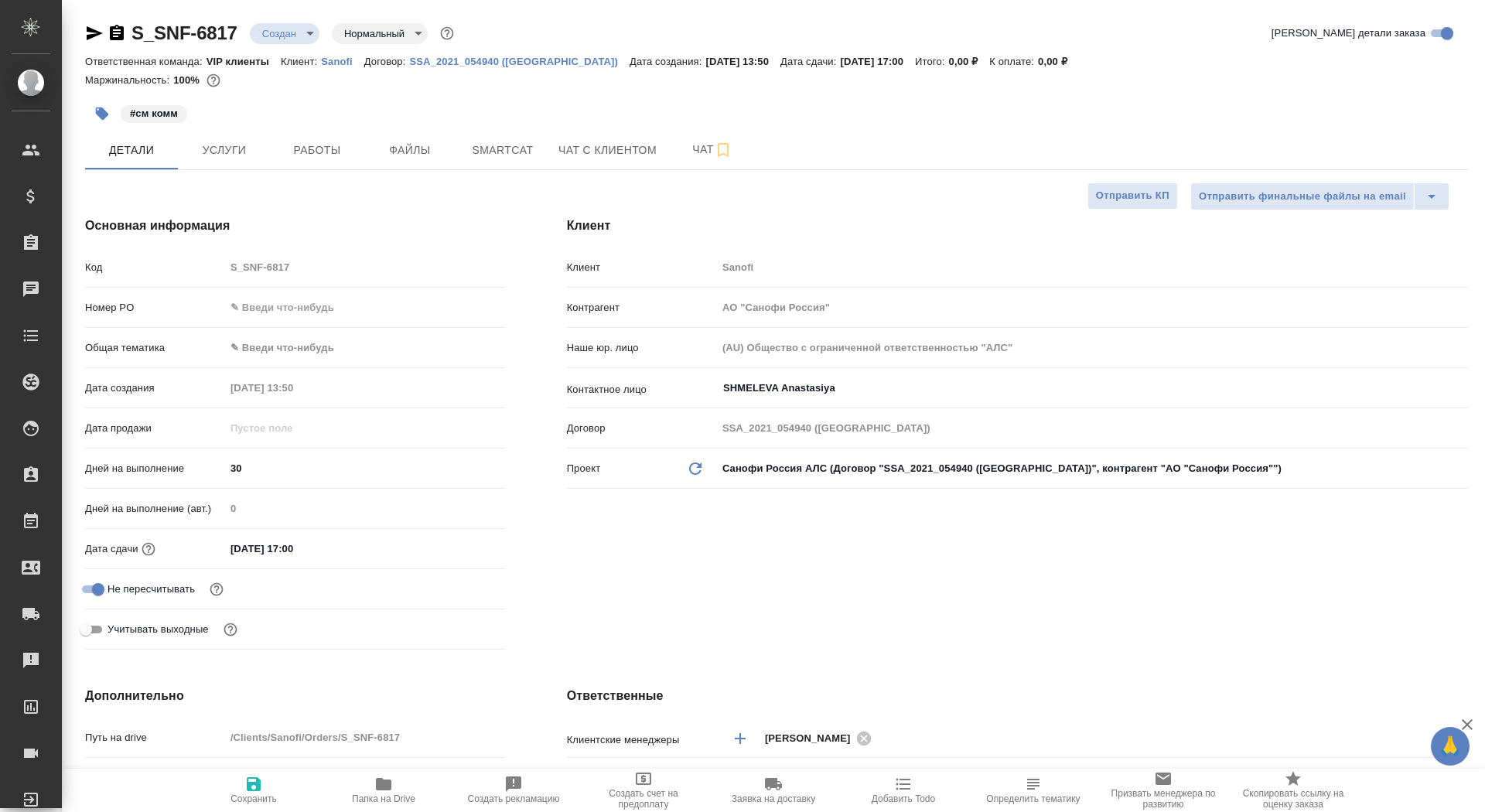
type textarea "x"
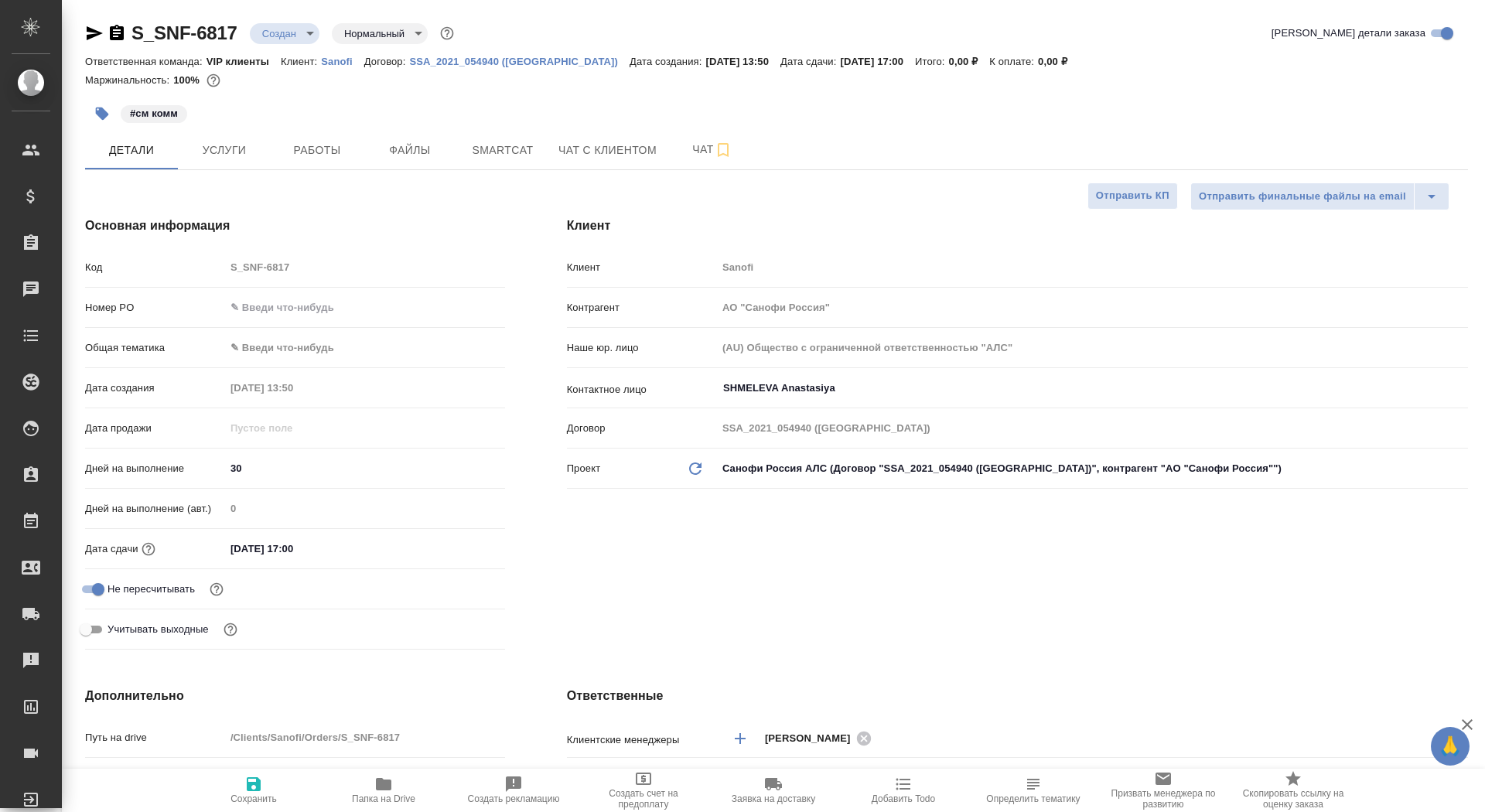
type textarea "x"
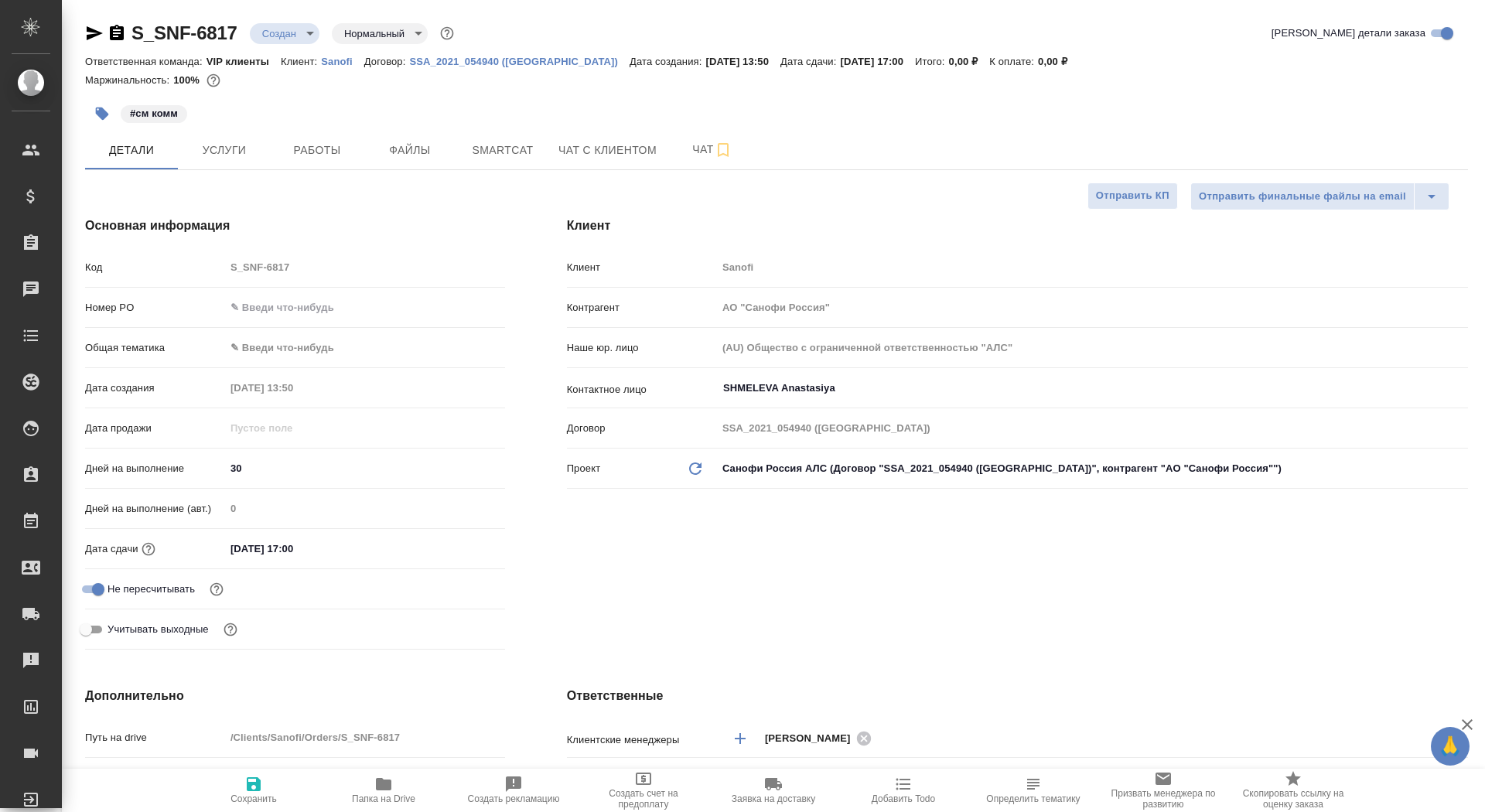
type textarea "x"
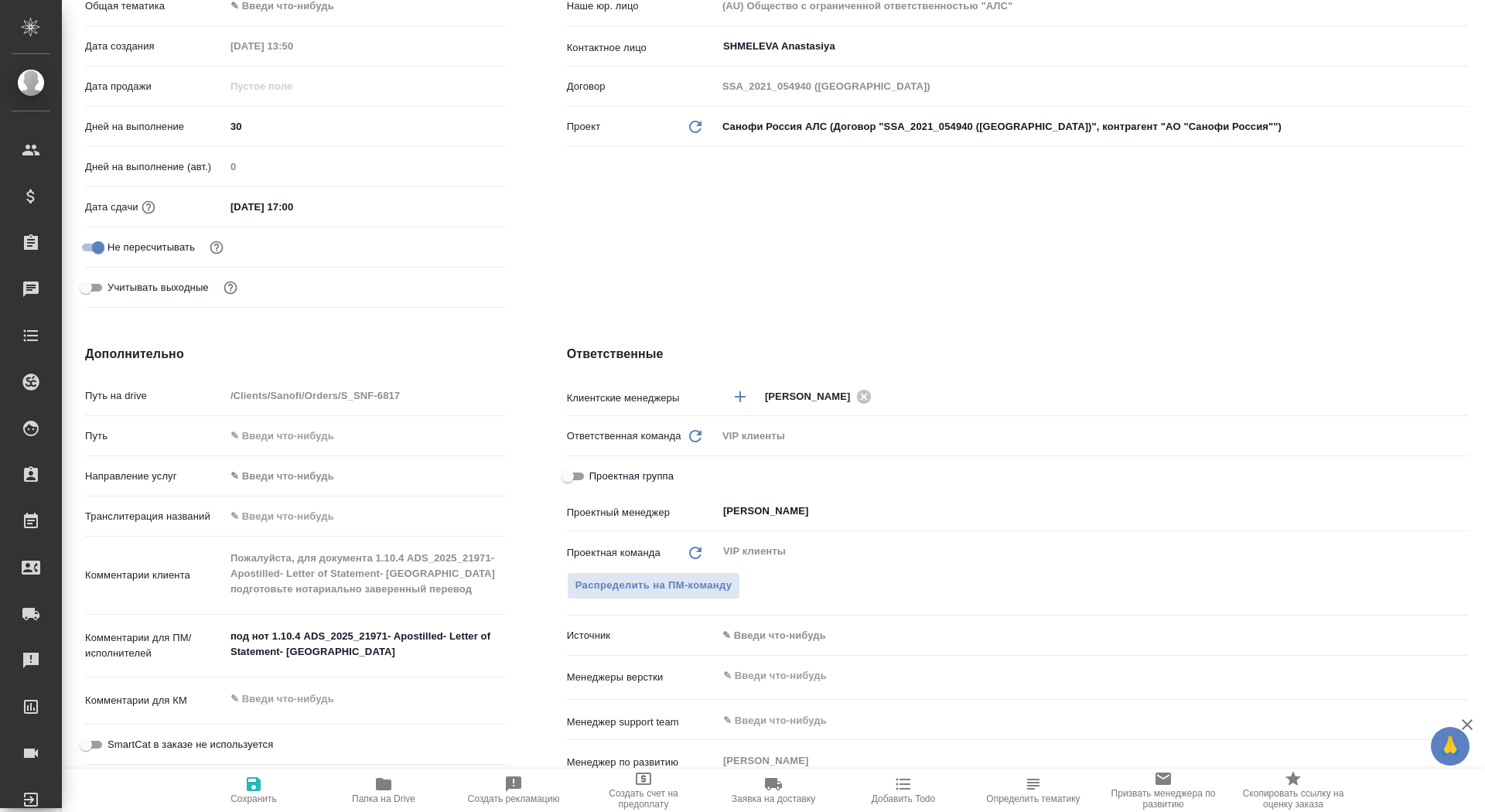
scroll to position [344, 0]
type textarea "x"
drag, startPoint x: 275, startPoint y: 634, endPoint x: 334, endPoint y: 642, distance: 59.5
click at [334, 642] on textarea "под нот 1.10.4 ADS_2025_21971- Apostilled- Letter of Statement- Russia" at bounding box center [365, 643] width 279 height 41
type textarea "x"
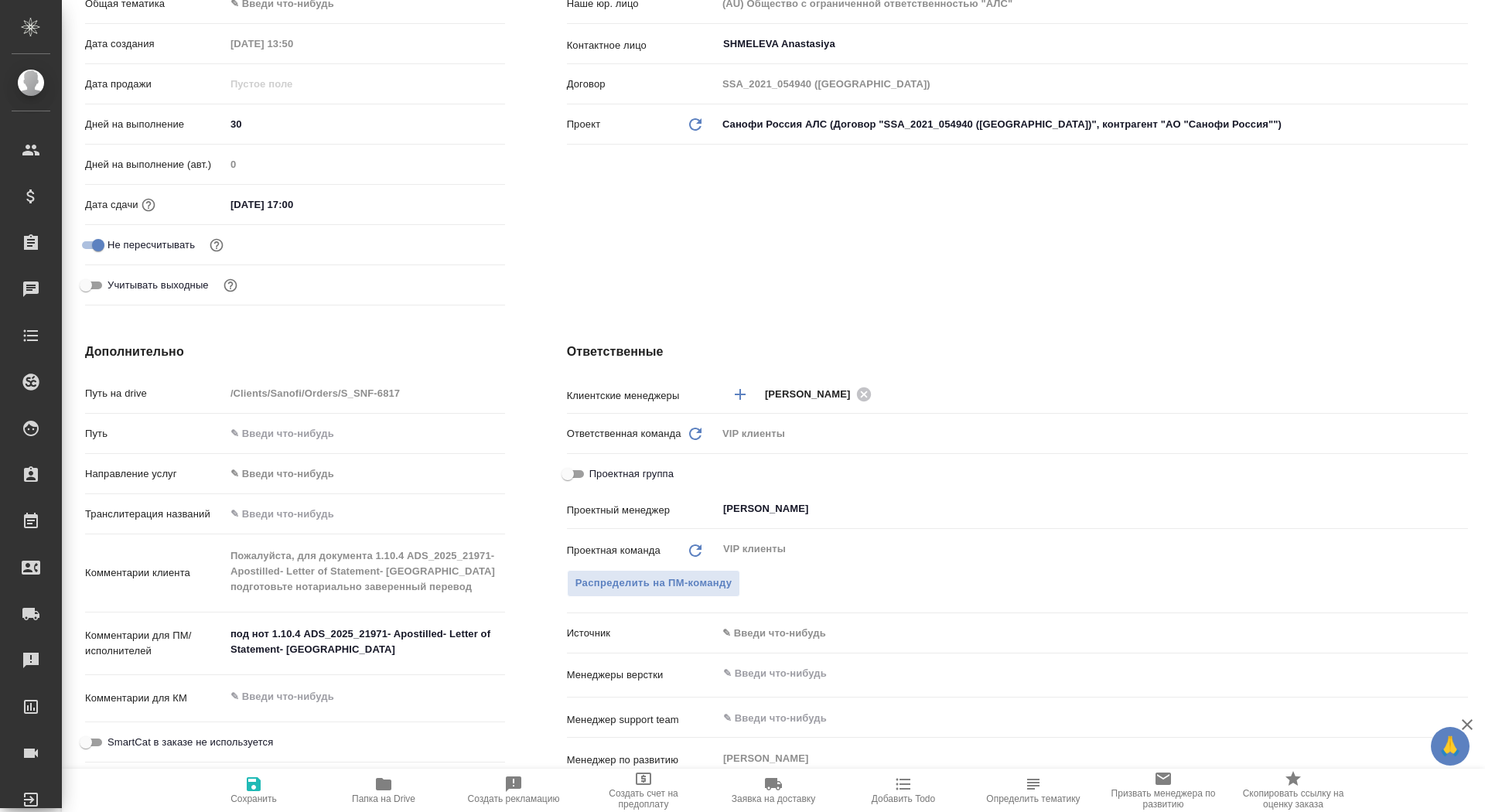
type textarea "x"
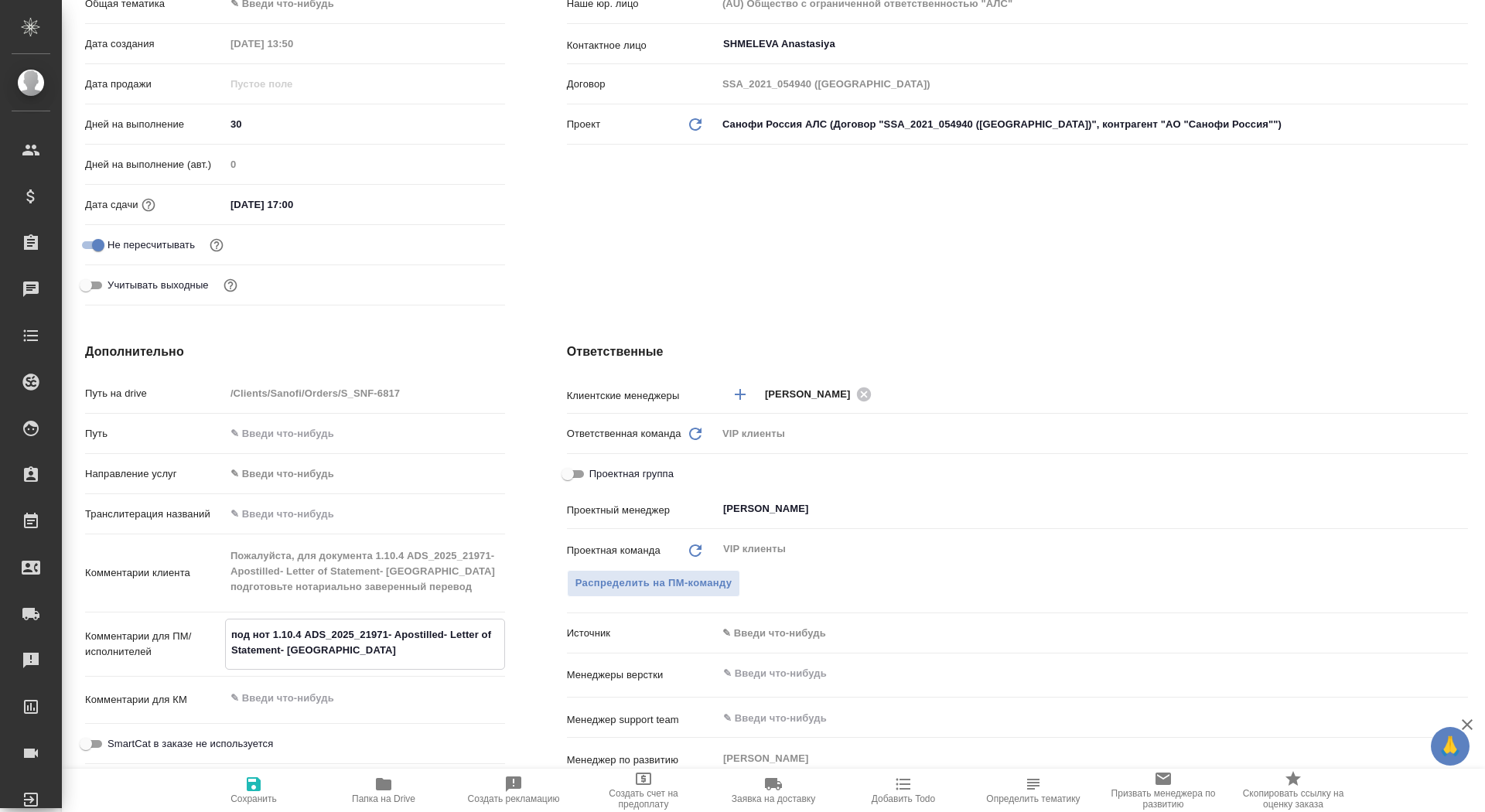
scroll to position [393, 0]
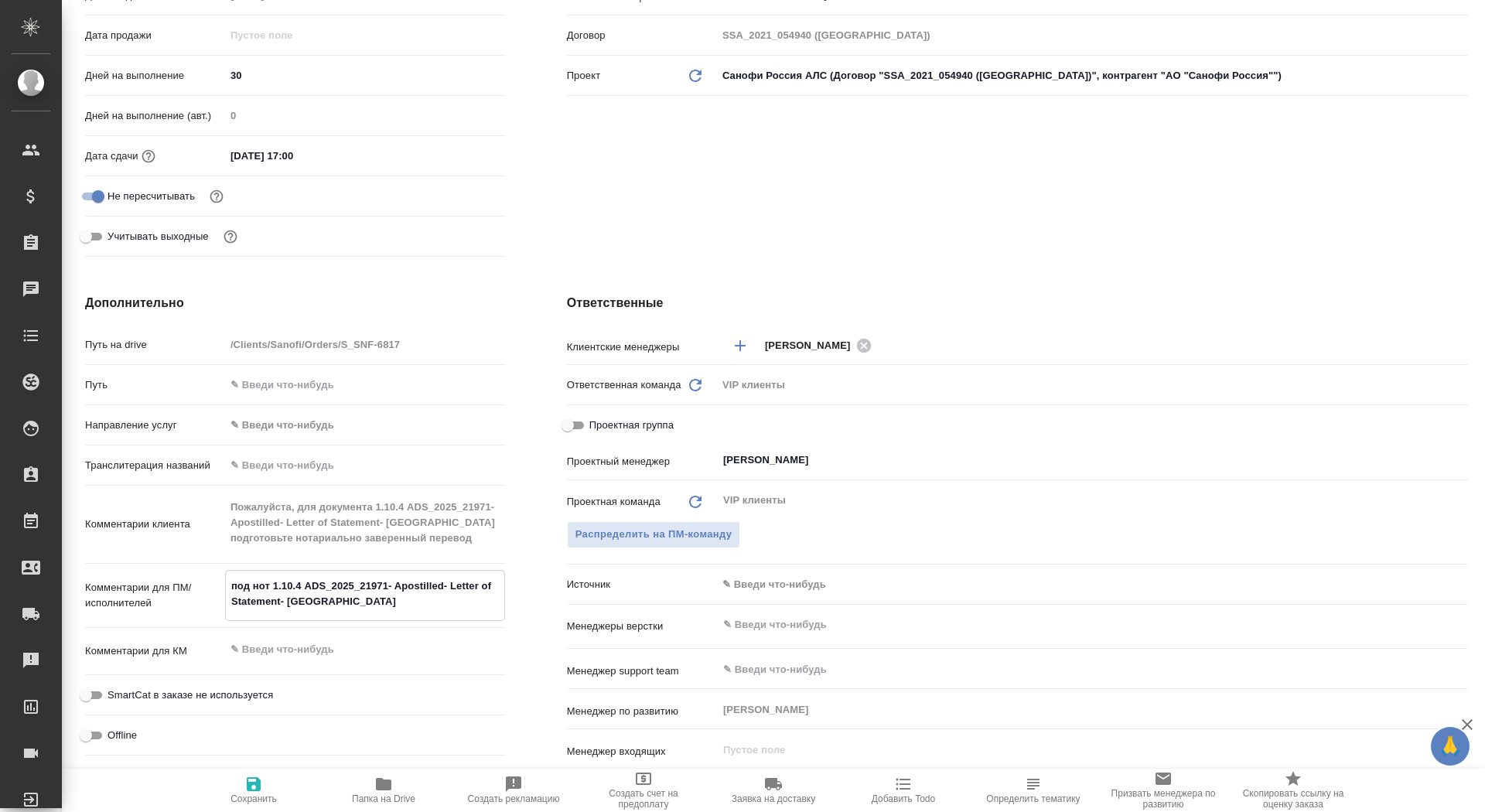
type textarea "x"
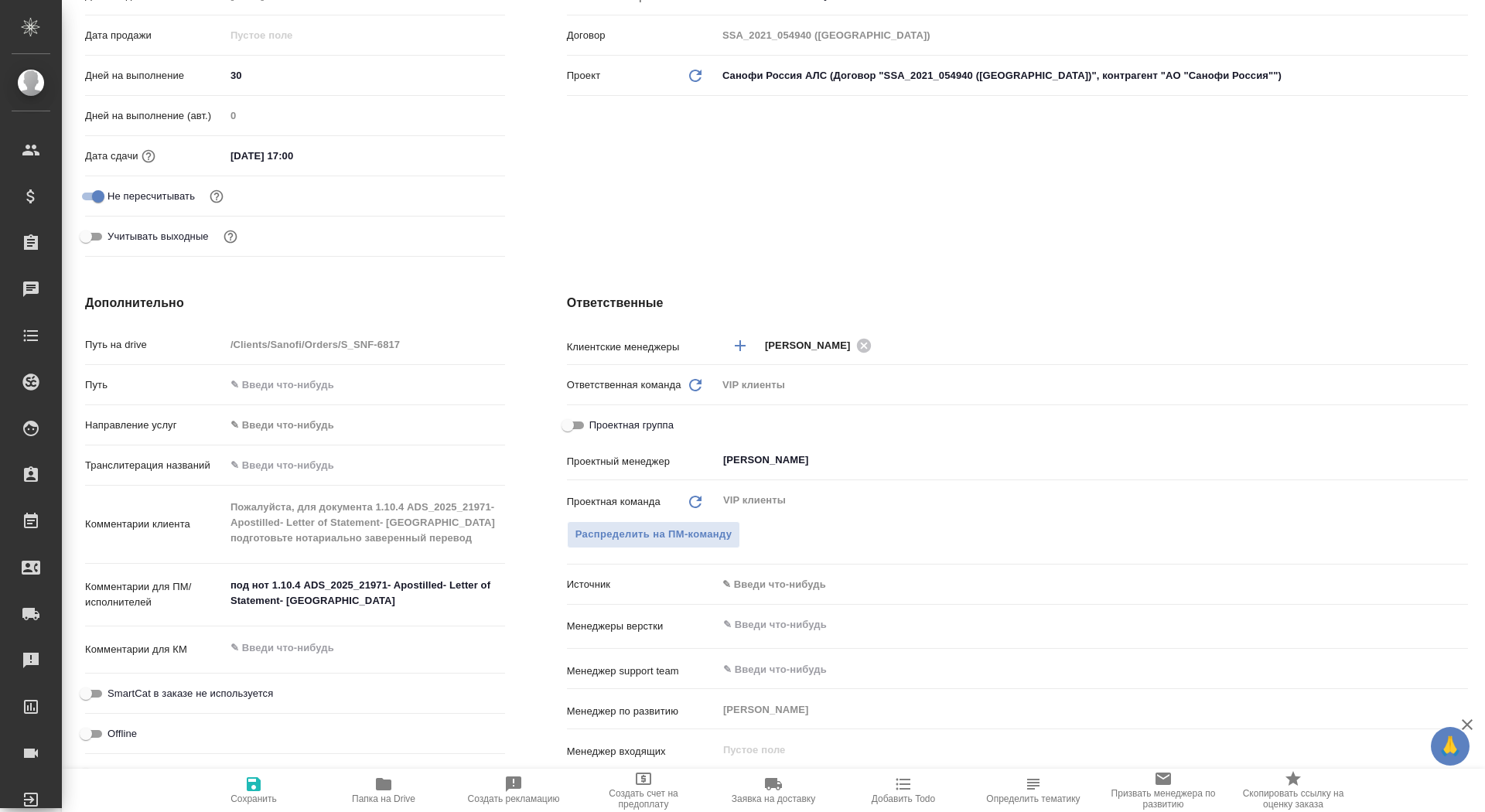
type textarea "x"
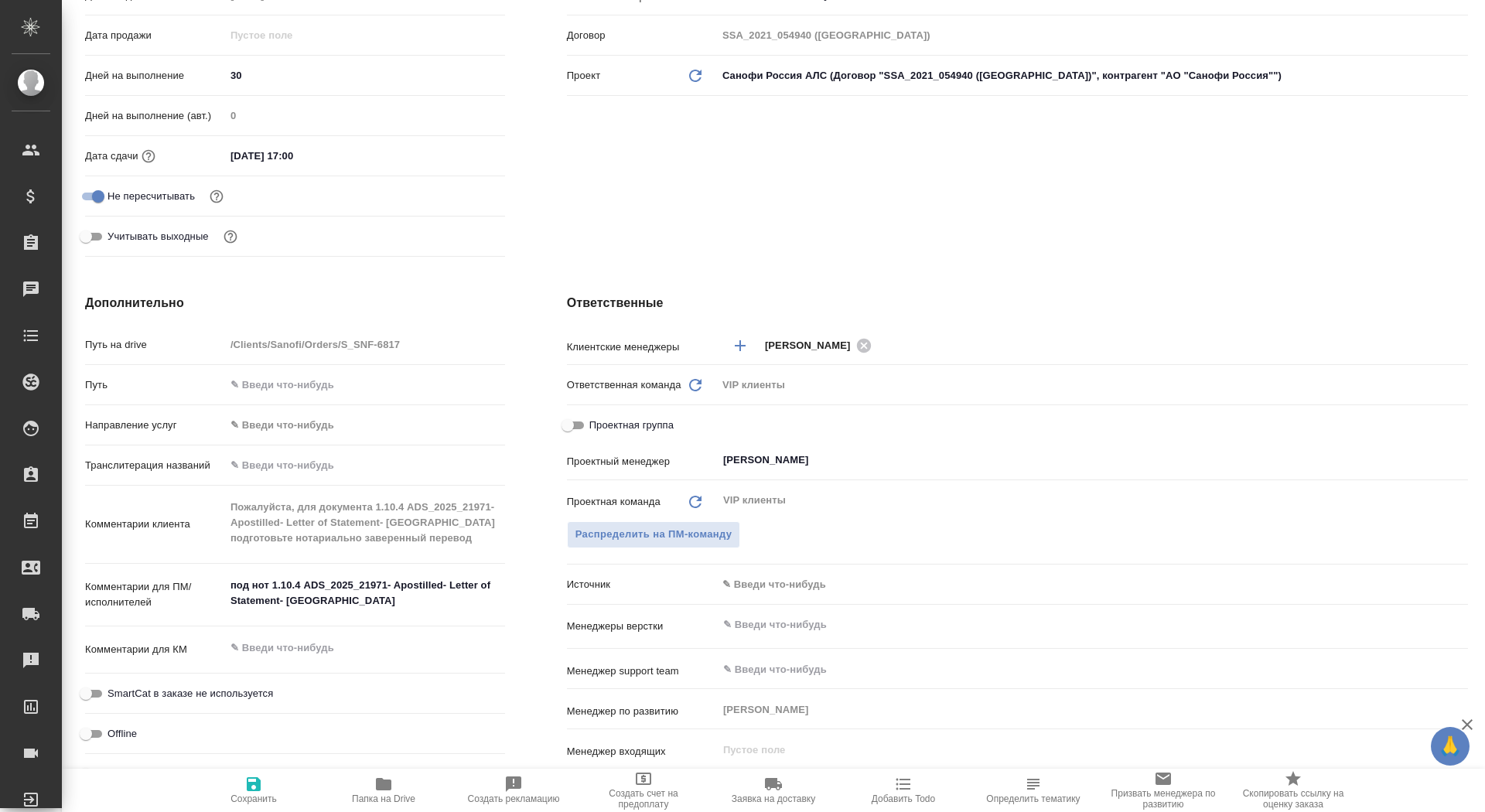
type textarea "x"
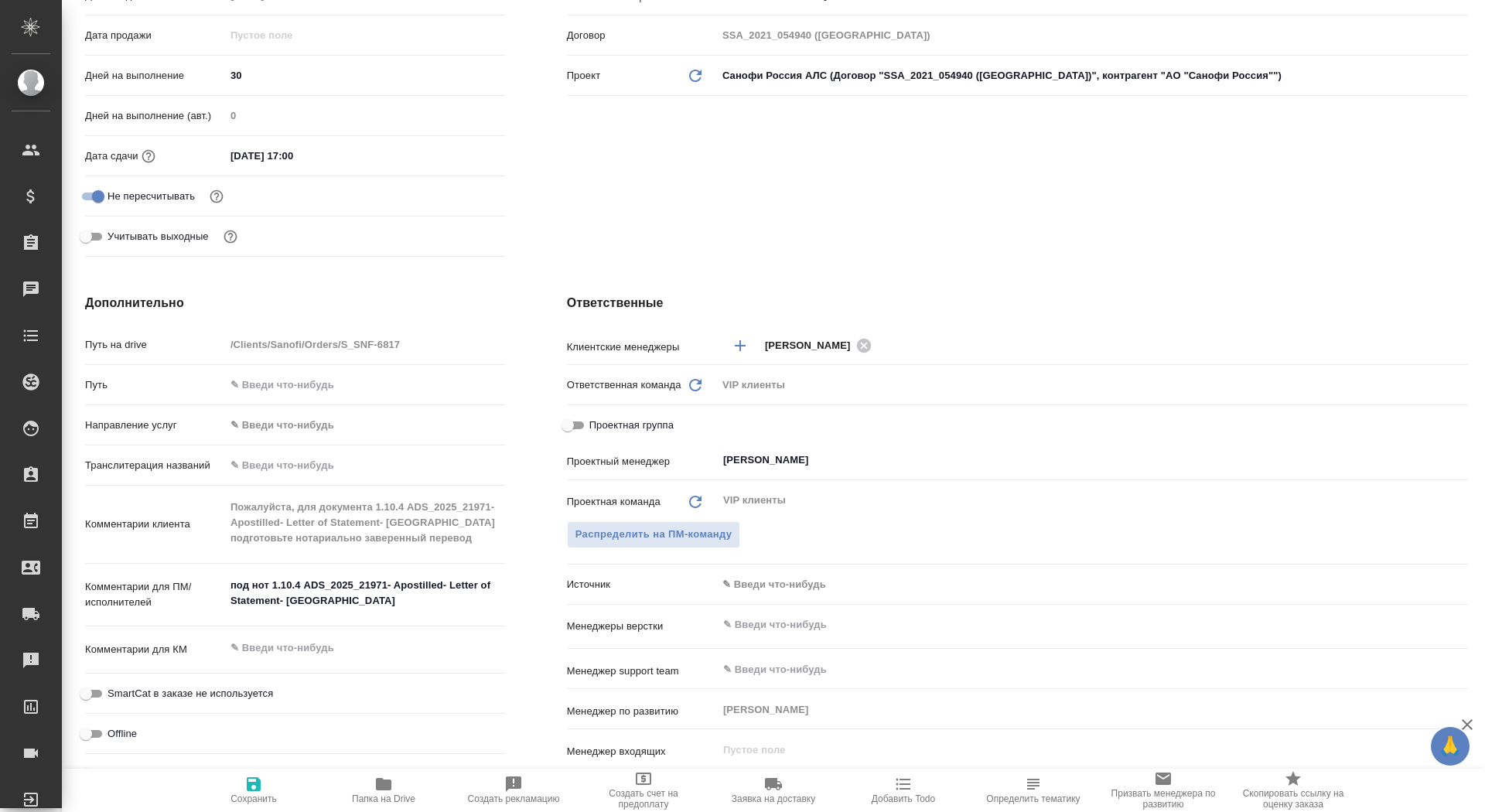
type textarea "x"
